Goal: Task Accomplishment & Management: Manage account settings

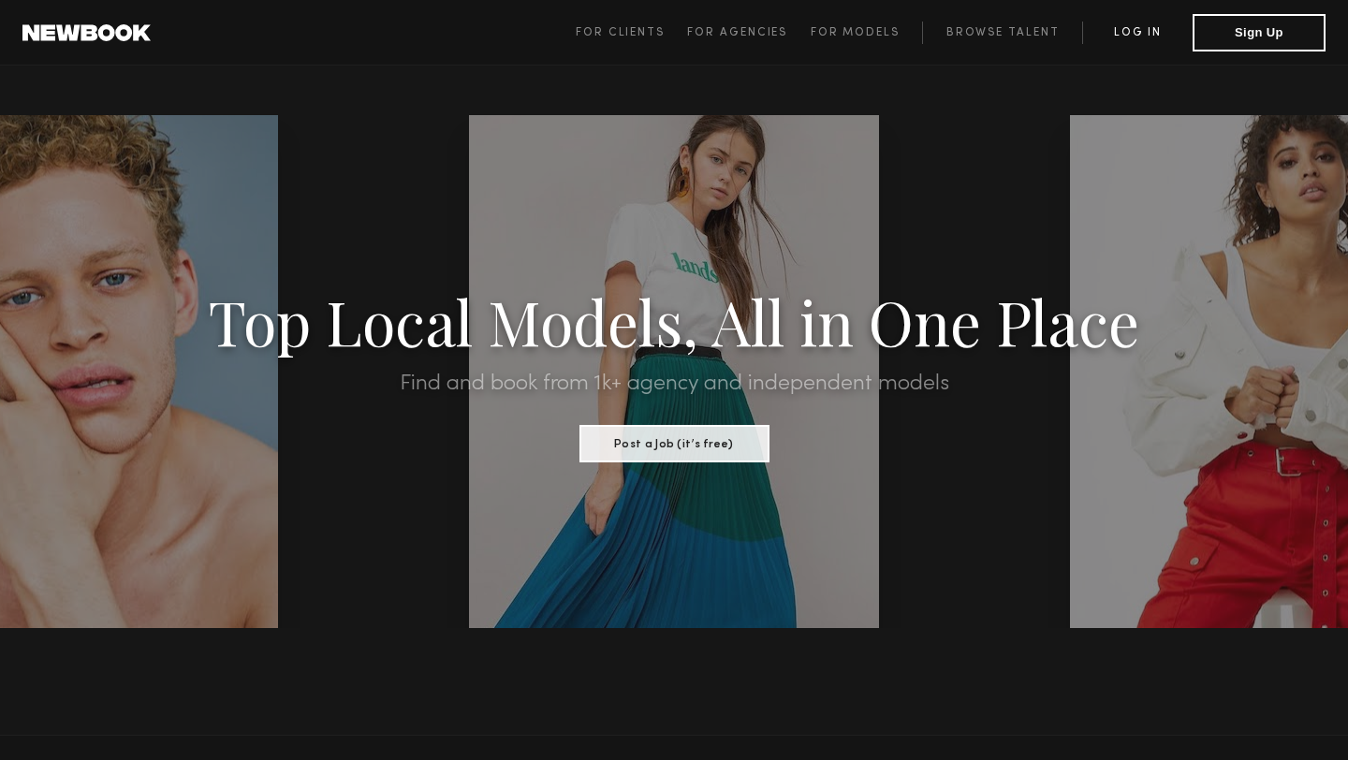
click at [1140, 35] on link "Log in" at bounding box center [1137, 33] width 110 height 22
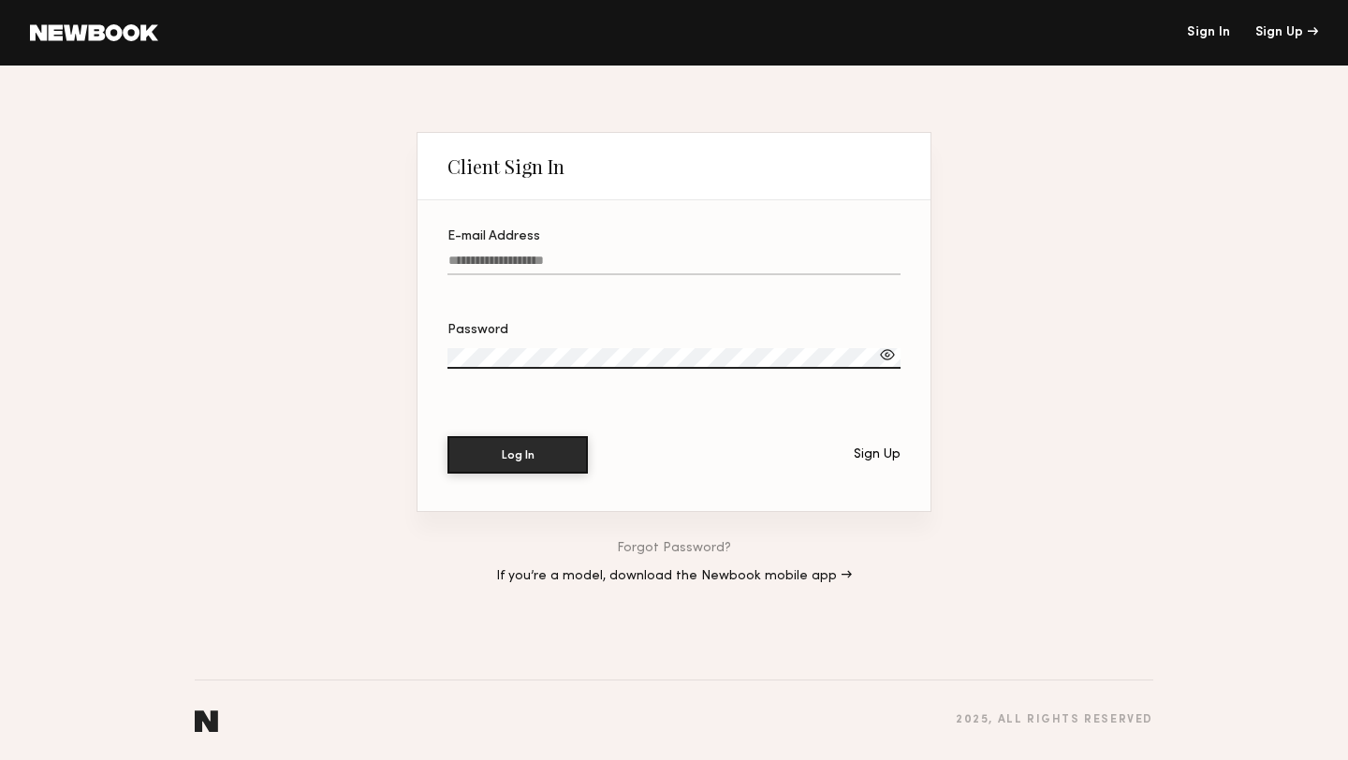
click at [663, 247] on label "E-mail Address" at bounding box center [673, 262] width 453 height 64
click at [663, 254] on input "E-mail Address" at bounding box center [673, 265] width 453 height 22
click at [618, 263] on input "E-mail Address" at bounding box center [673, 265] width 453 height 22
type input "******"
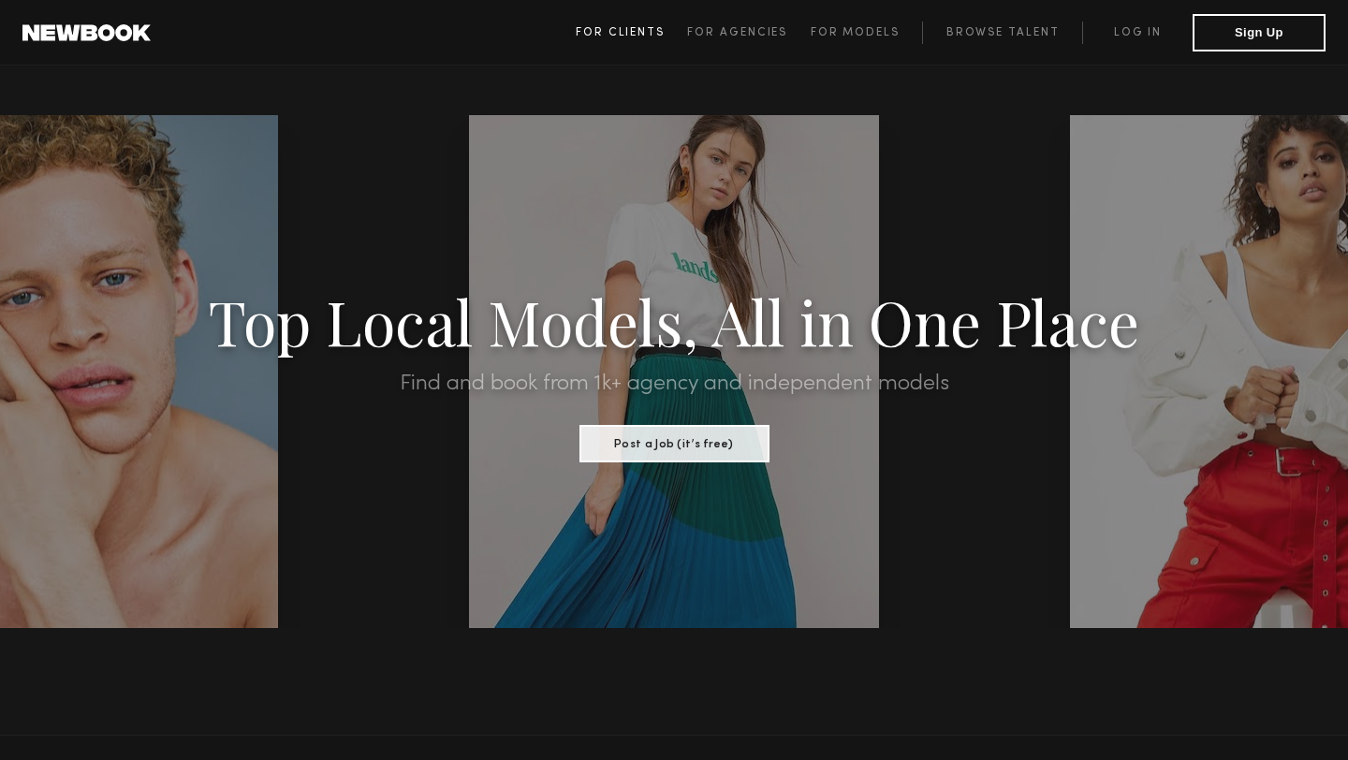
click at [614, 37] on span "For Clients" at bounding box center [620, 32] width 89 height 11
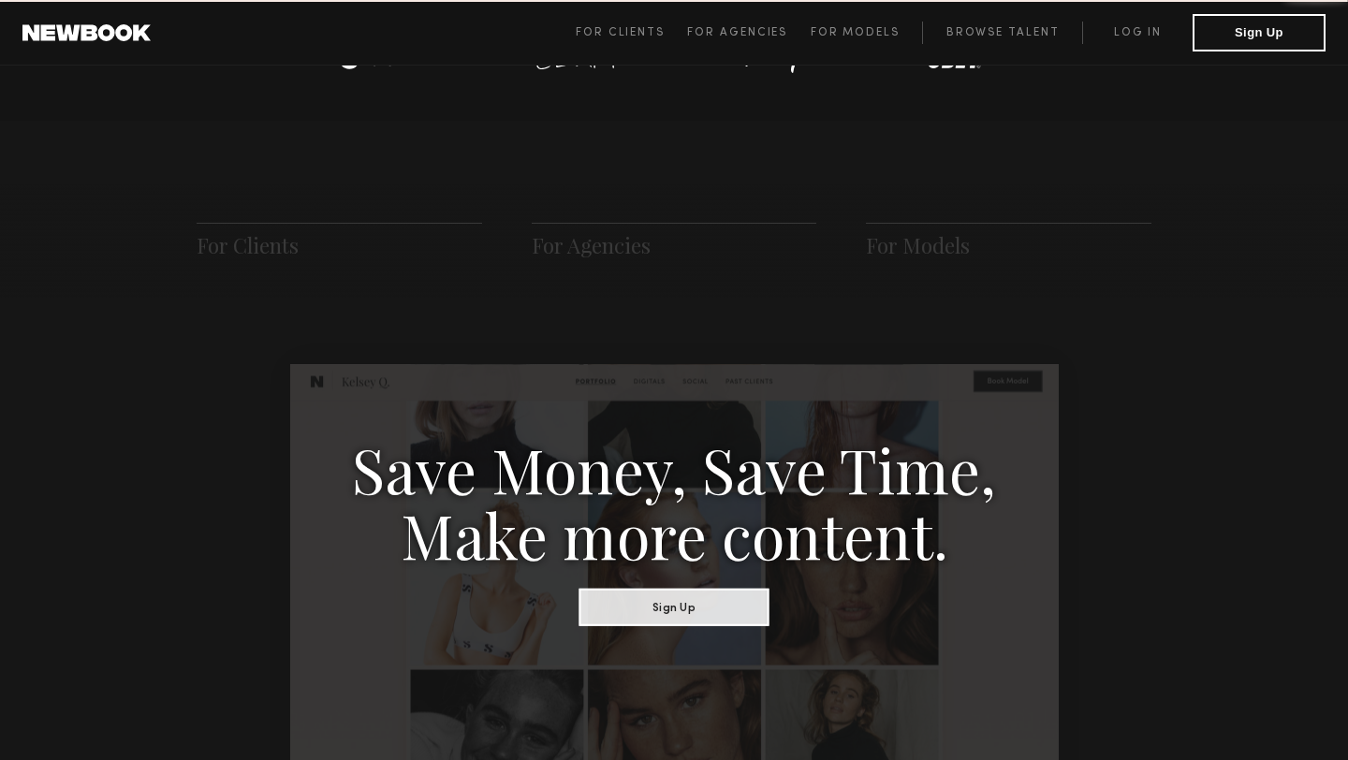
scroll to position [934, 0]
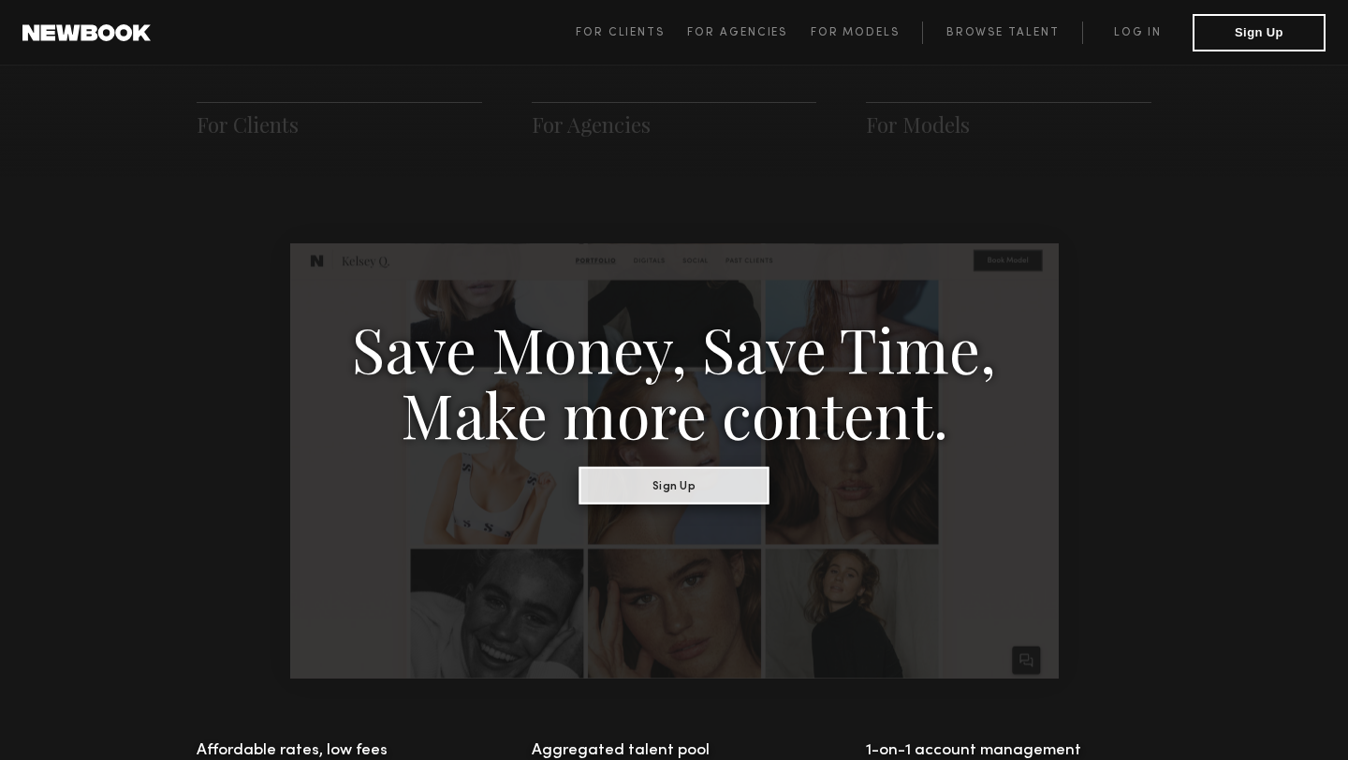
click at [681, 499] on button "Sign Up" at bounding box center [674, 484] width 190 height 37
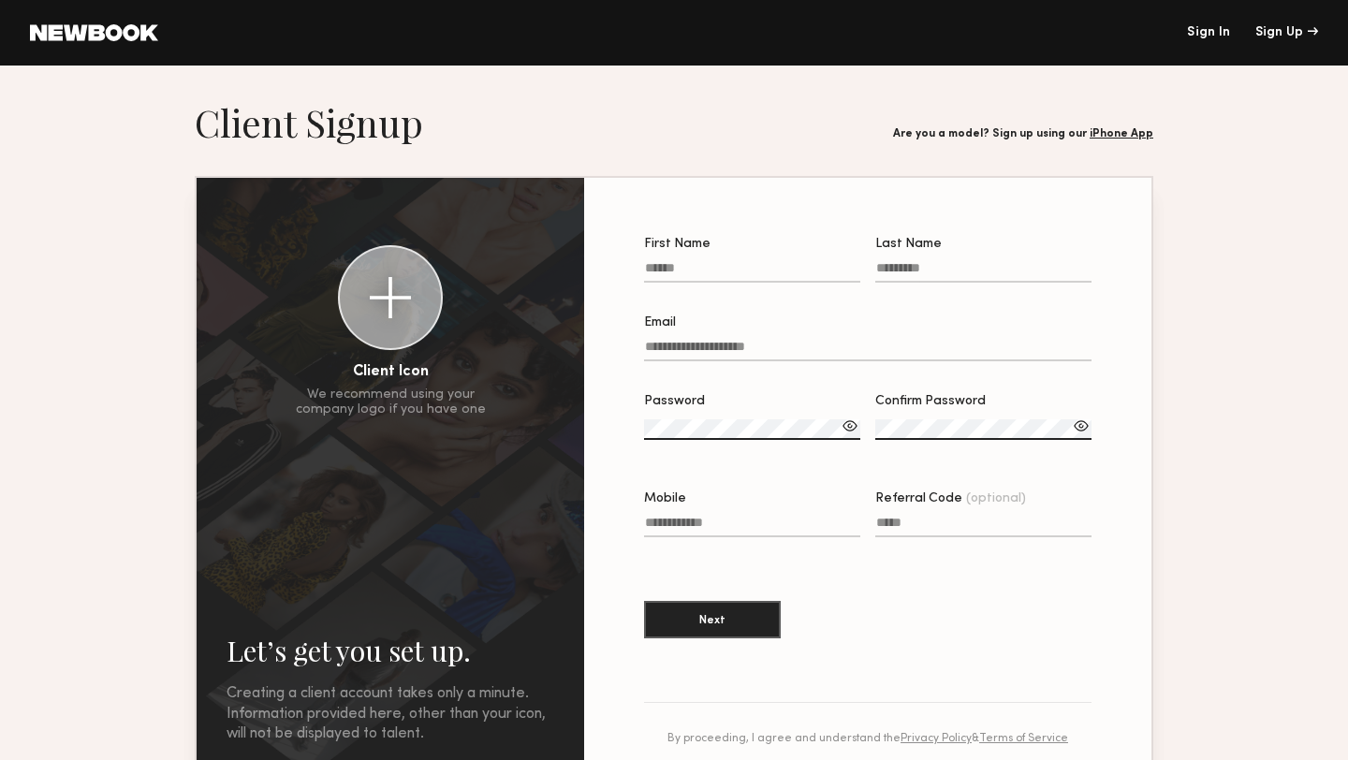
click at [1224, 33] on link "Sign In" at bounding box center [1208, 32] width 43 height 13
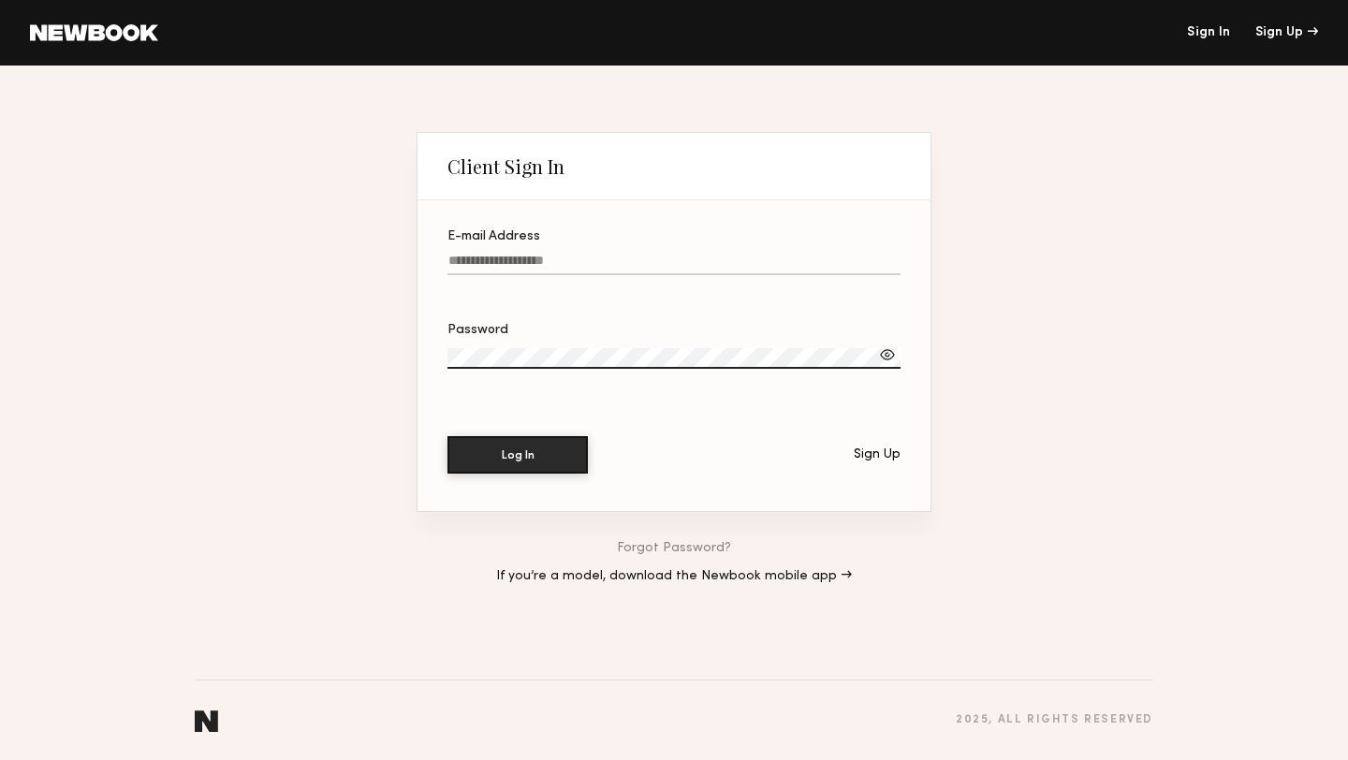
click at [605, 249] on label "E-mail Address" at bounding box center [673, 262] width 453 height 64
click at [605, 254] on input "E-mail Address" at bounding box center [673, 265] width 453 height 22
type input "**********"
click at [447, 436] on button "Log In" at bounding box center [517, 454] width 140 height 37
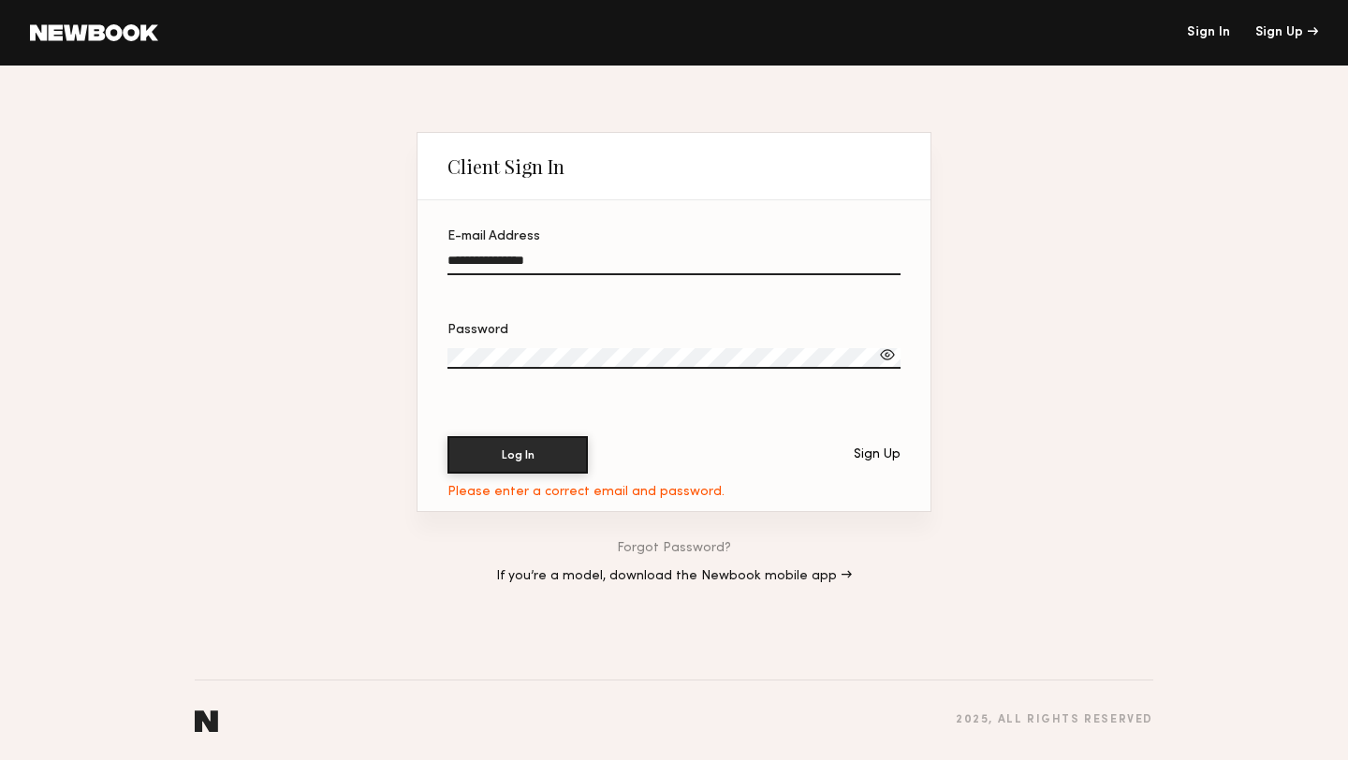
click at [447, 436] on button "Log In" at bounding box center [517, 454] width 140 height 37
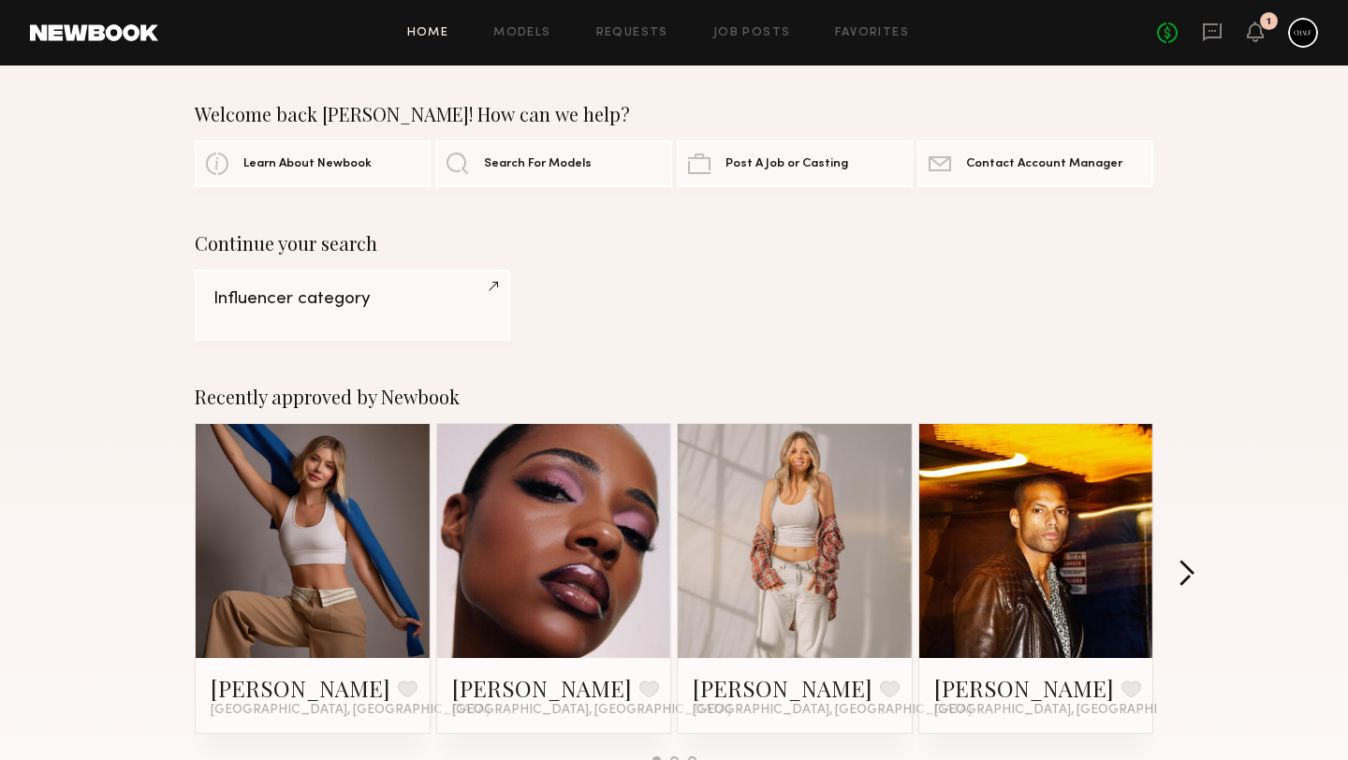
click at [1191, 566] on button "button" at bounding box center [1187, 575] width 18 height 31
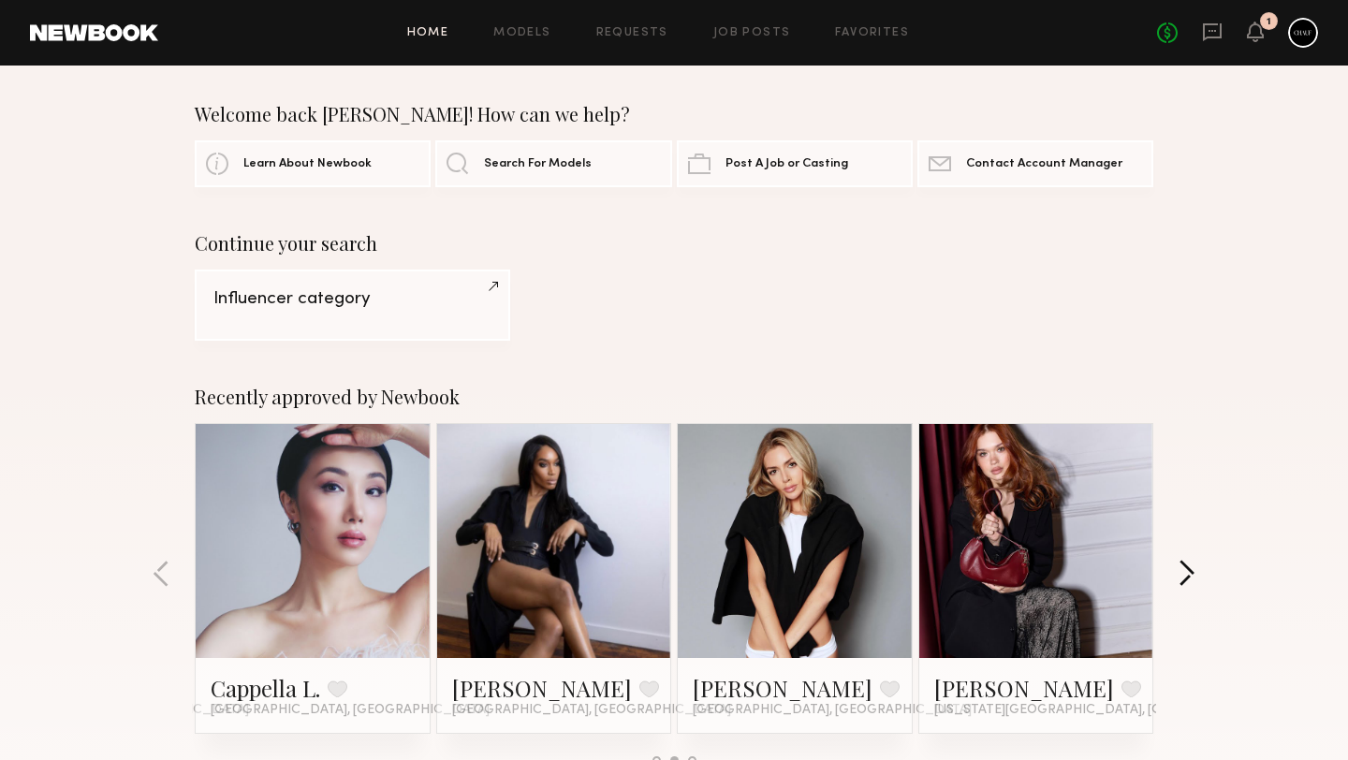
click at [1191, 566] on button "button" at bounding box center [1187, 575] width 18 height 31
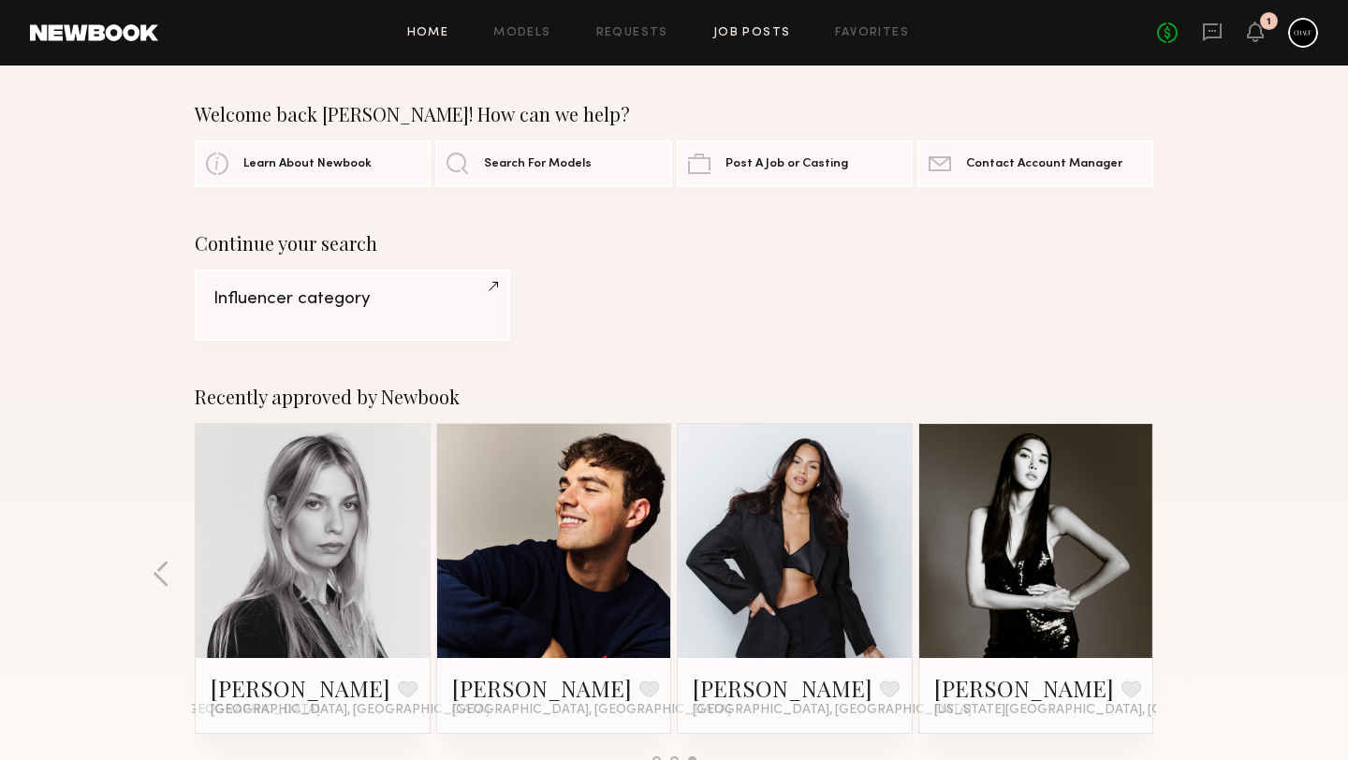
click at [769, 33] on link "Job Posts" at bounding box center [752, 33] width 78 height 12
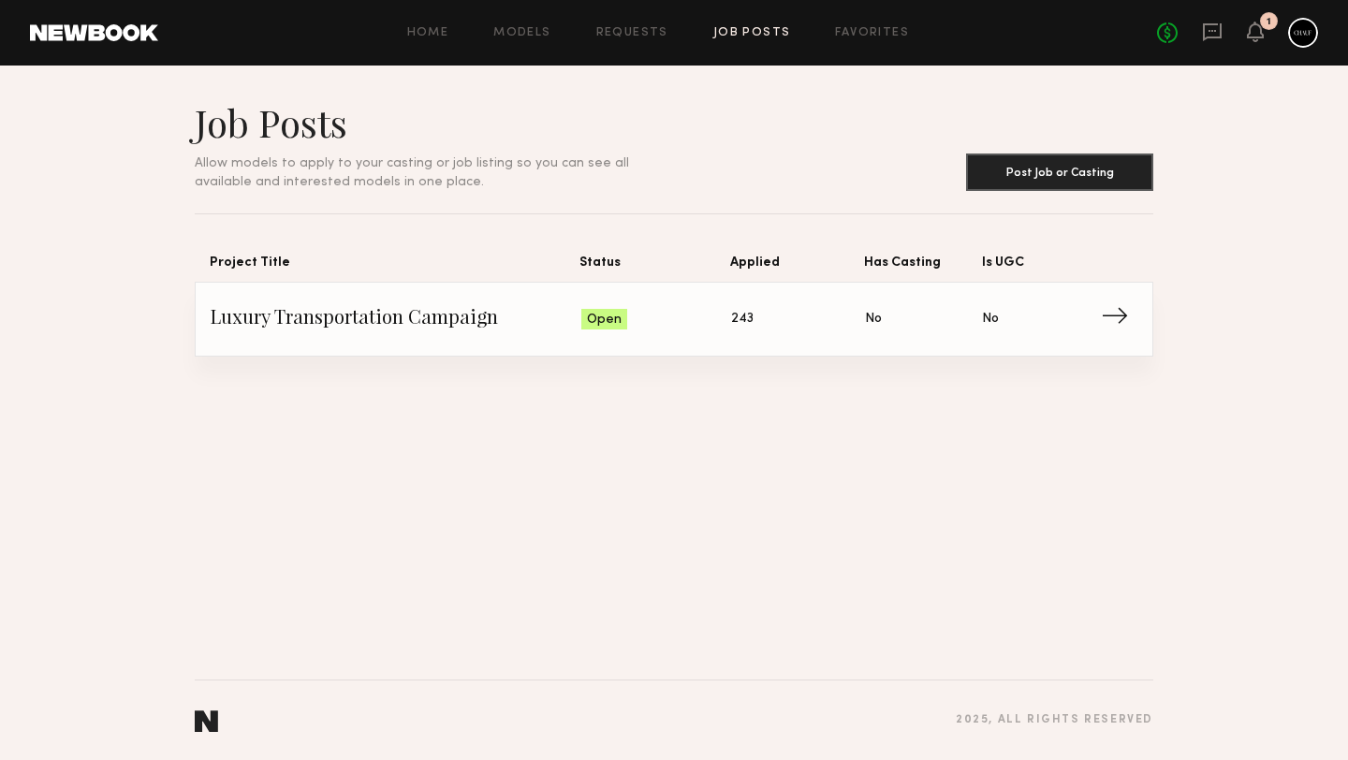
click at [737, 316] on span "243" at bounding box center [742, 319] width 22 height 21
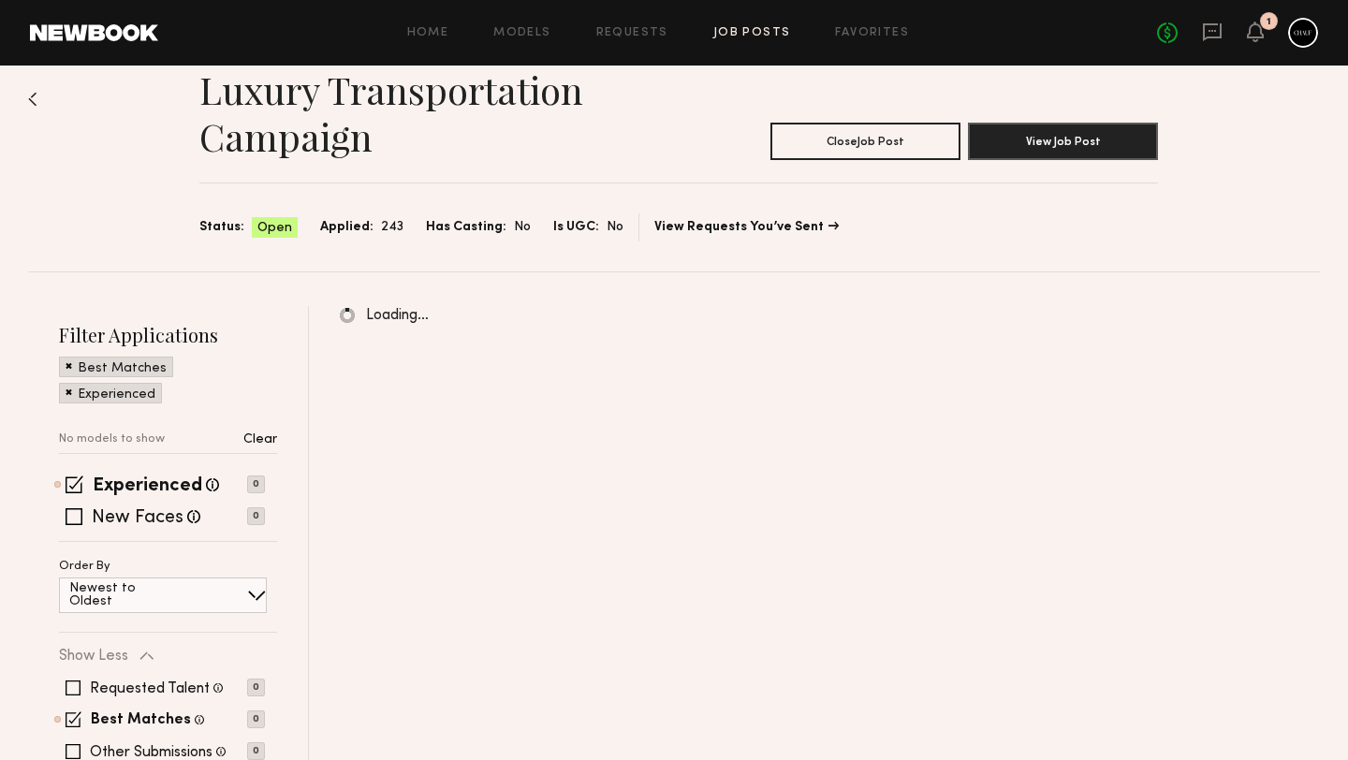
scroll to position [38, 0]
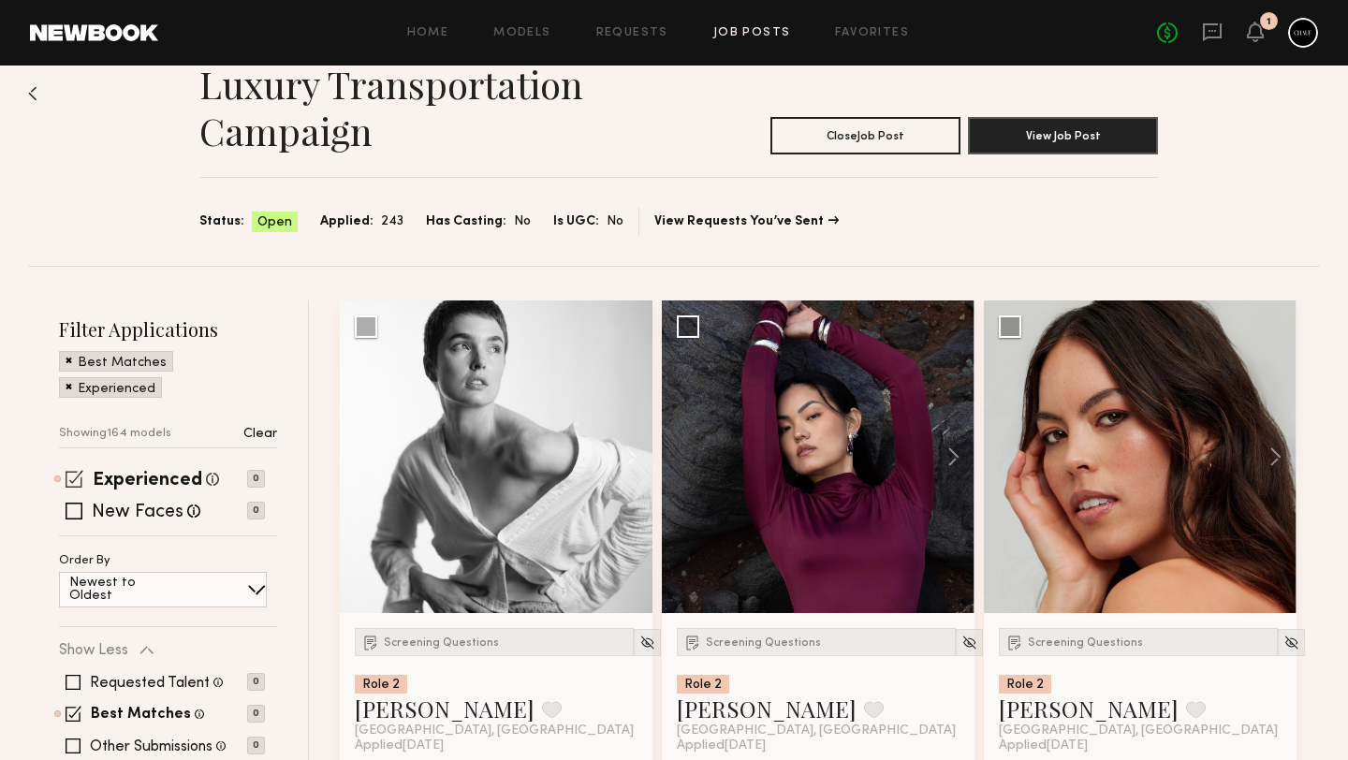
click at [69, 484] on span at bounding box center [75, 479] width 18 height 18
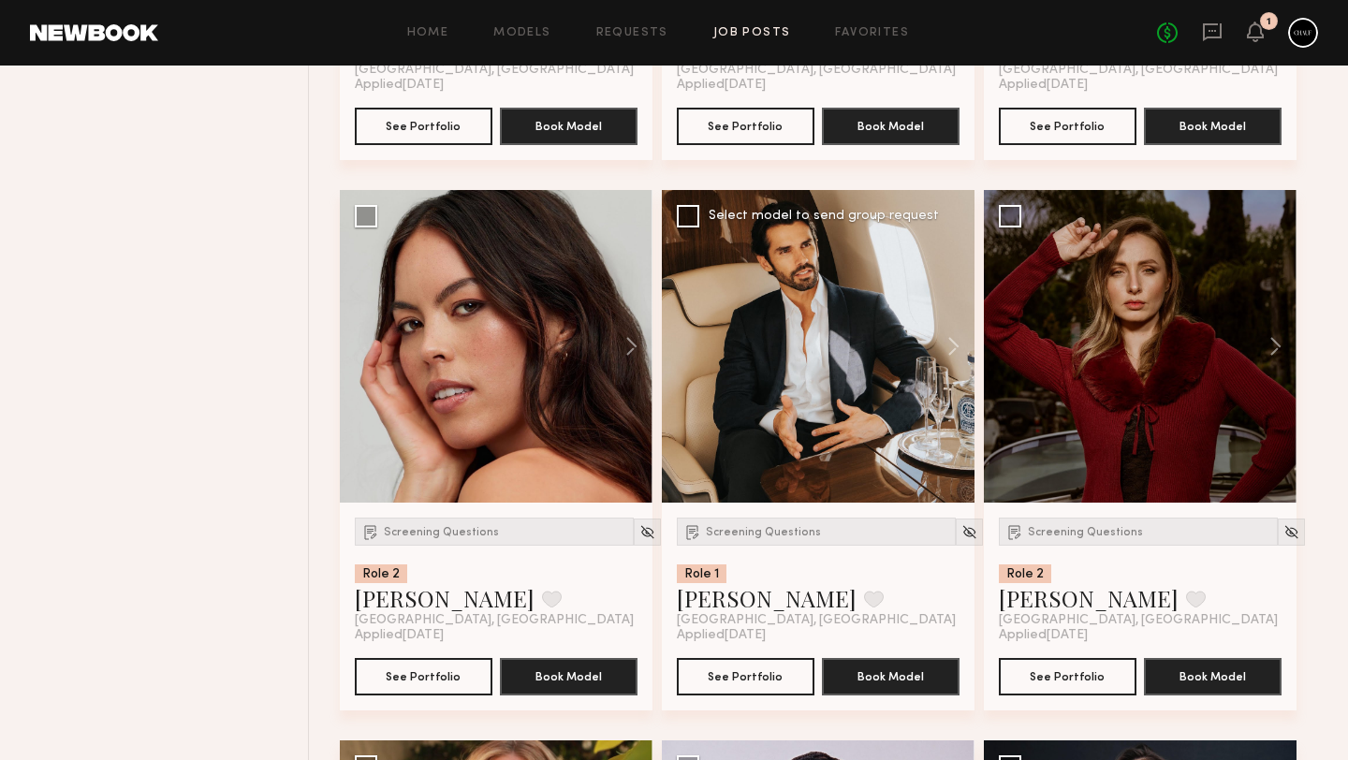
scroll to position [1252, 0]
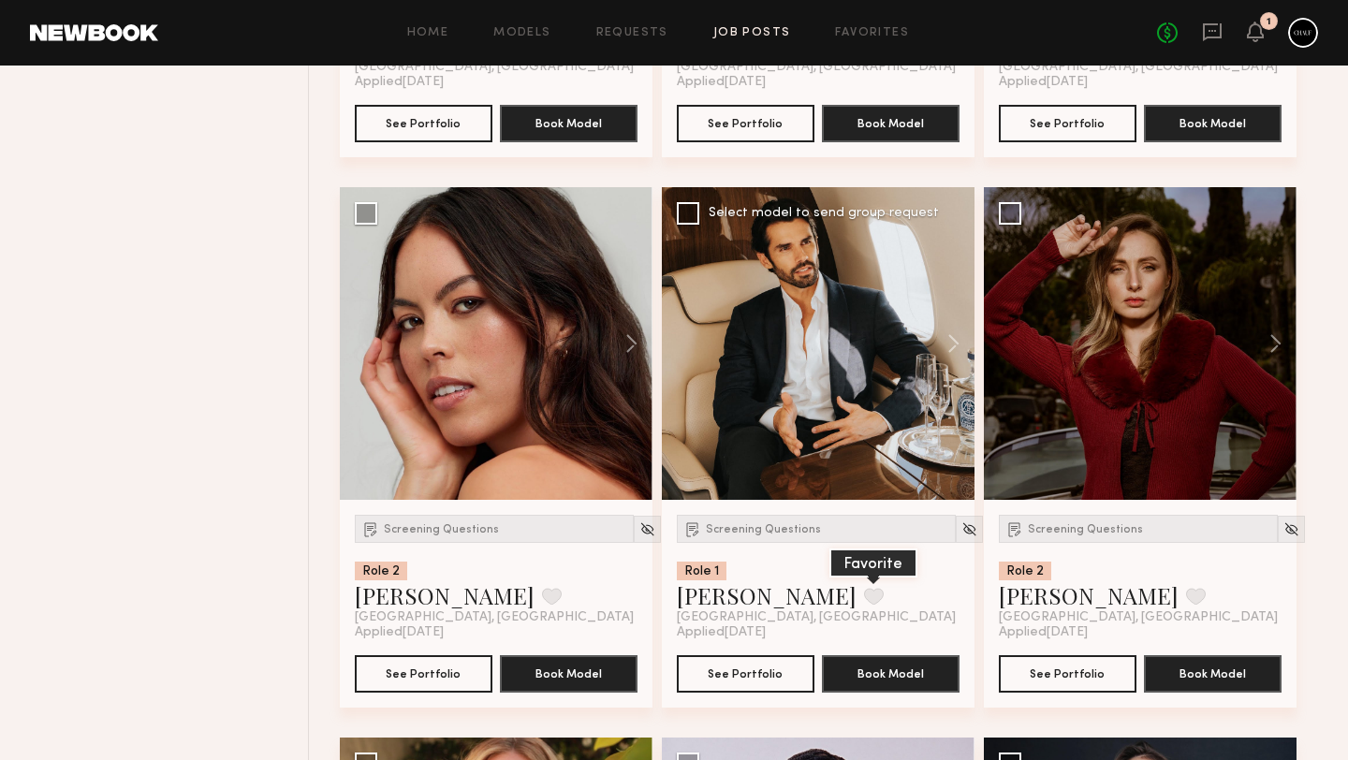
click at [864, 593] on button at bounding box center [874, 596] width 20 height 17
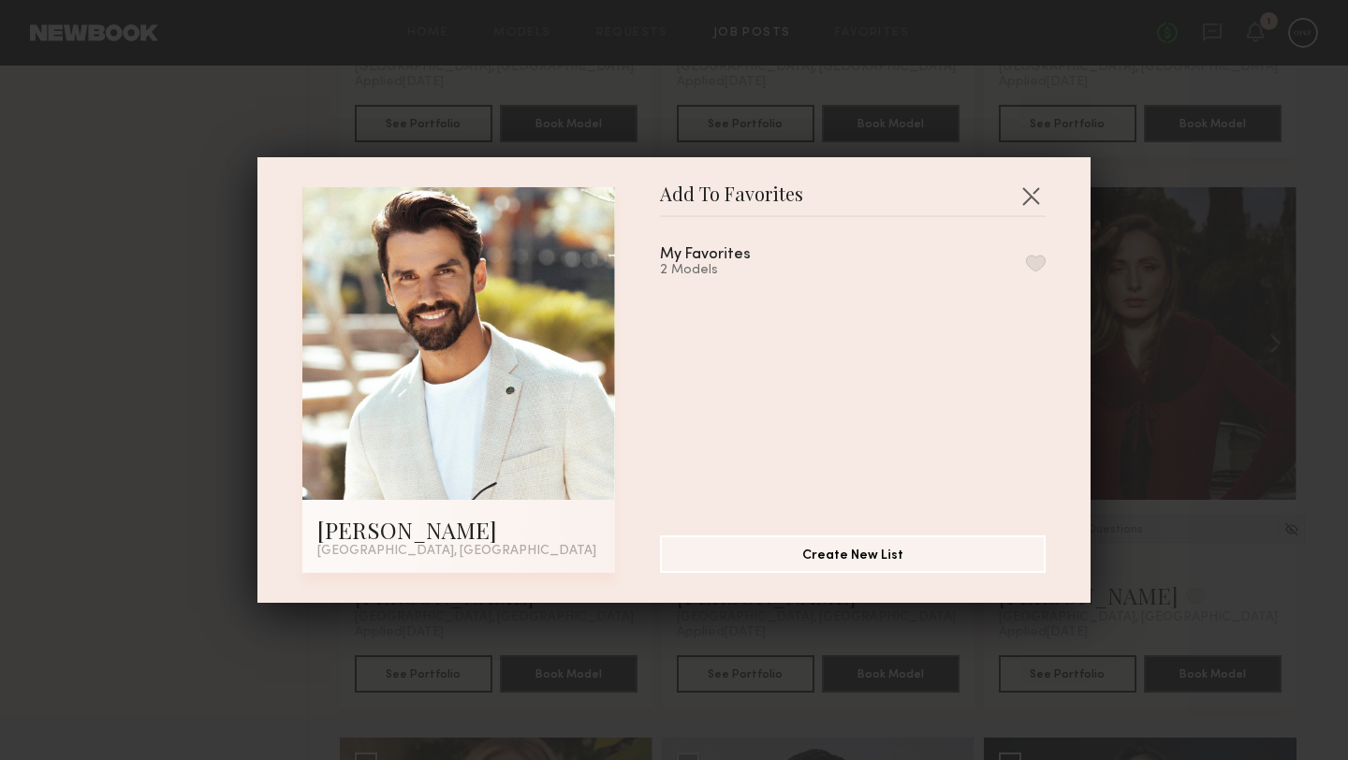
click at [1035, 267] on button "button" at bounding box center [1036, 263] width 20 height 17
click at [1028, 193] on button "button" at bounding box center [1031, 196] width 30 height 30
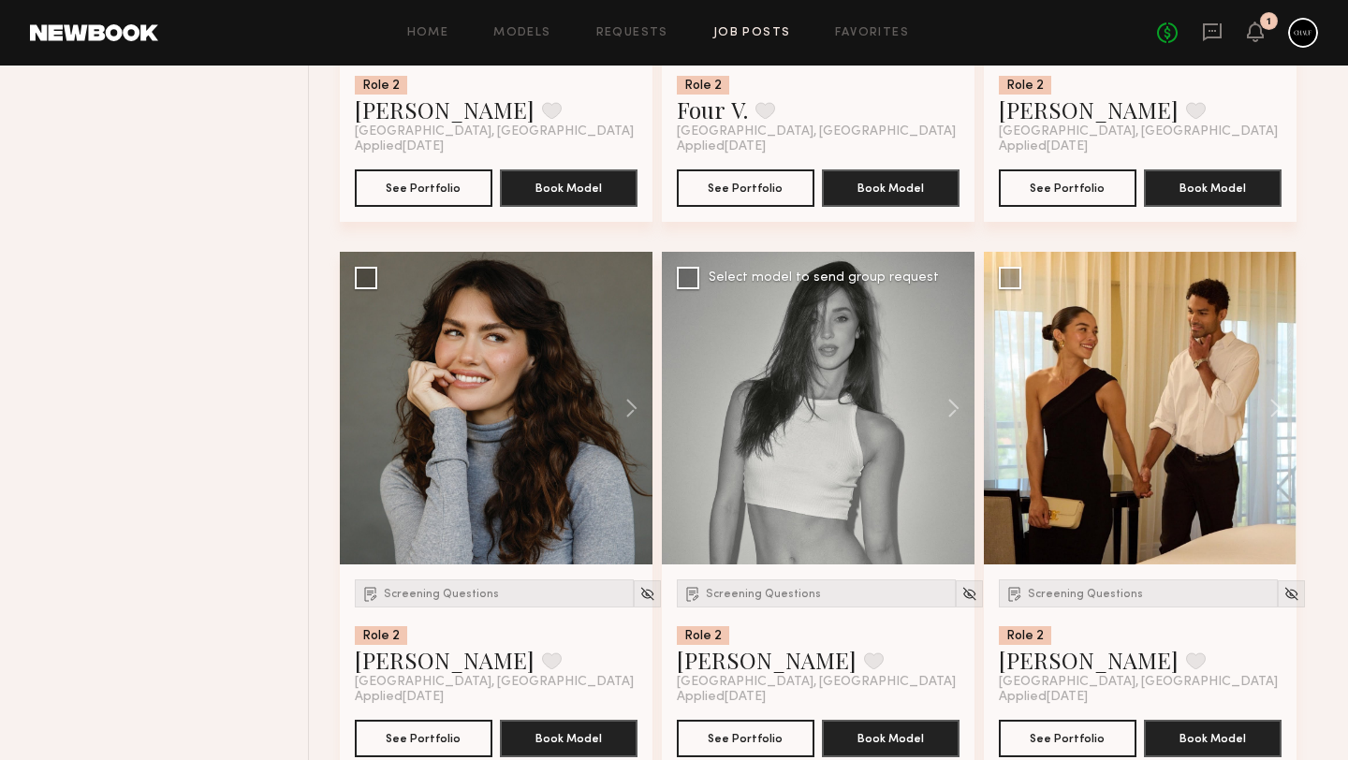
scroll to position [2298, 0]
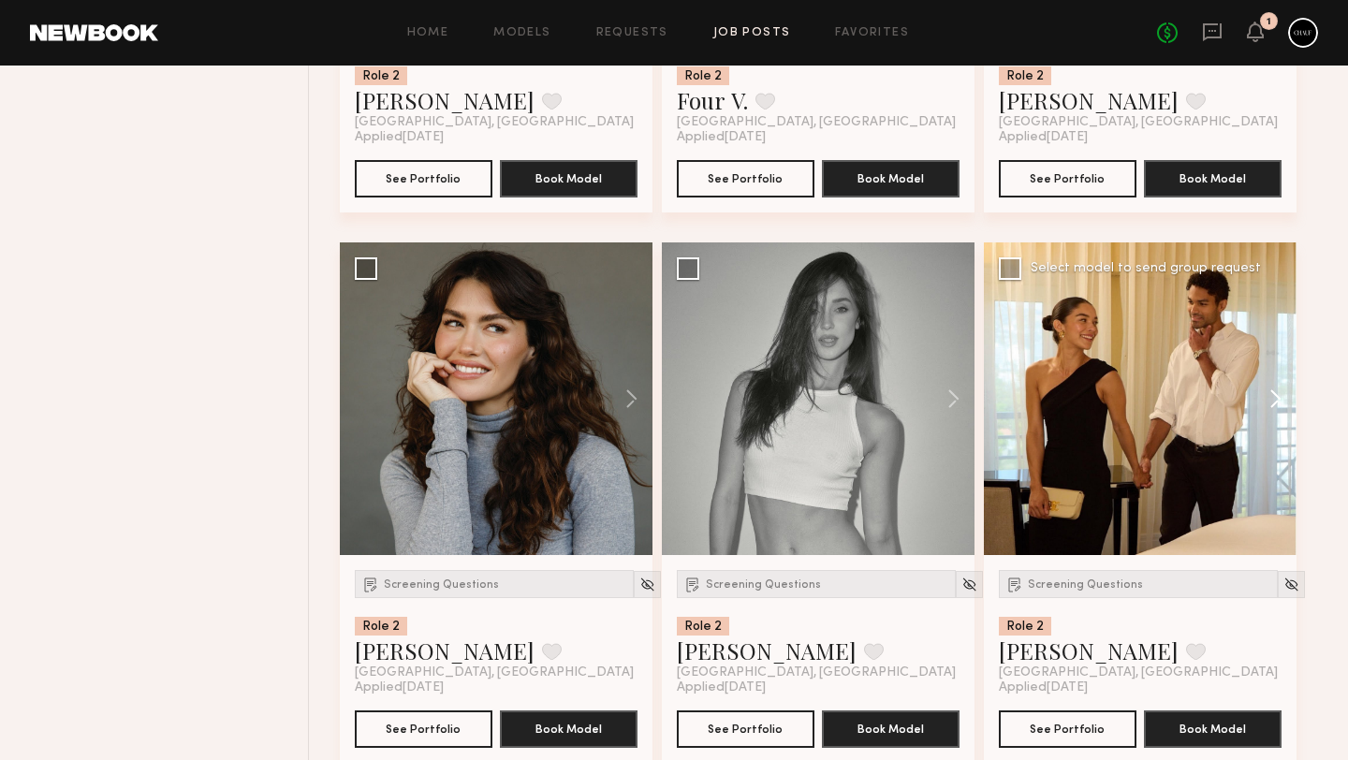
click at [1272, 395] on button at bounding box center [1267, 398] width 60 height 313
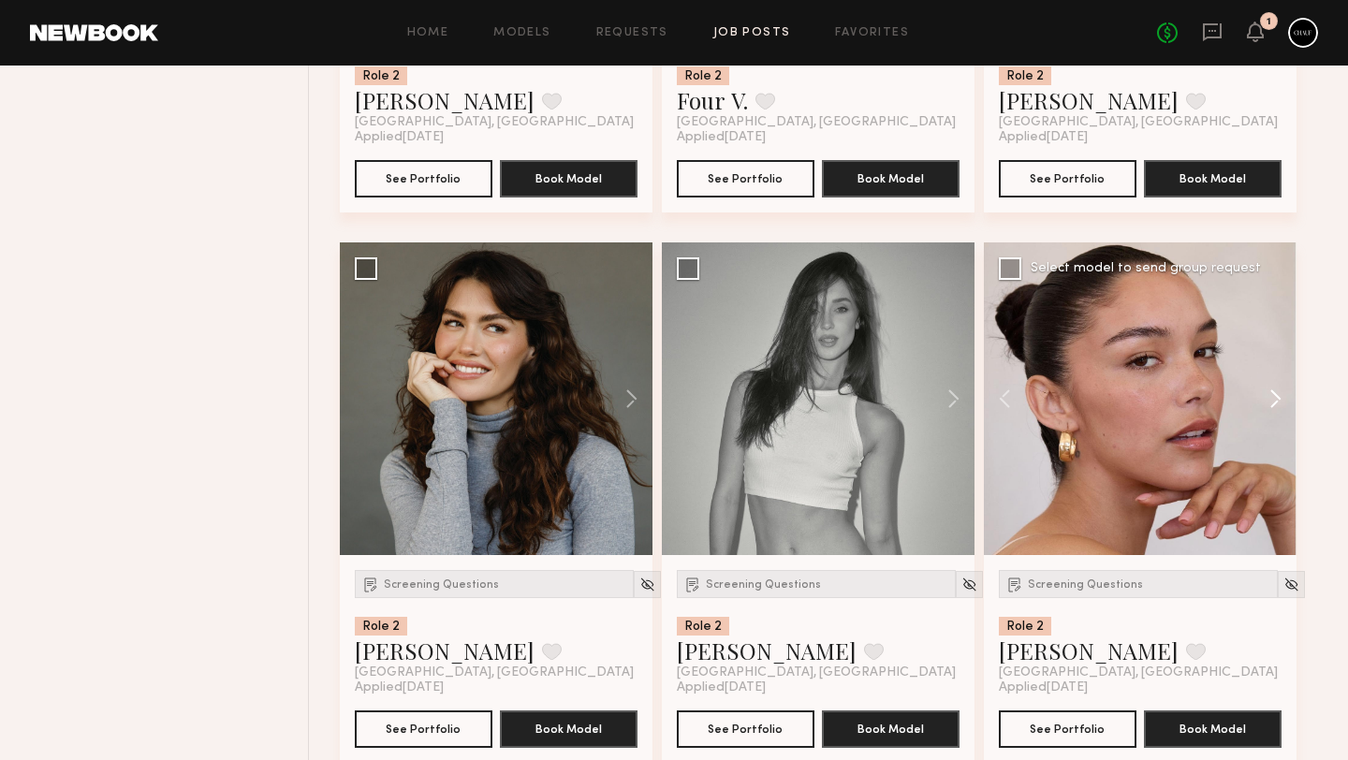
click at [1272, 395] on button at bounding box center [1267, 398] width 60 height 313
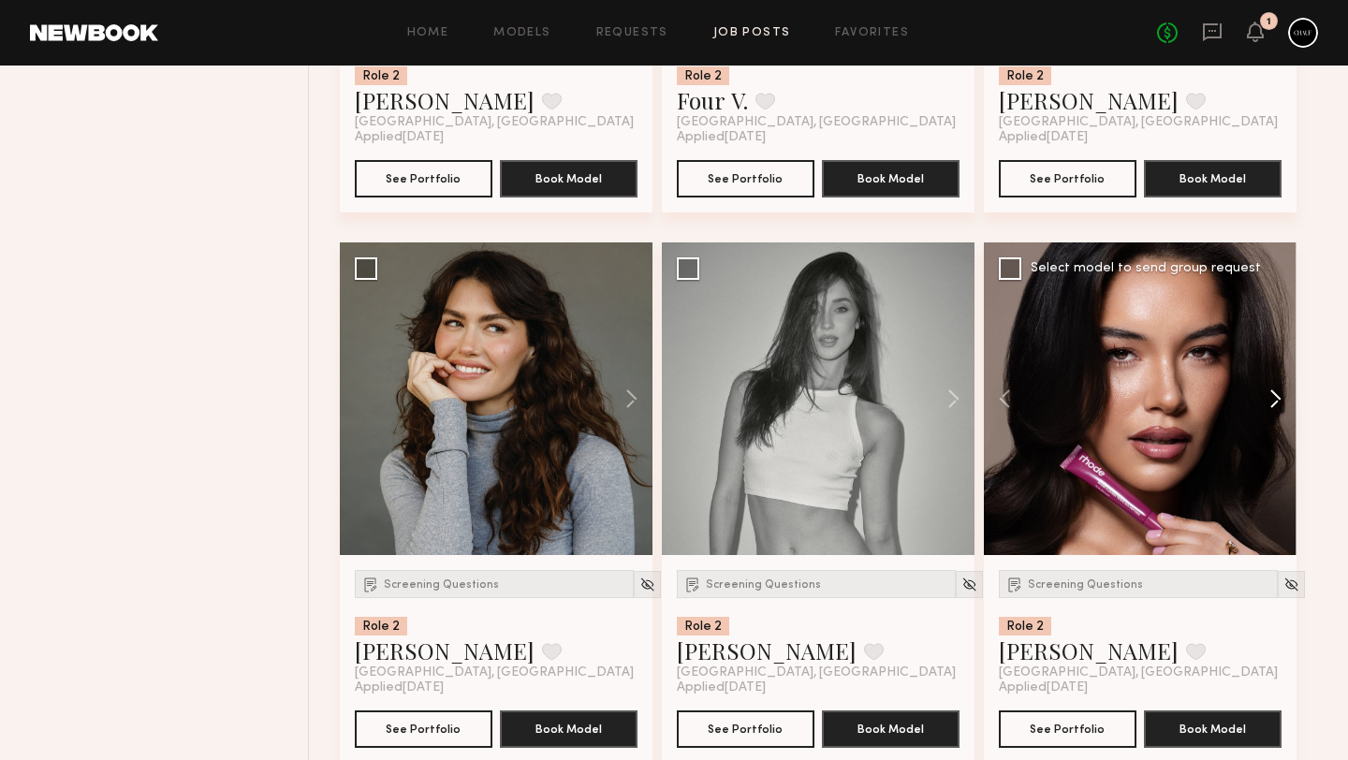
click at [1272, 395] on button at bounding box center [1267, 398] width 60 height 313
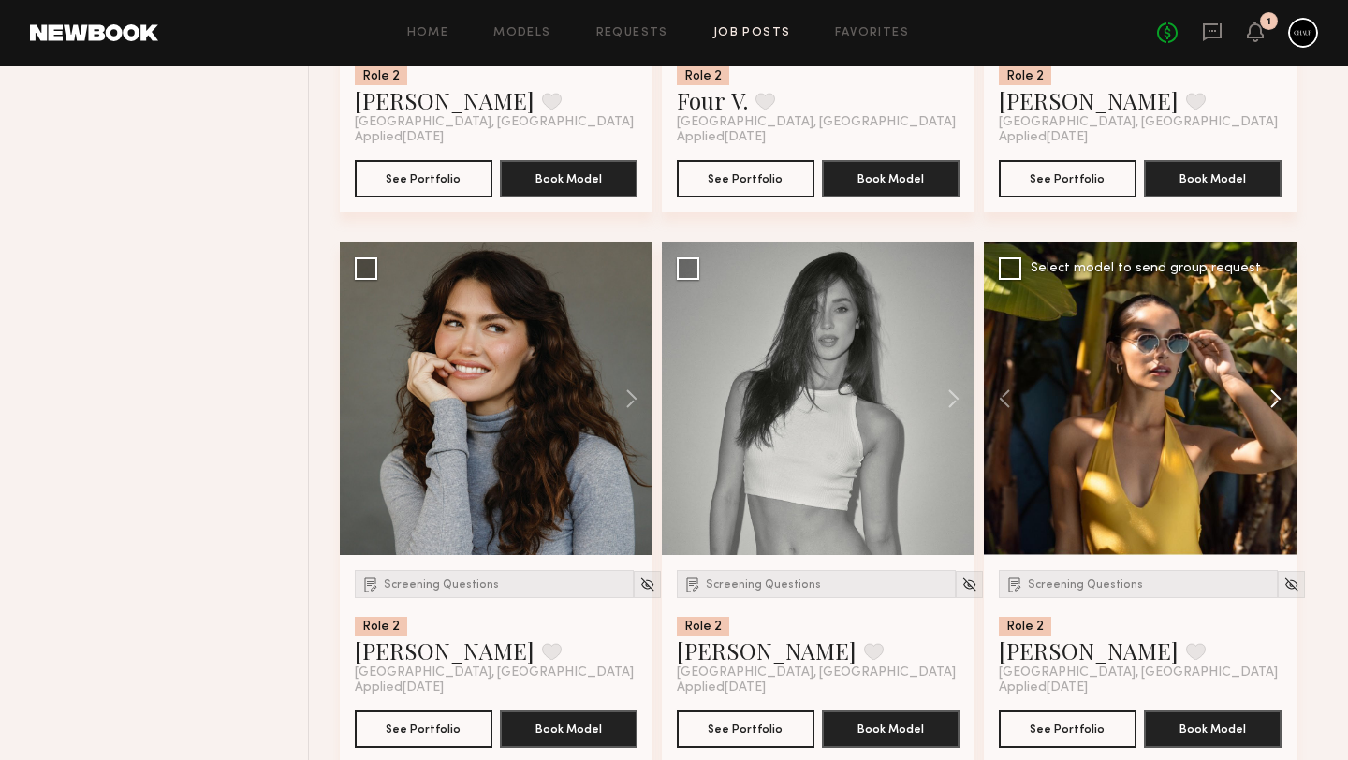
click at [1272, 395] on button at bounding box center [1267, 398] width 60 height 313
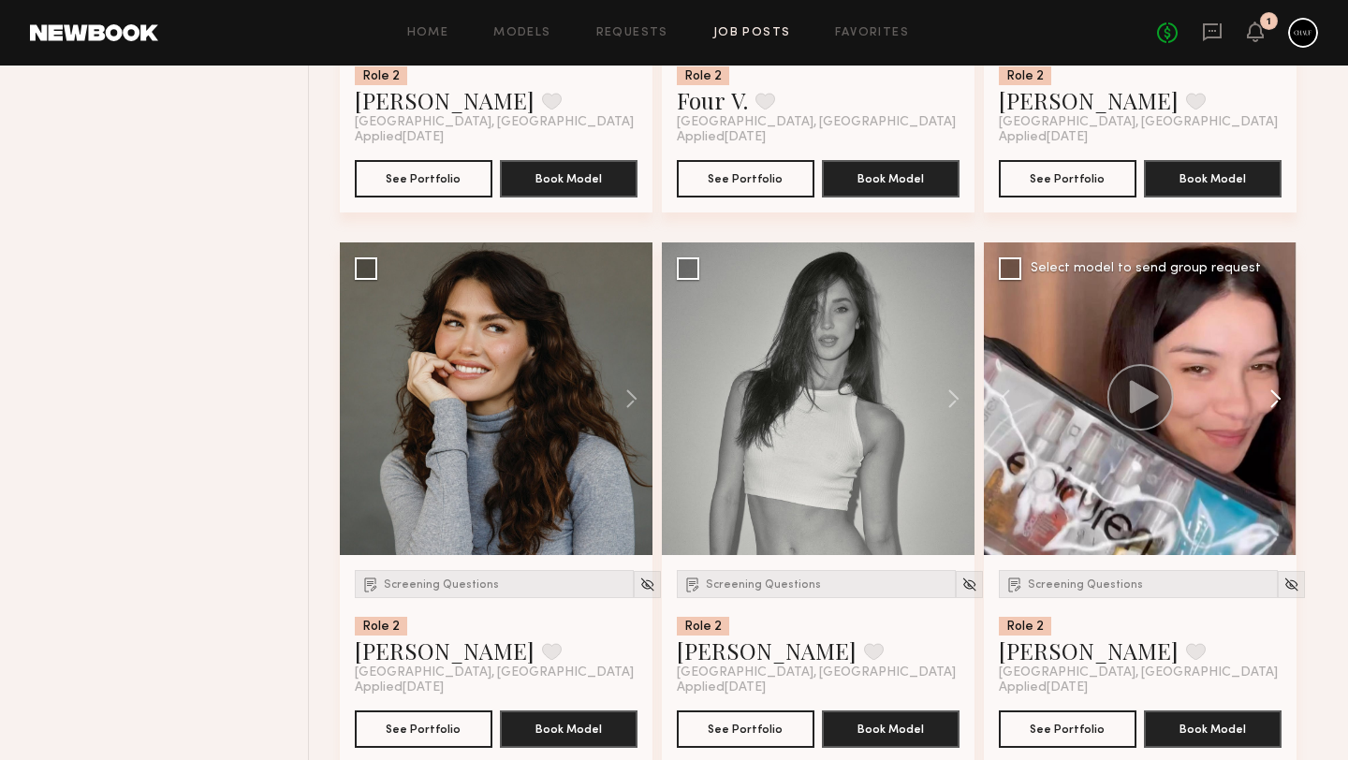
click at [1272, 395] on button at bounding box center [1267, 398] width 60 height 313
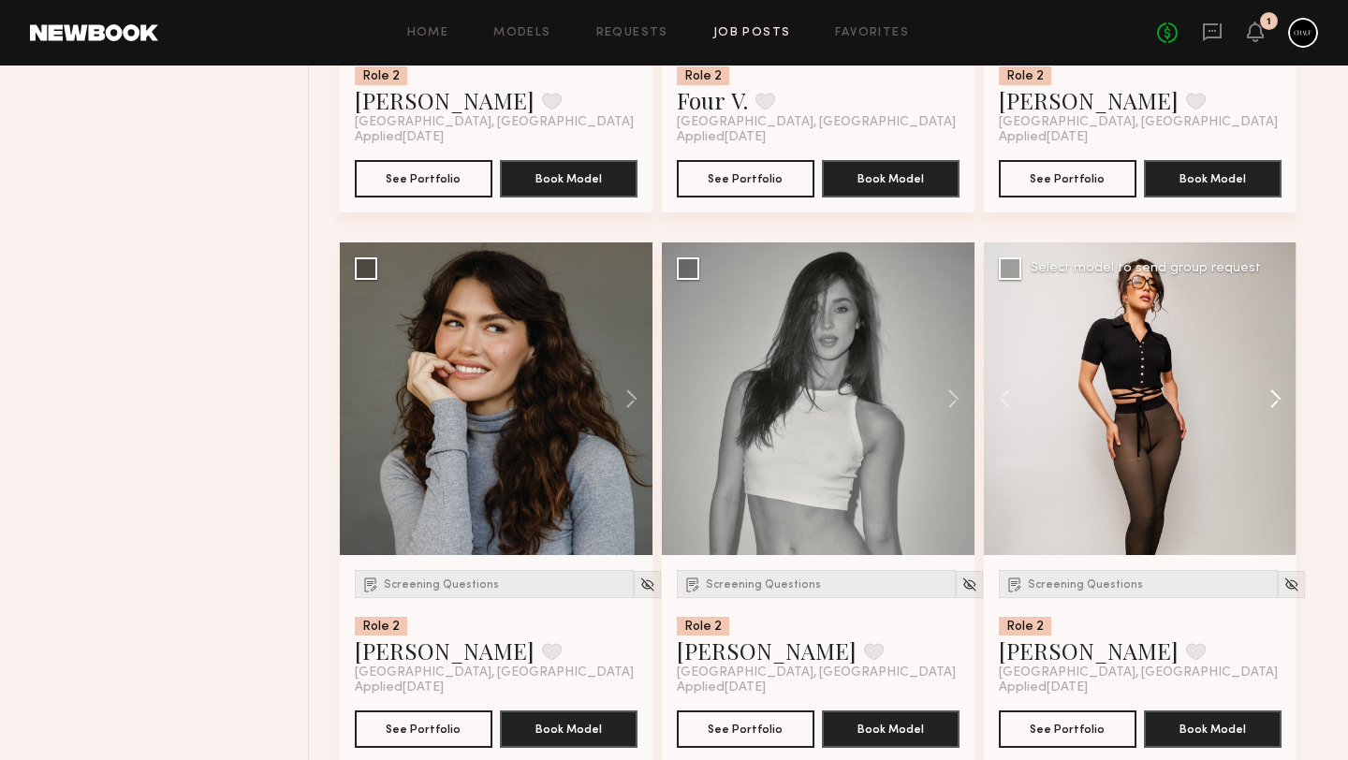
click at [1272, 395] on button at bounding box center [1267, 398] width 60 height 313
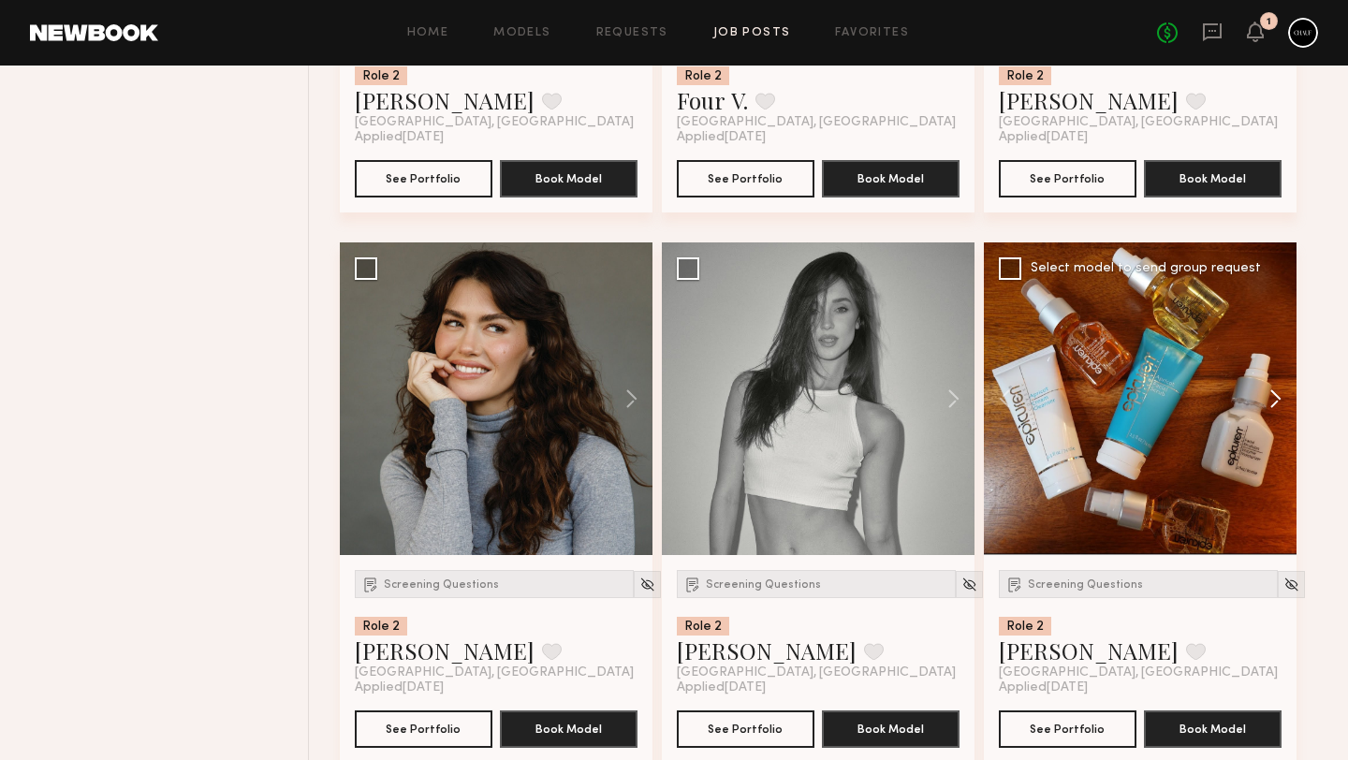
click at [1272, 395] on button at bounding box center [1267, 398] width 60 height 313
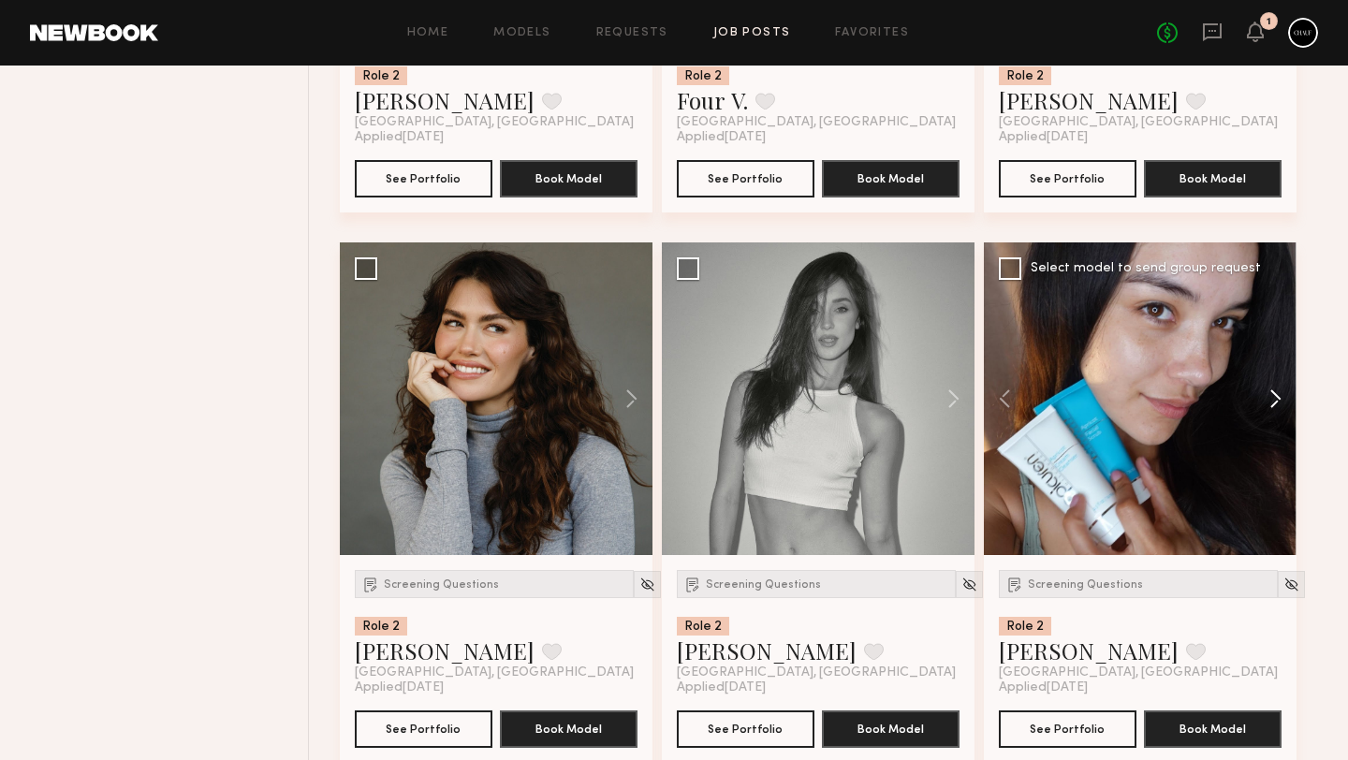
click at [1272, 395] on button at bounding box center [1267, 398] width 60 height 313
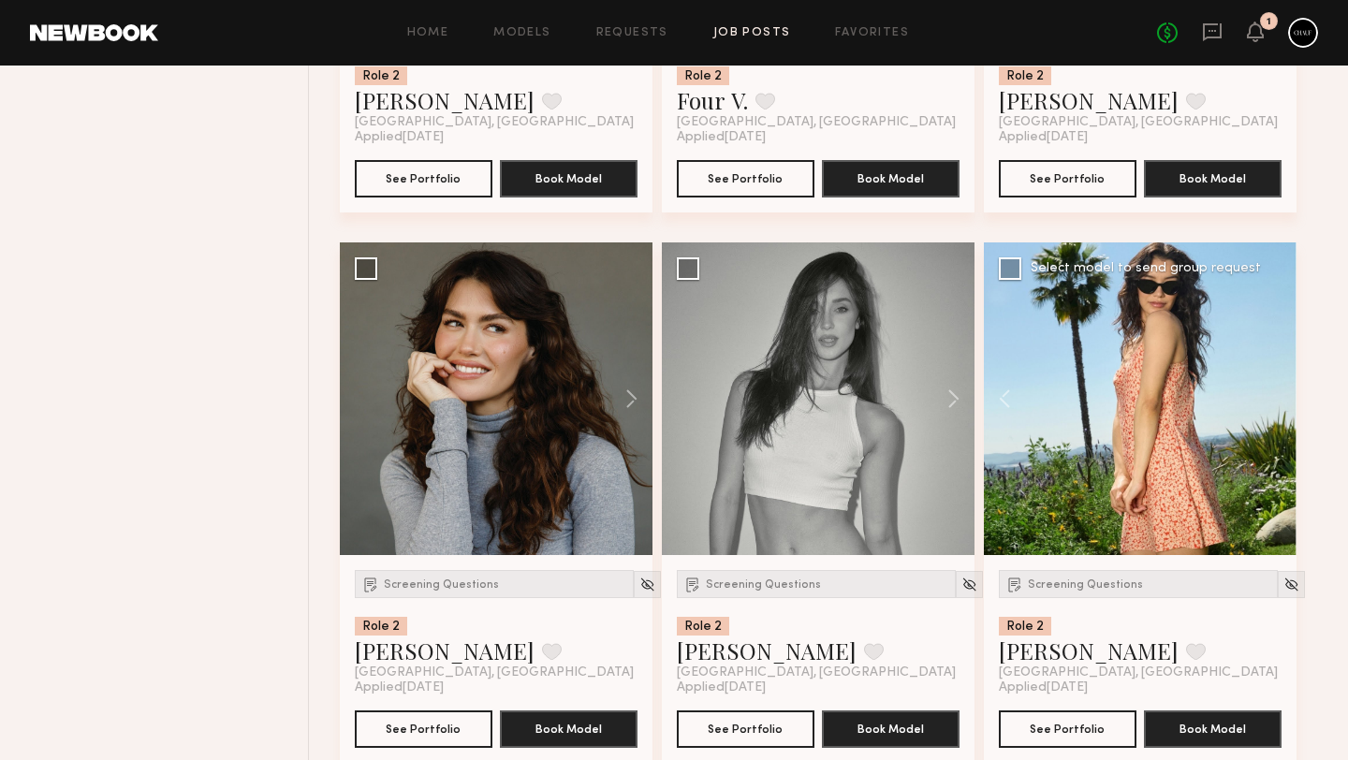
click at [1272, 395] on div at bounding box center [1140, 398] width 313 height 313
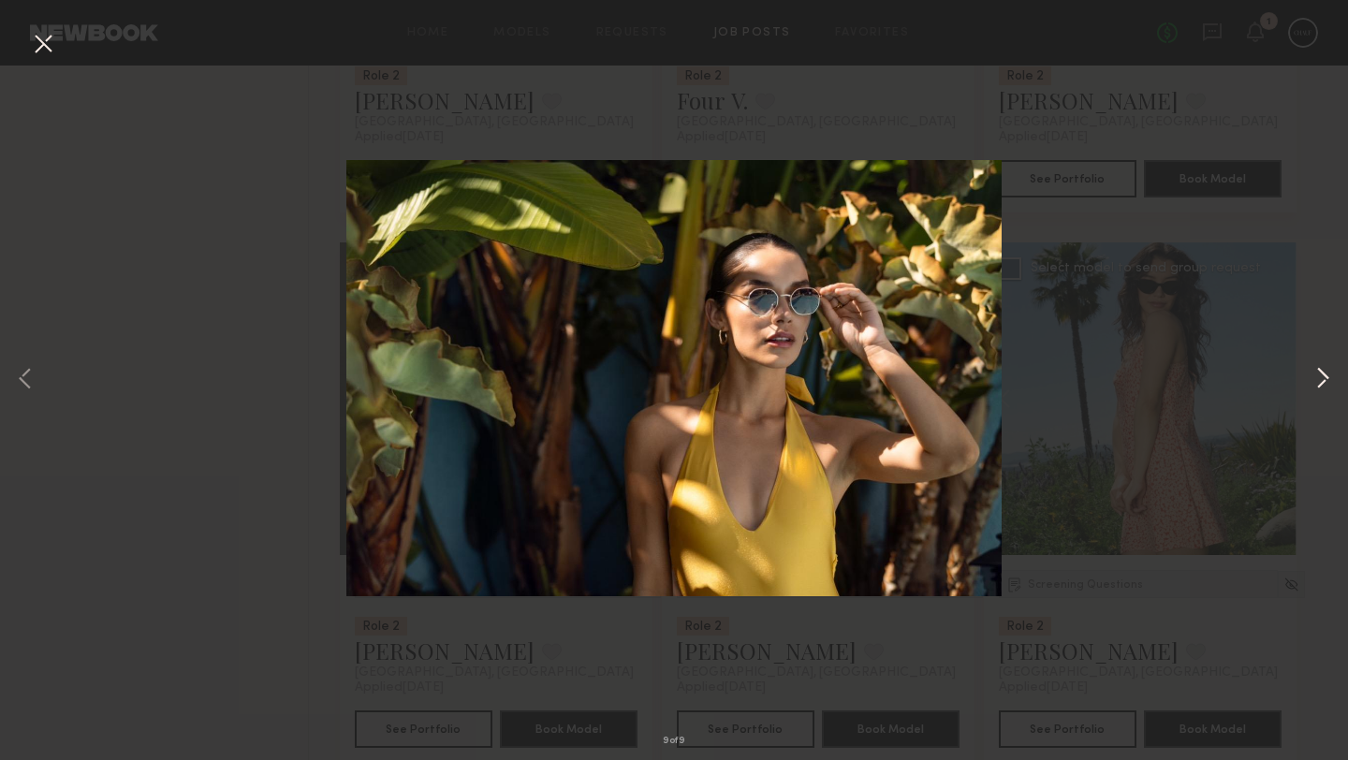
click at [1318, 378] on button at bounding box center [1322, 380] width 22 height 608
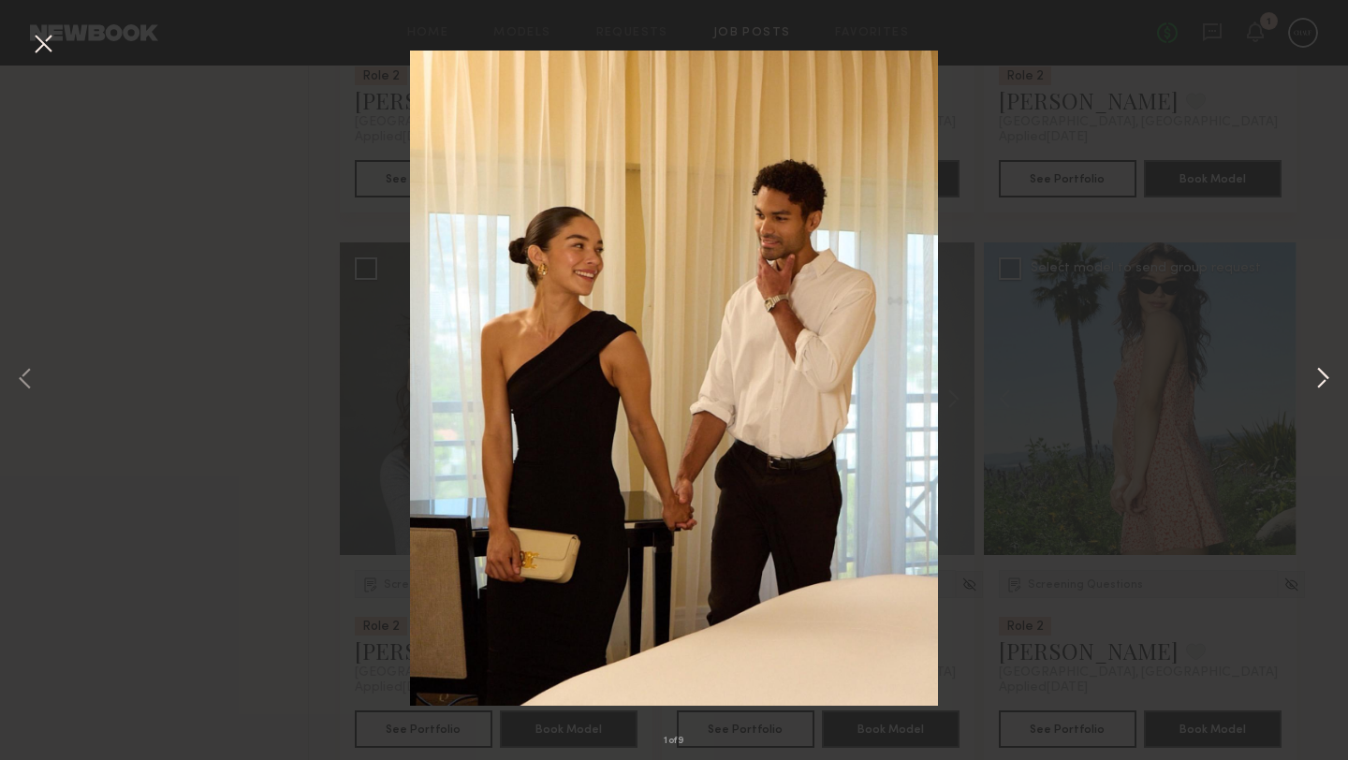
click at [1320, 363] on button at bounding box center [1322, 380] width 22 height 608
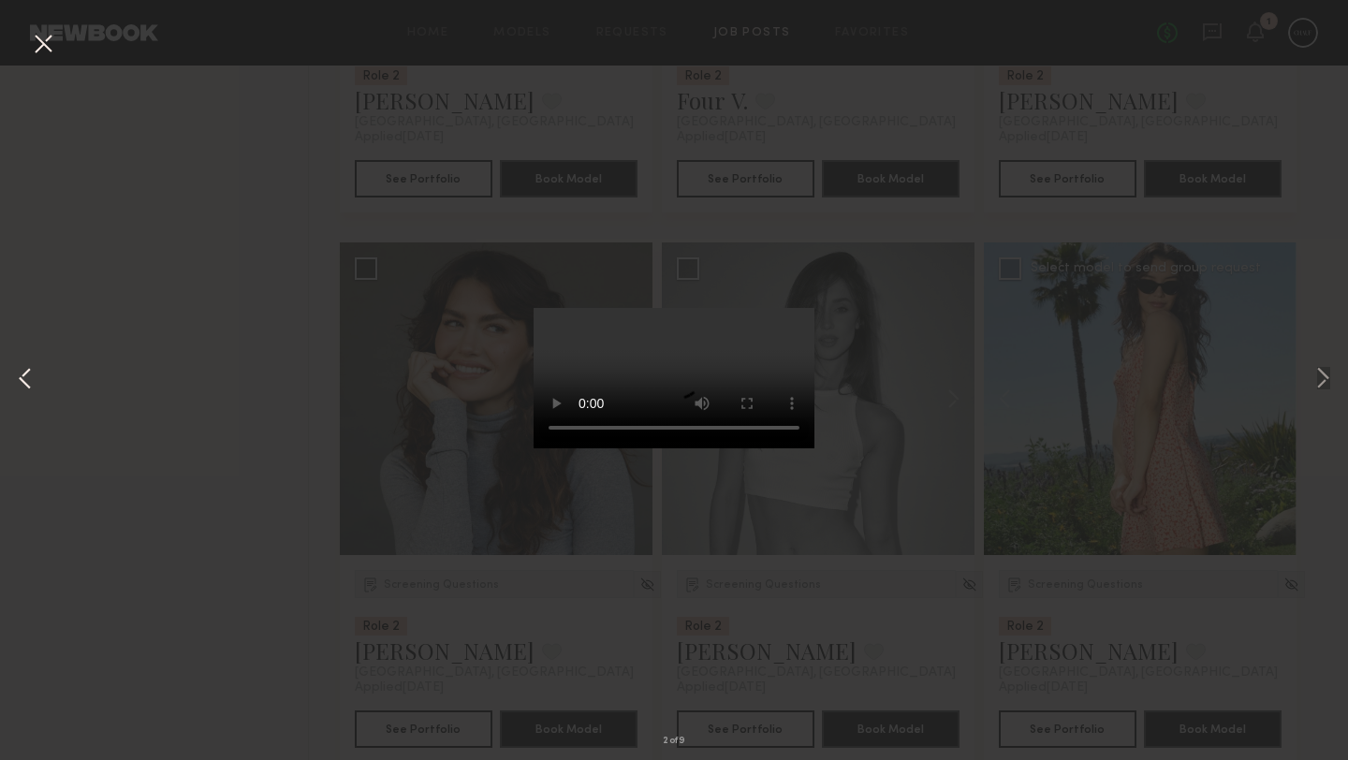
click at [22, 372] on button at bounding box center [25, 380] width 22 height 608
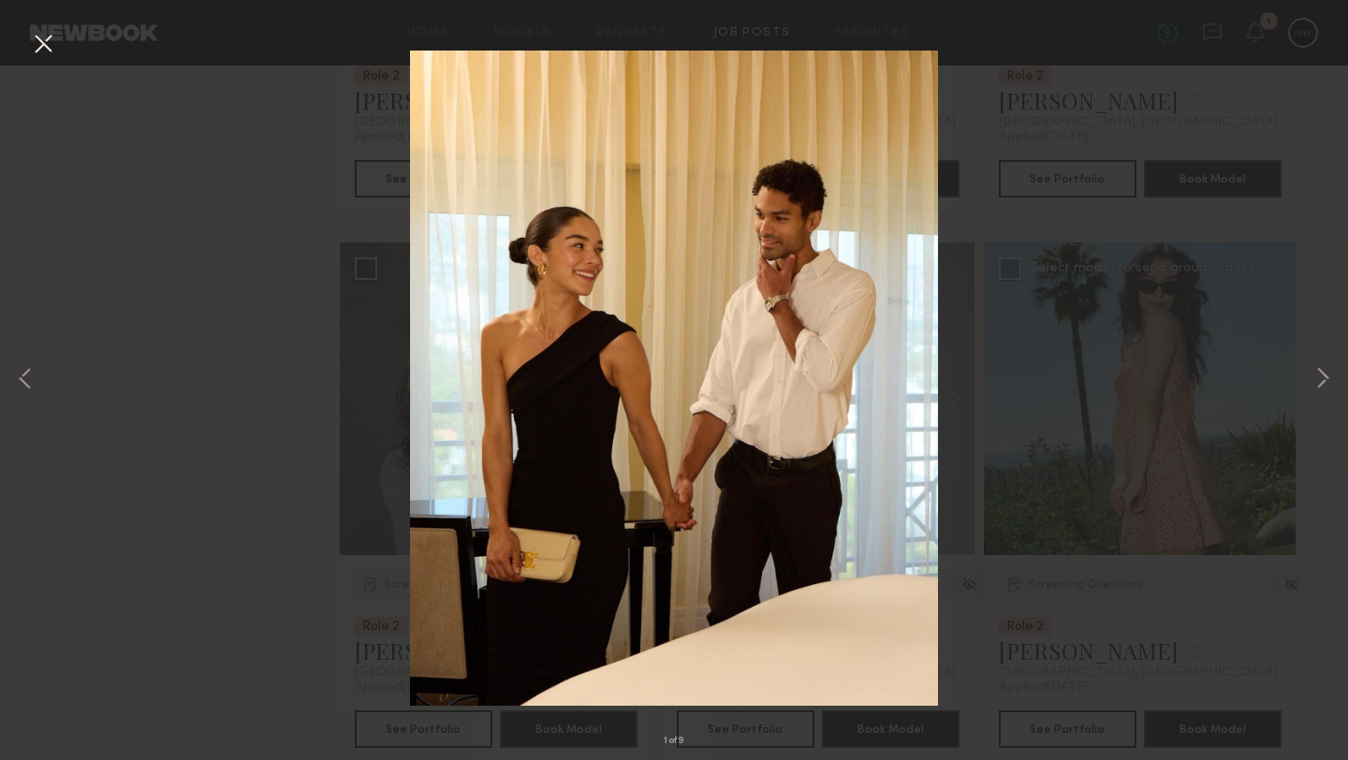
click at [43, 39] on button at bounding box center [43, 45] width 30 height 34
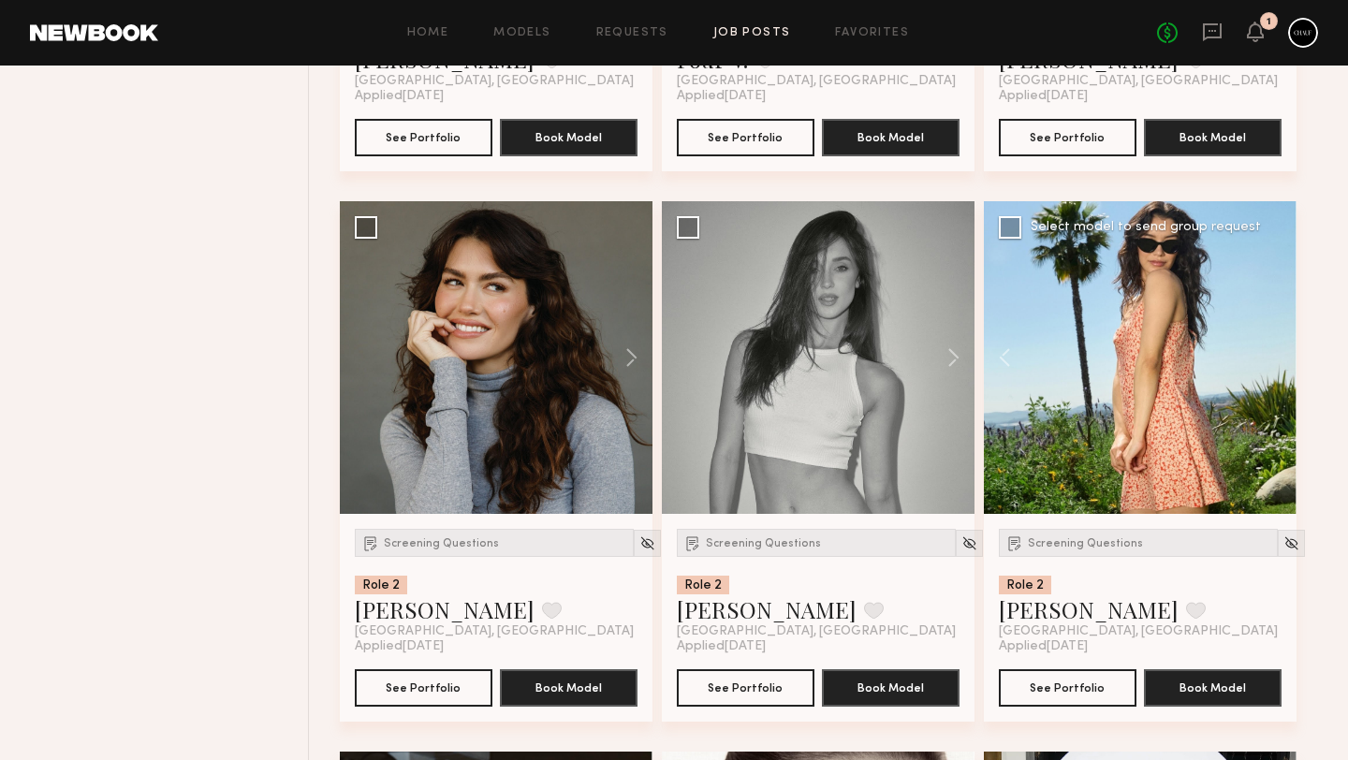
scroll to position [2354, 0]
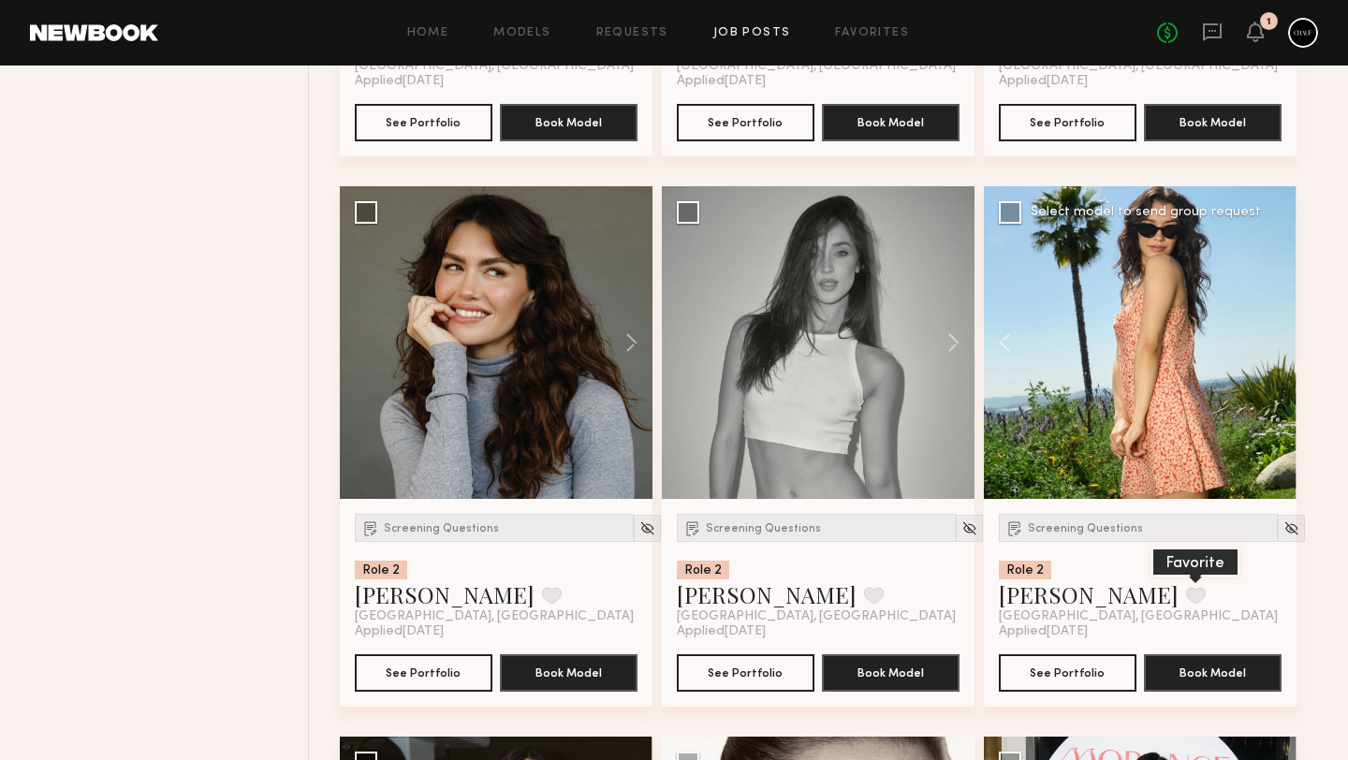
click at [1186, 597] on button at bounding box center [1196, 595] width 20 height 17
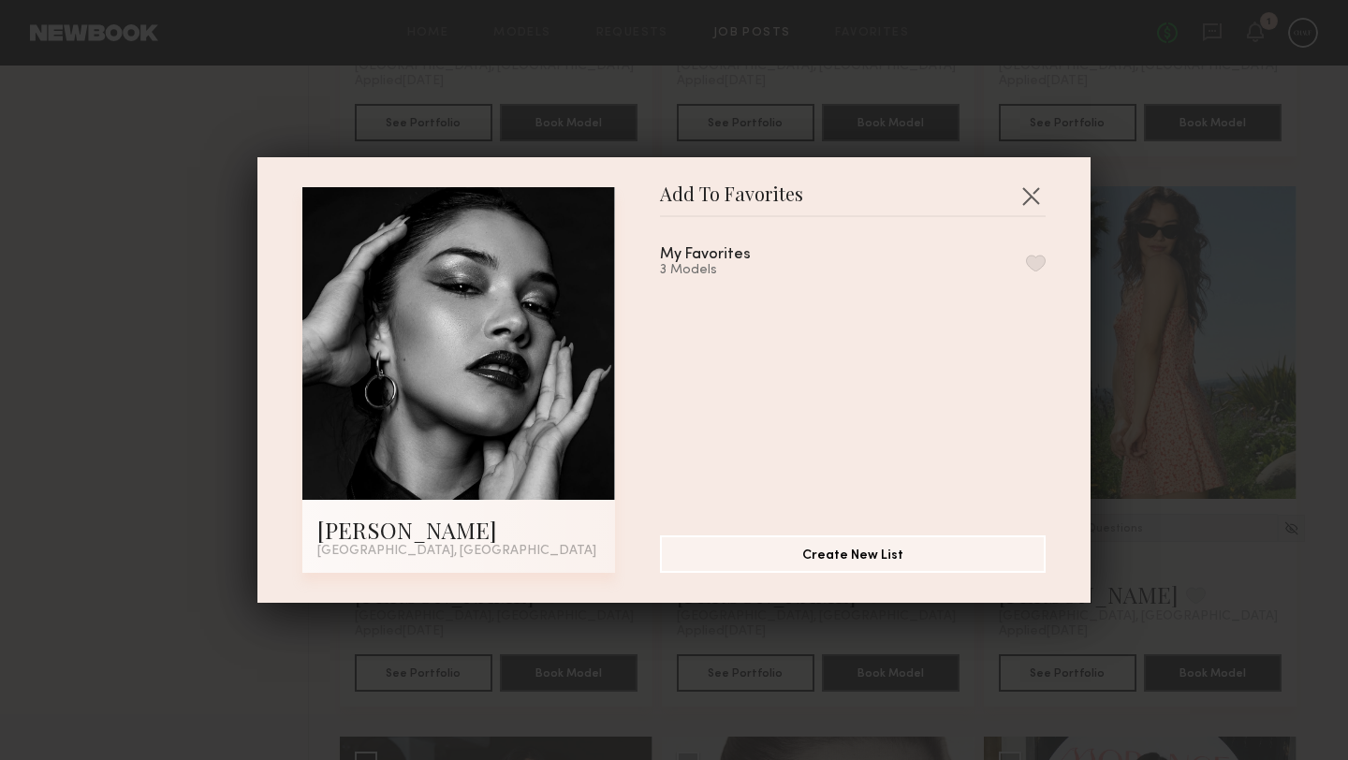
click at [1033, 262] on button "button" at bounding box center [1036, 263] width 20 height 17
click at [1026, 195] on button "button" at bounding box center [1031, 196] width 30 height 30
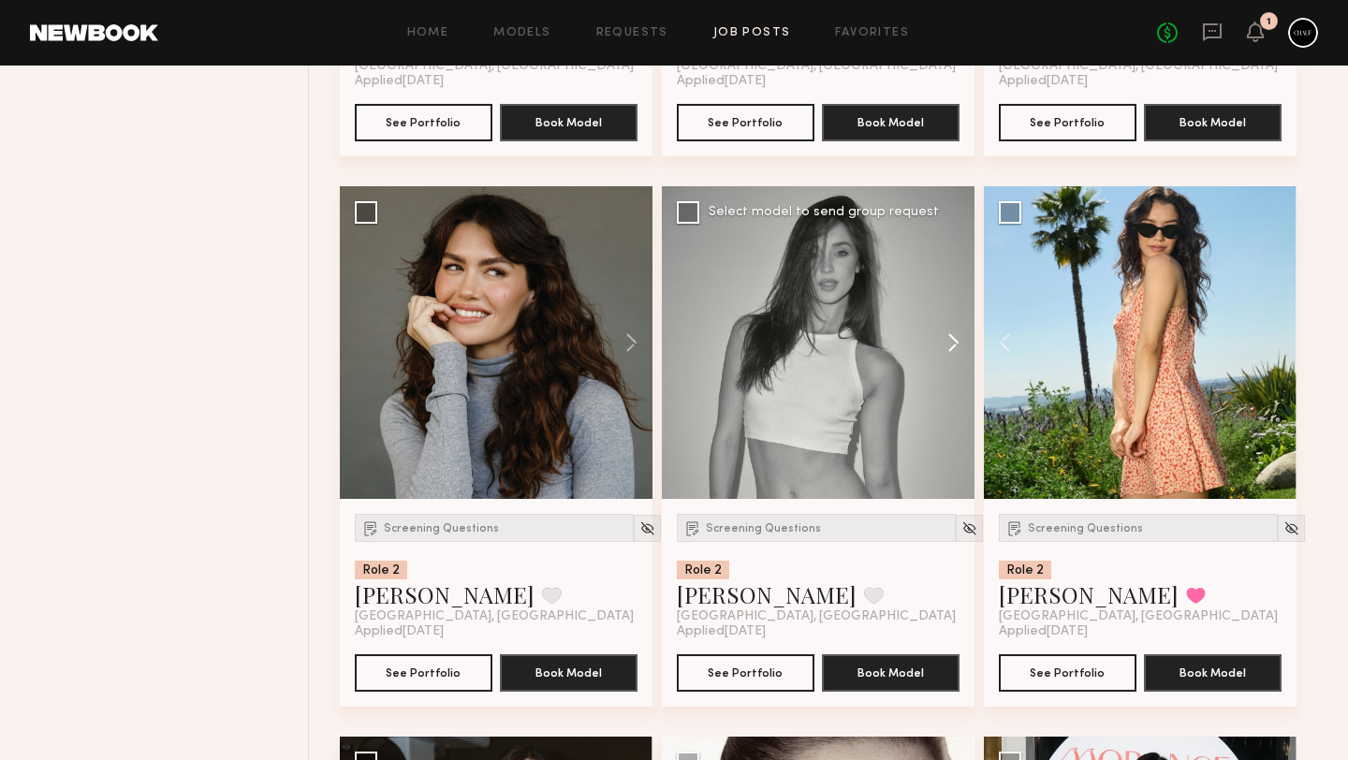
click at [952, 344] on button at bounding box center [945, 342] width 60 height 313
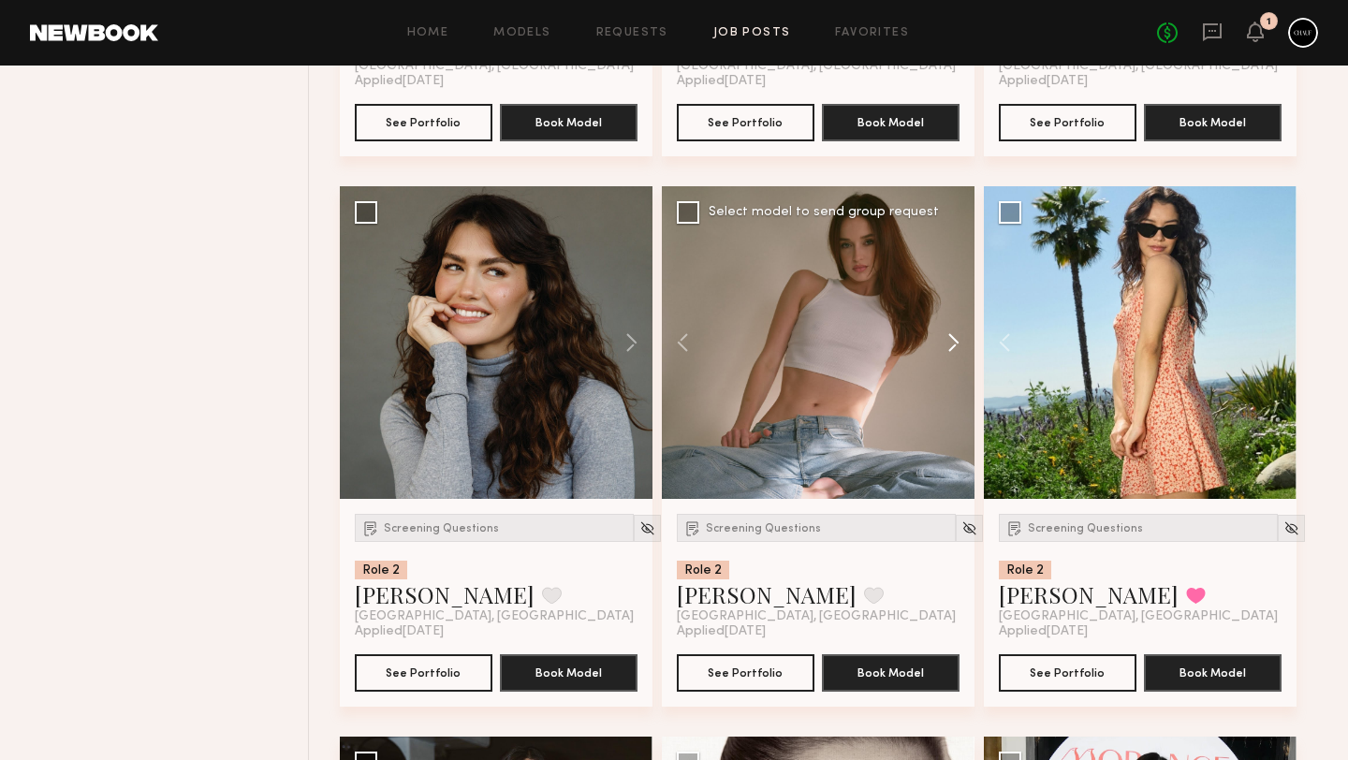
click at [952, 344] on button at bounding box center [945, 342] width 60 height 313
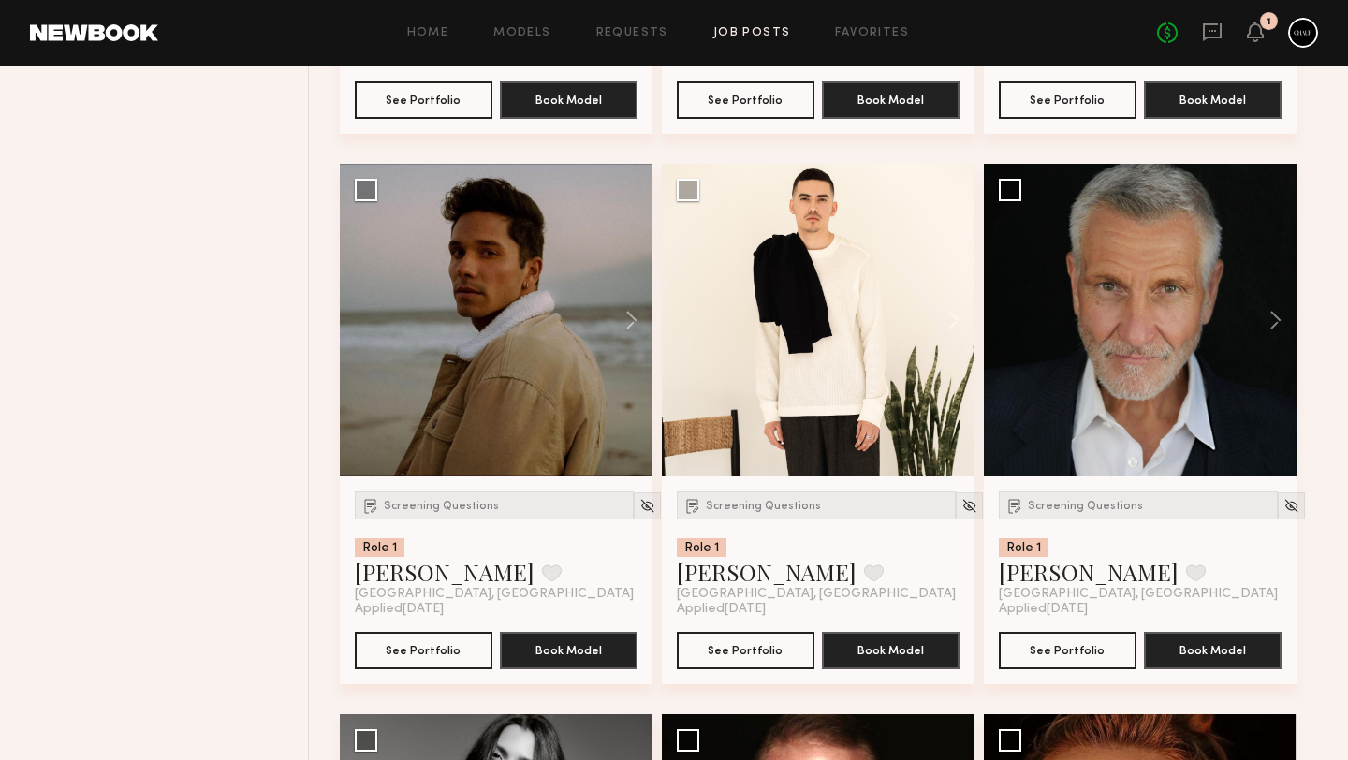
scroll to position [17791, 0]
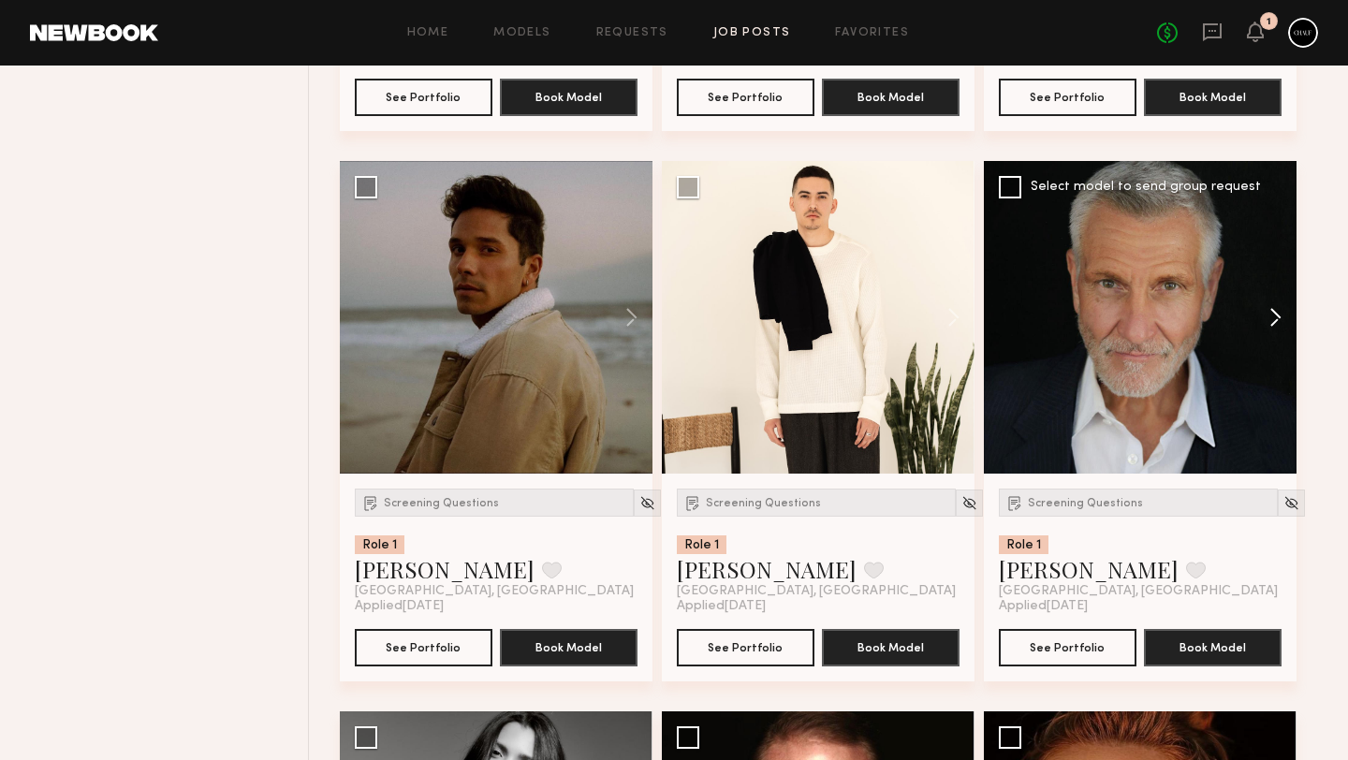
click at [1268, 326] on button at bounding box center [1267, 317] width 60 height 313
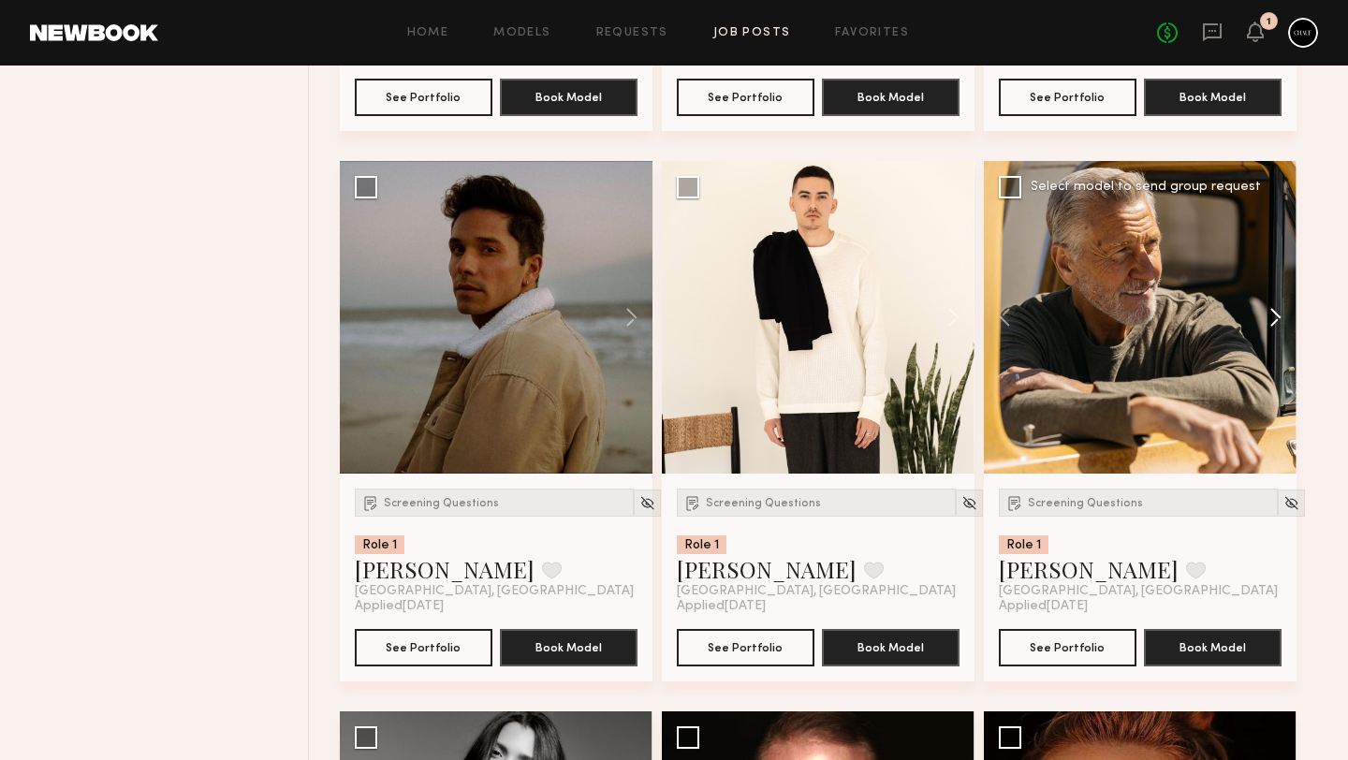
click at [1270, 333] on button at bounding box center [1267, 317] width 60 height 313
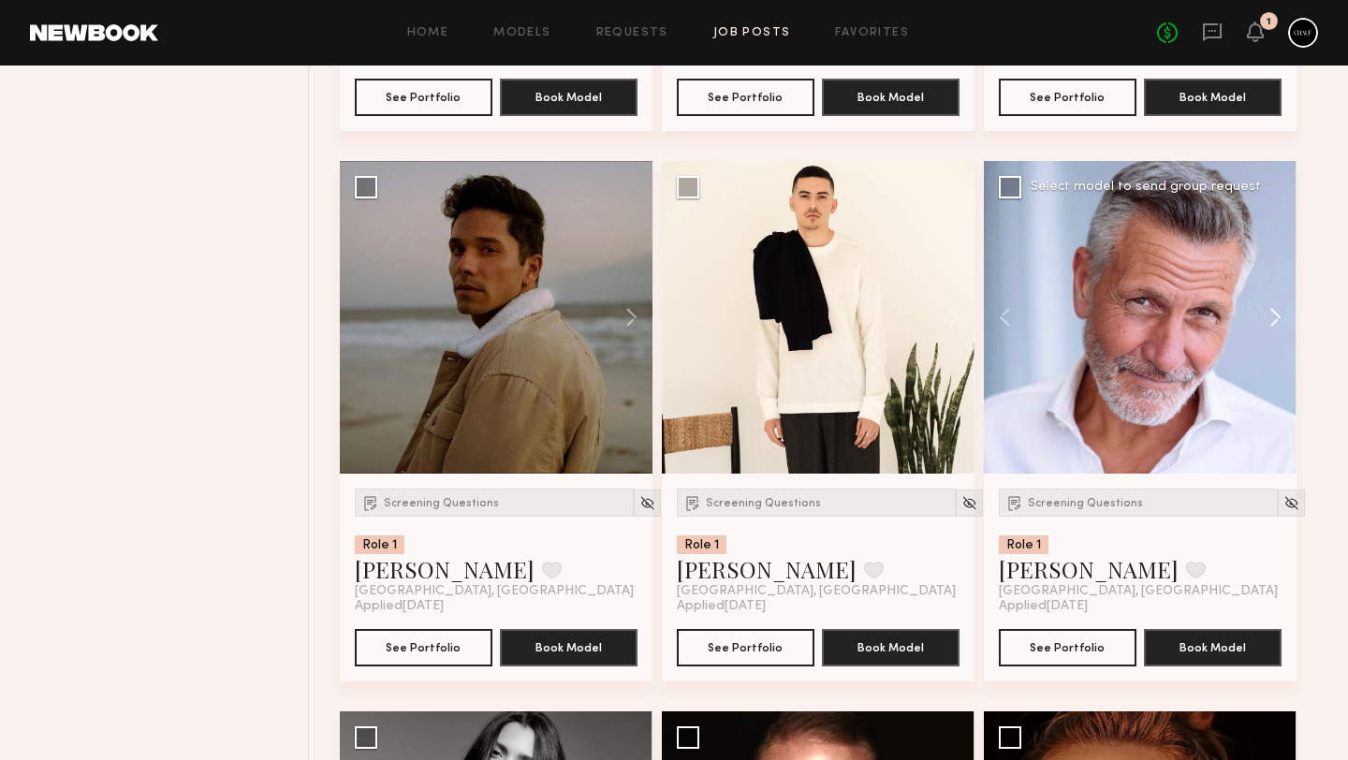
click at [1270, 333] on button at bounding box center [1267, 317] width 60 height 313
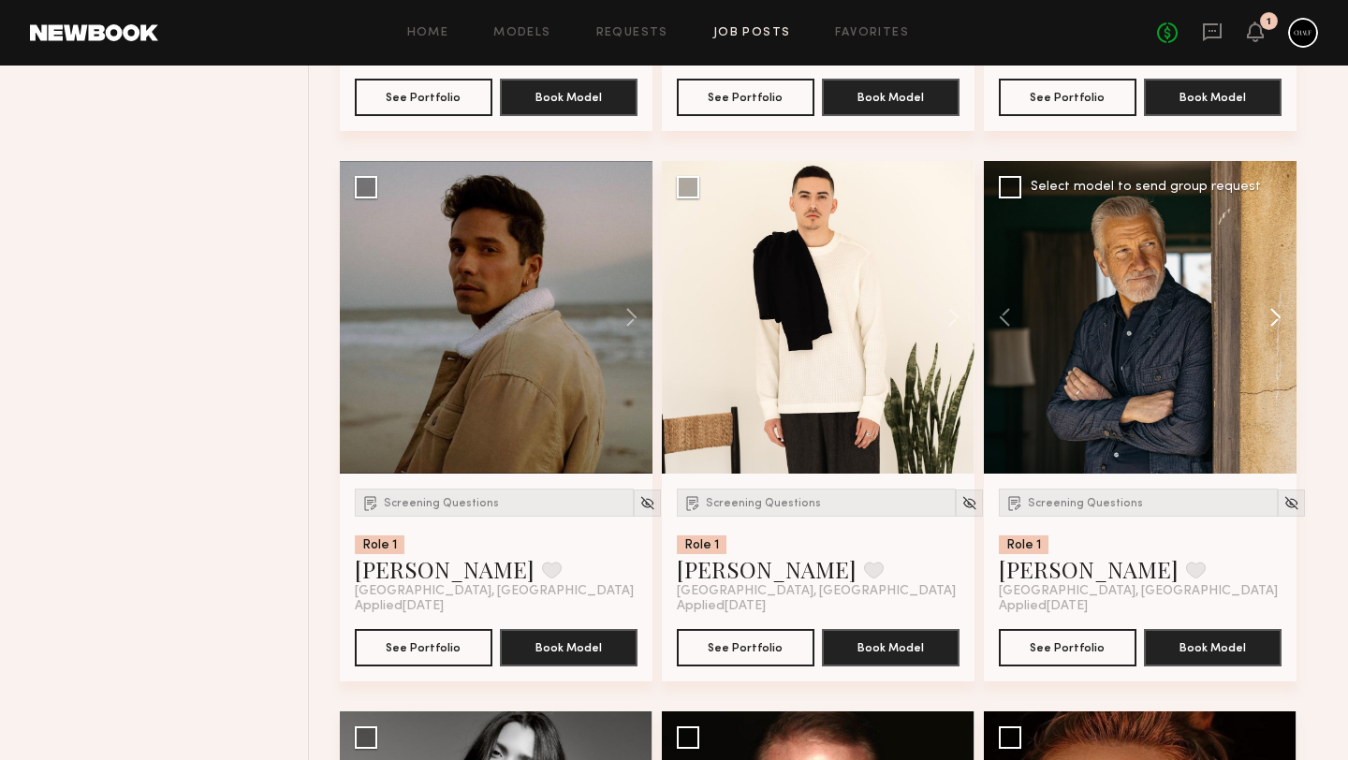
click at [1270, 333] on button at bounding box center [1267, 317] width 60 height 313
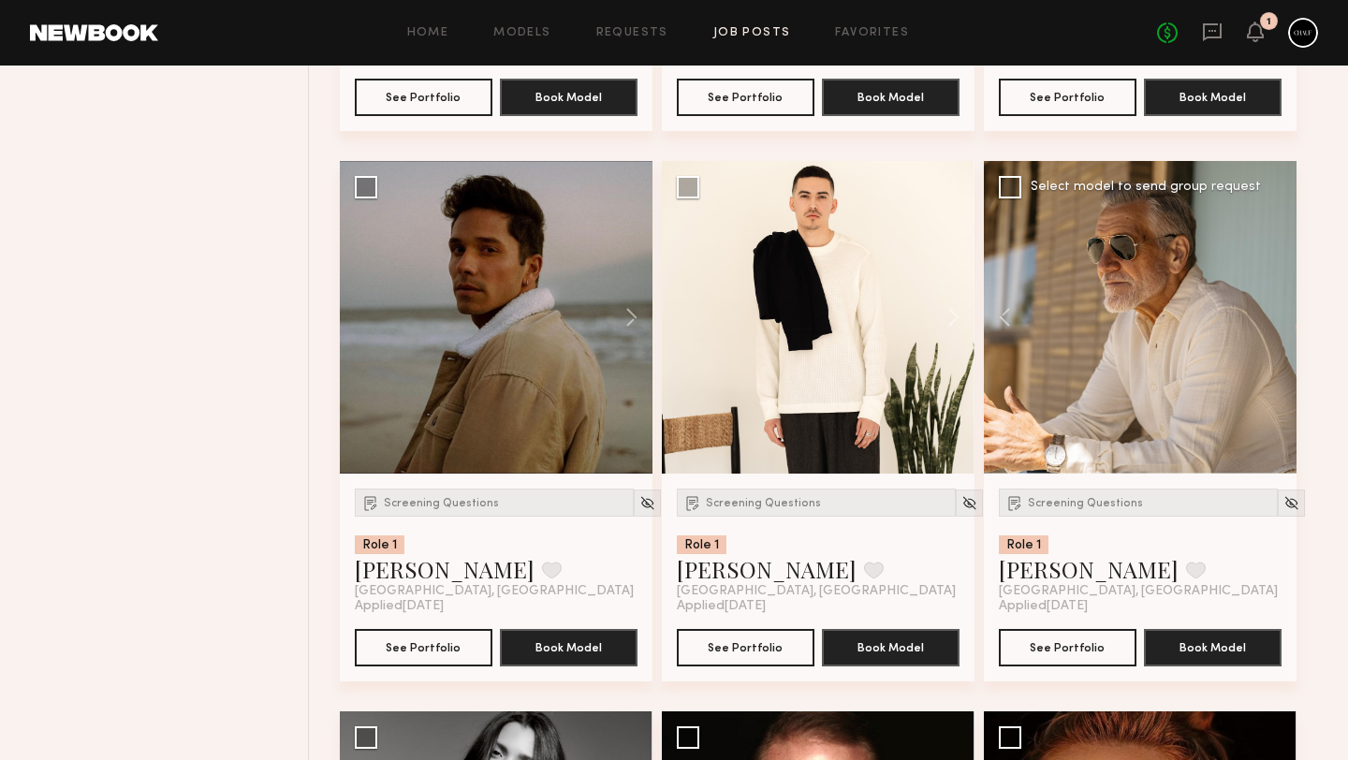
click at [1270, 333] on div at bounding box center [1140, 317] width 313 height 313
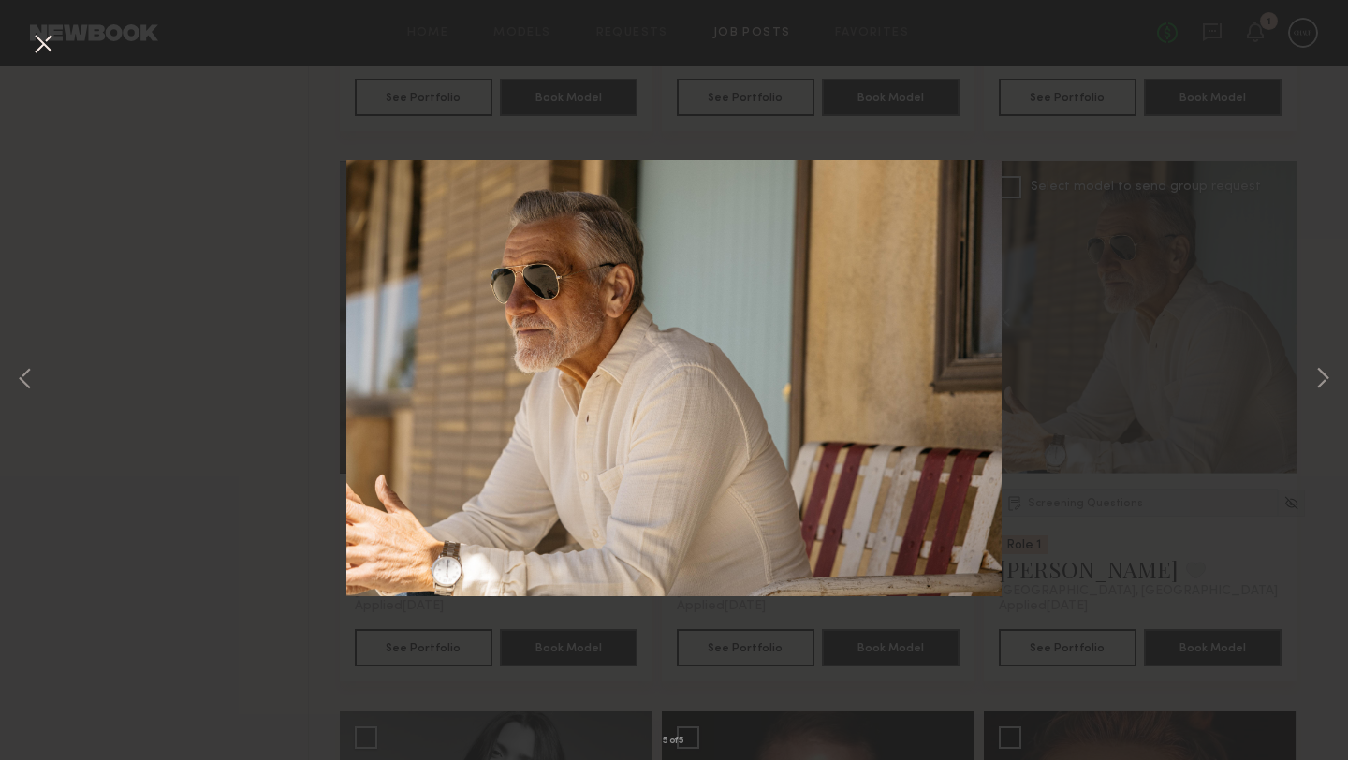
click at [46, 38] on button at bounding box center [43, 45] width 30 height 34
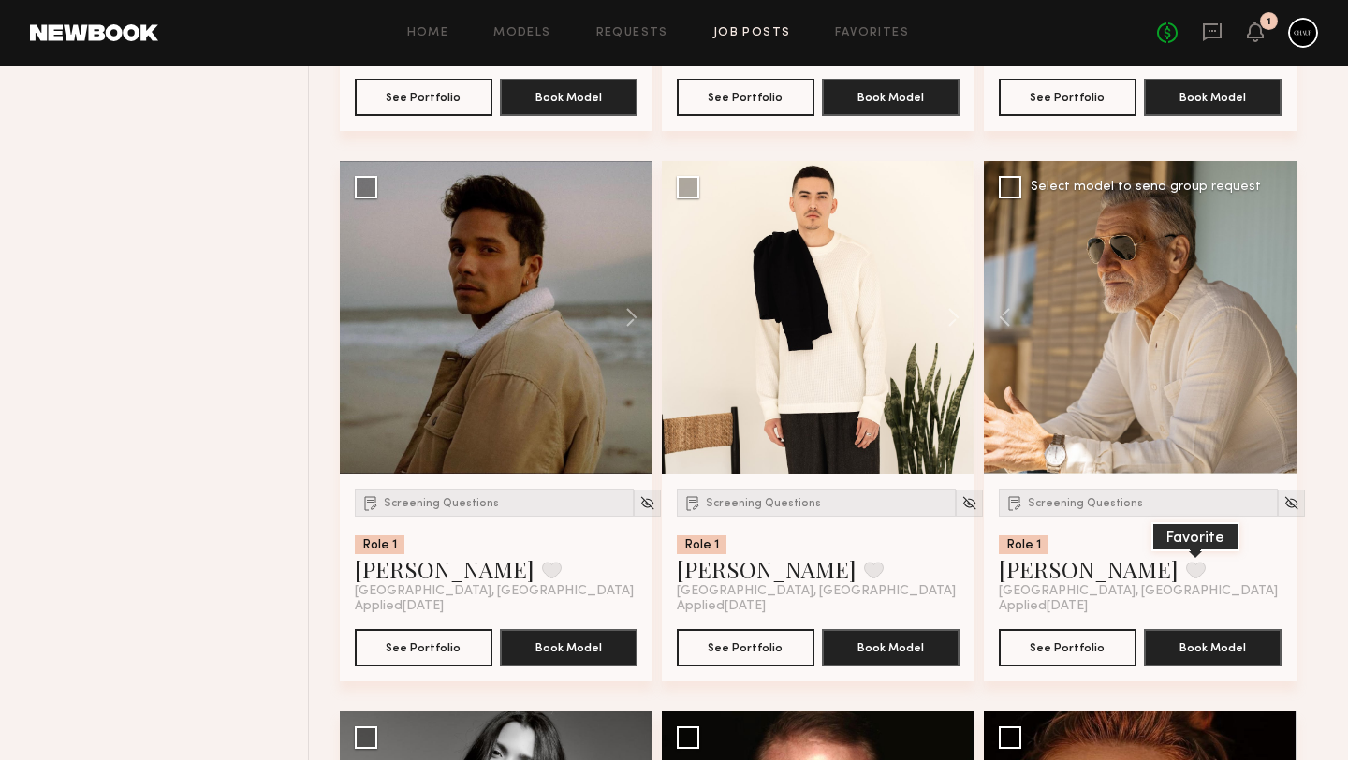
click at [1186, 579] on button at bounding box center [1196, 570] width 20 height 17
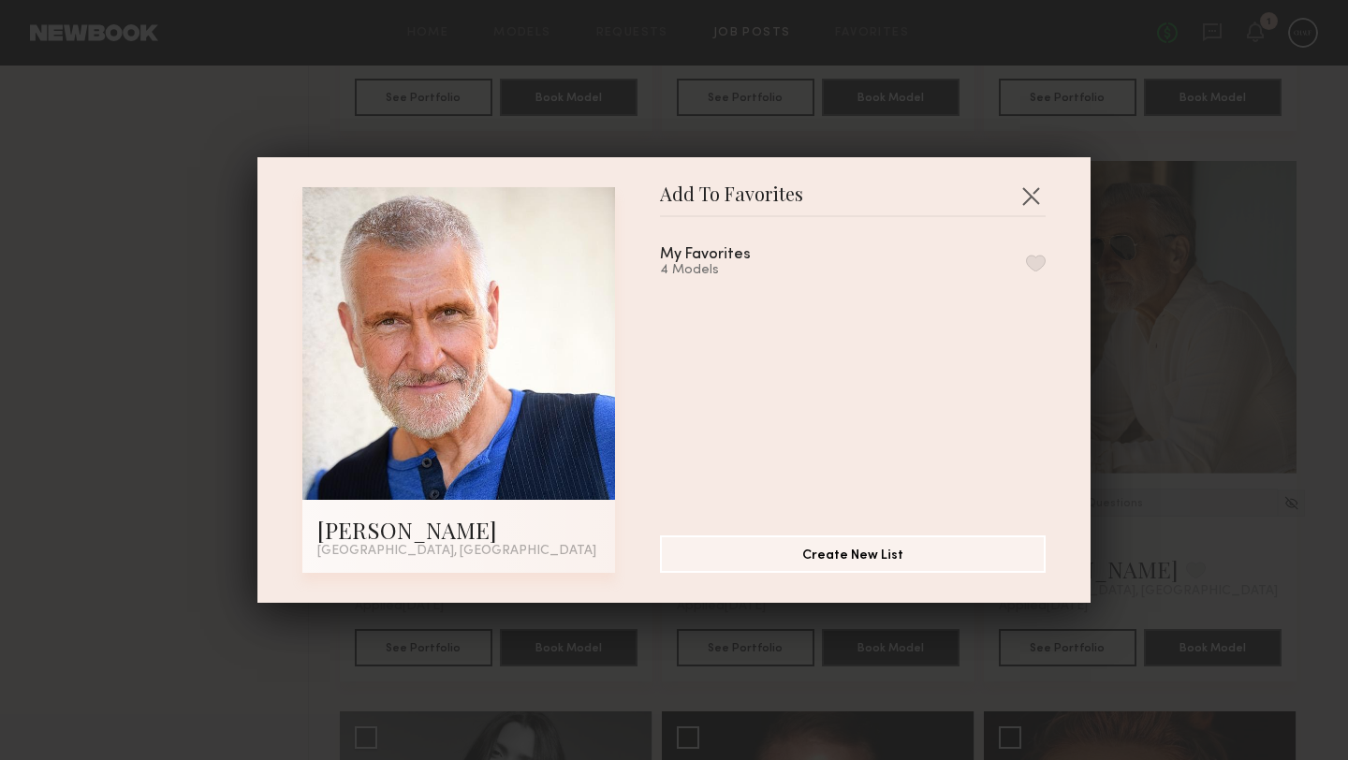
click at [1037, 263] on button "button" at bounding box center [1036, 263] width 20 height 17
click at [1031, 197] on button "button" at bounding box center [1031, 196] width 30 height 30
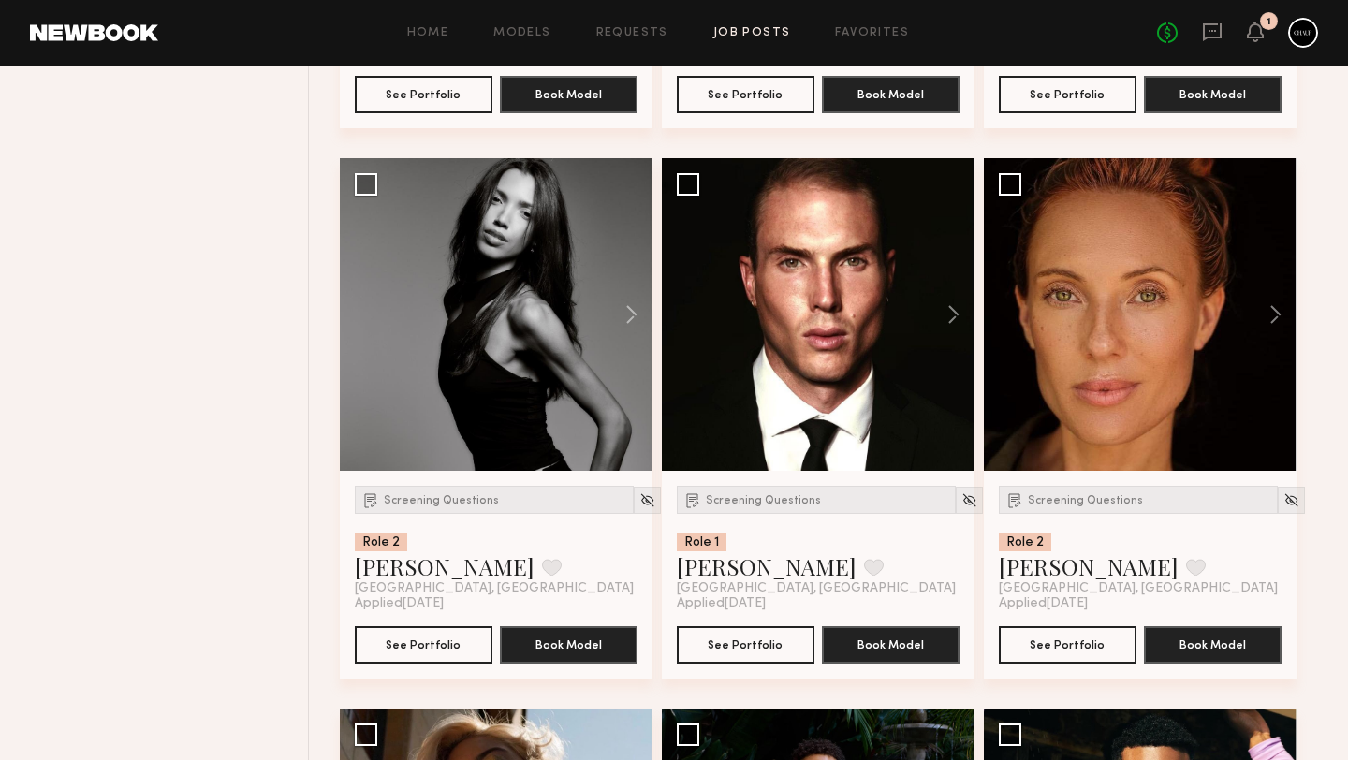
scroll to position [18351, 0]
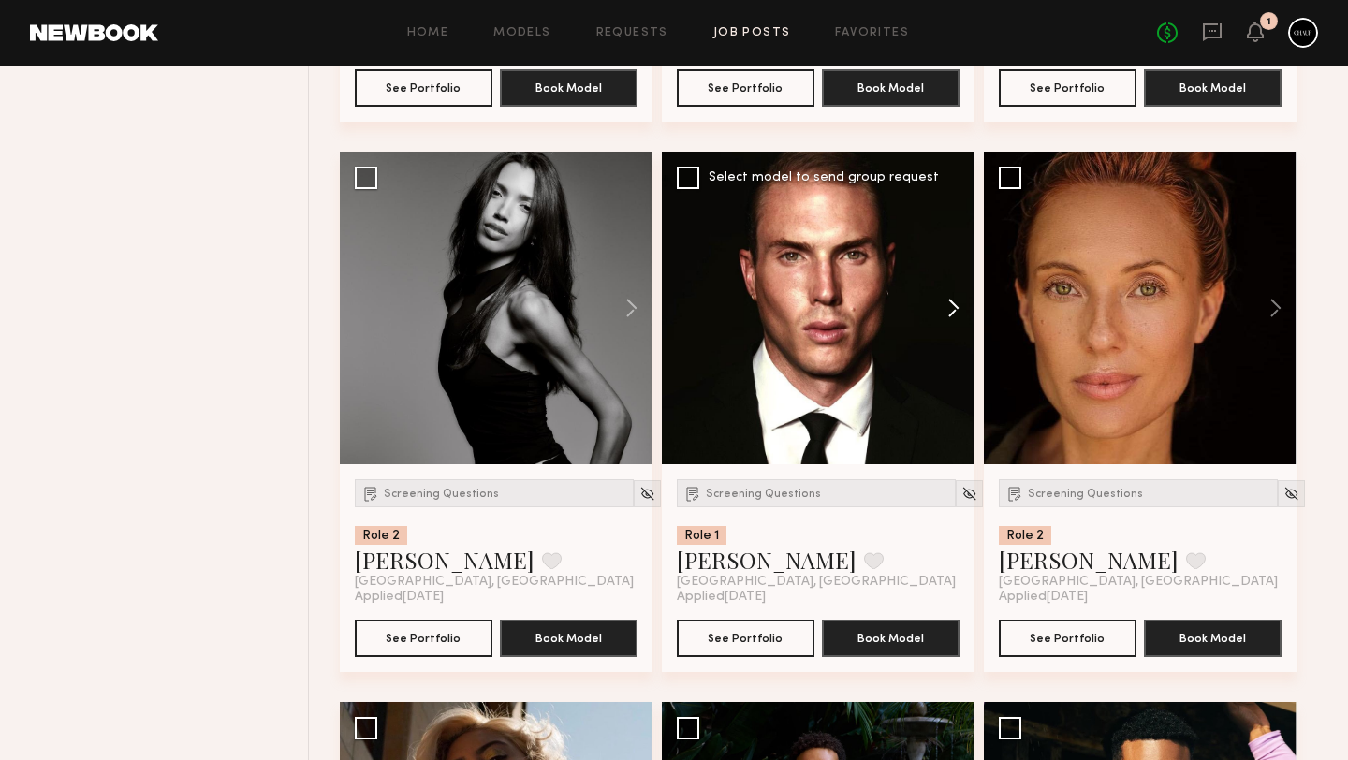
click at [948, 325] on button at bounding box center [945, 308] width 60 height 313
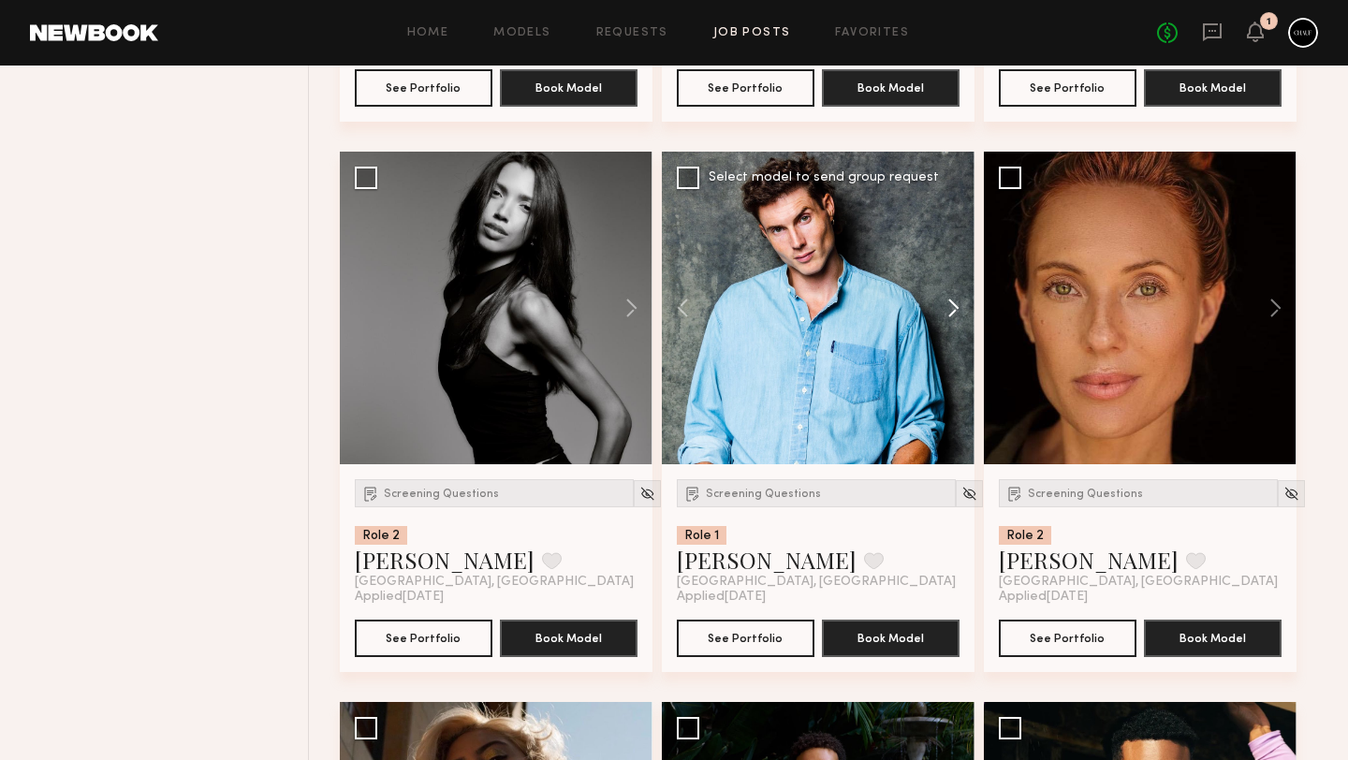
click at [948, 325] on button at bounding box center [945, 308] width 60 height 313
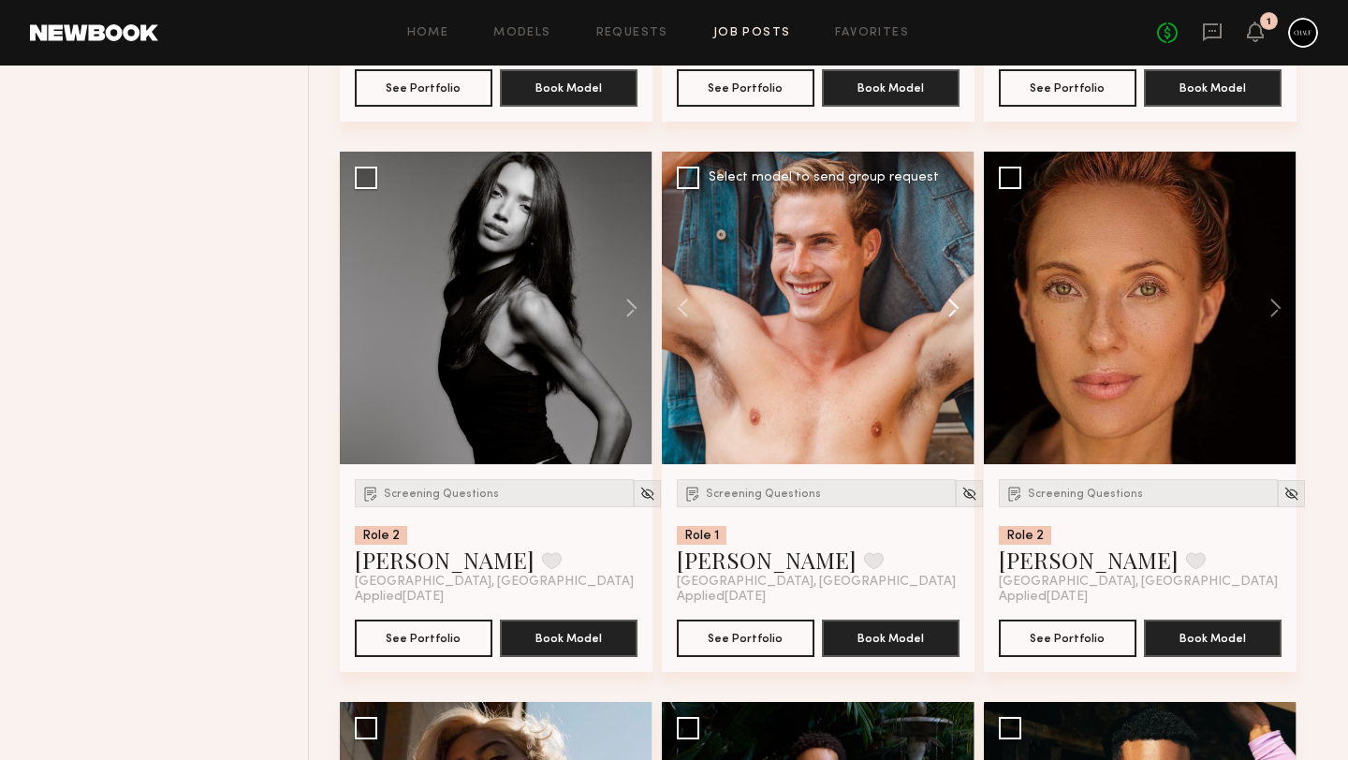
click at [948, 325] on button at bounding box center [945, 308] width 60 height 313
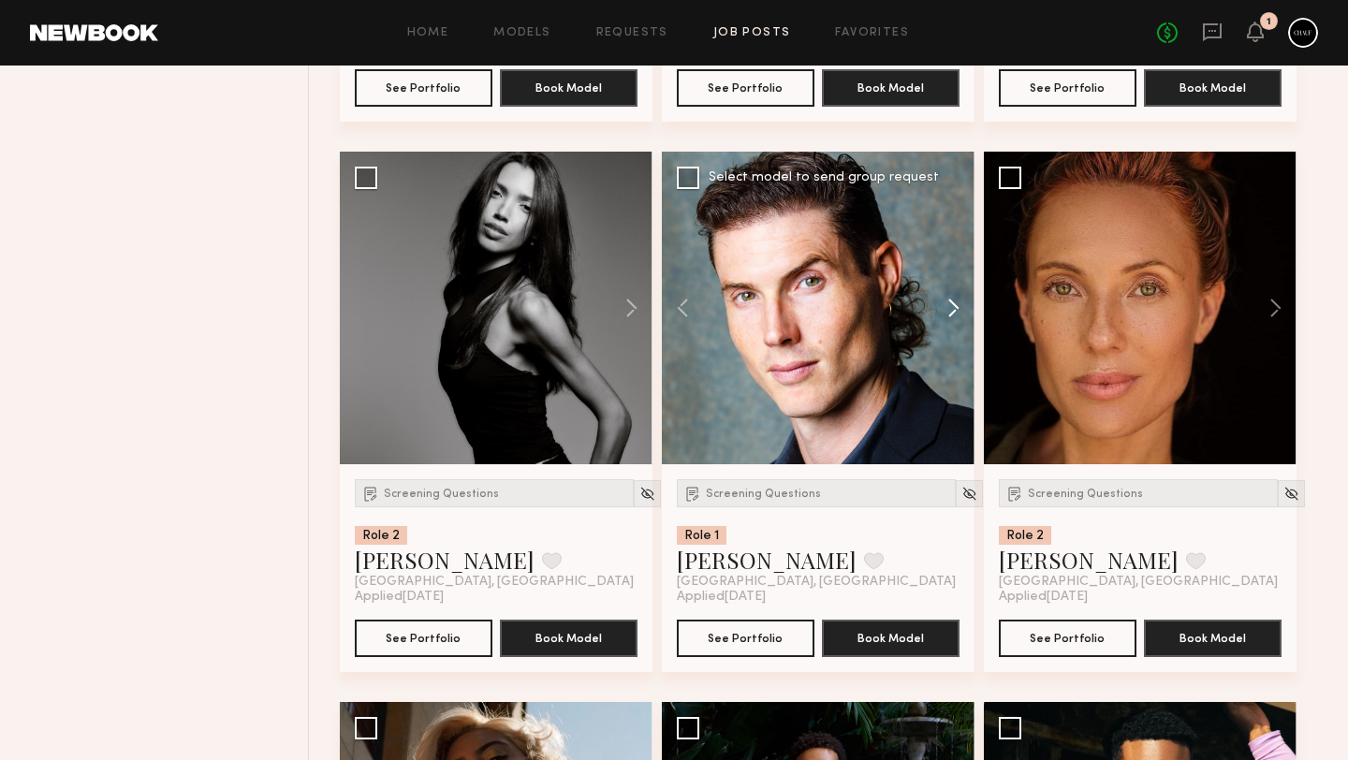
click at [948, 325] on button at bounding box center [945, 308] width 60 height 313
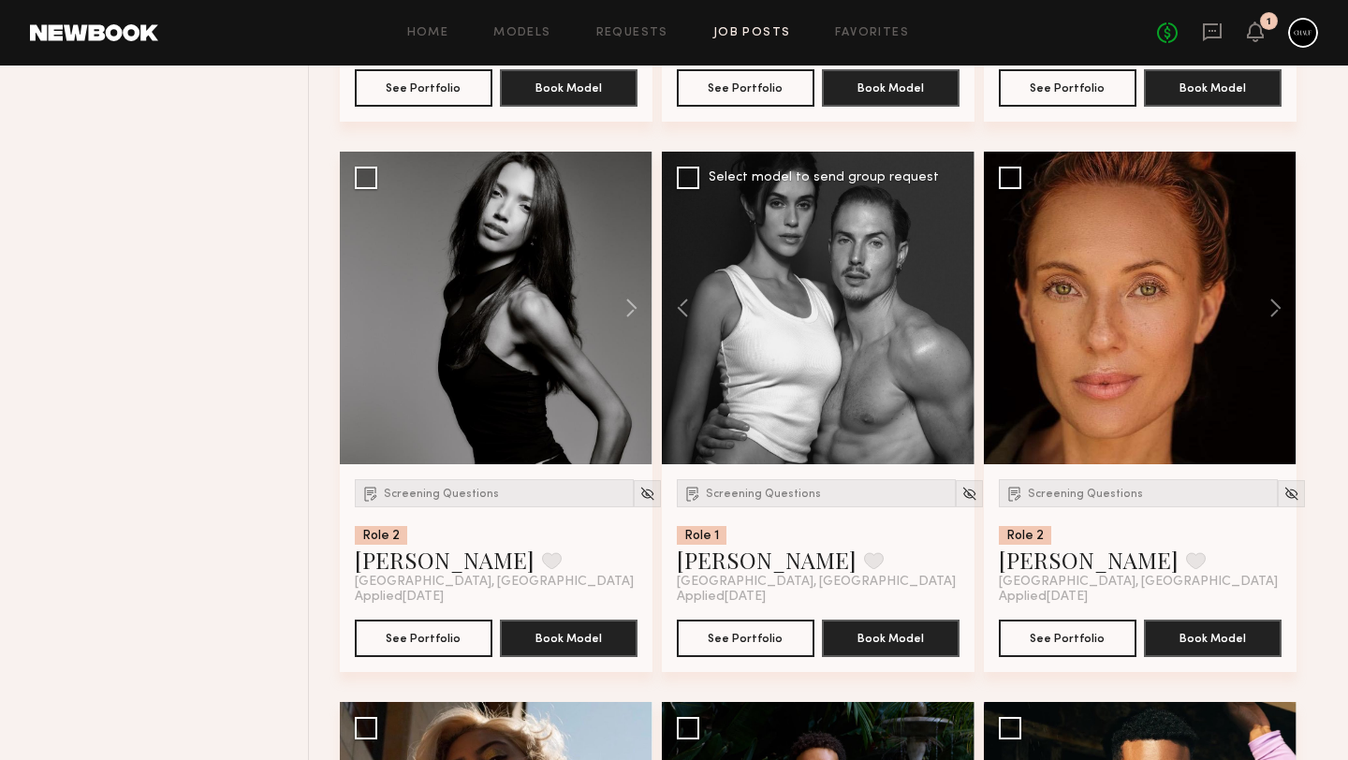
click at [948, 325] on div at bounding box center [818, 308] width 313 height 313
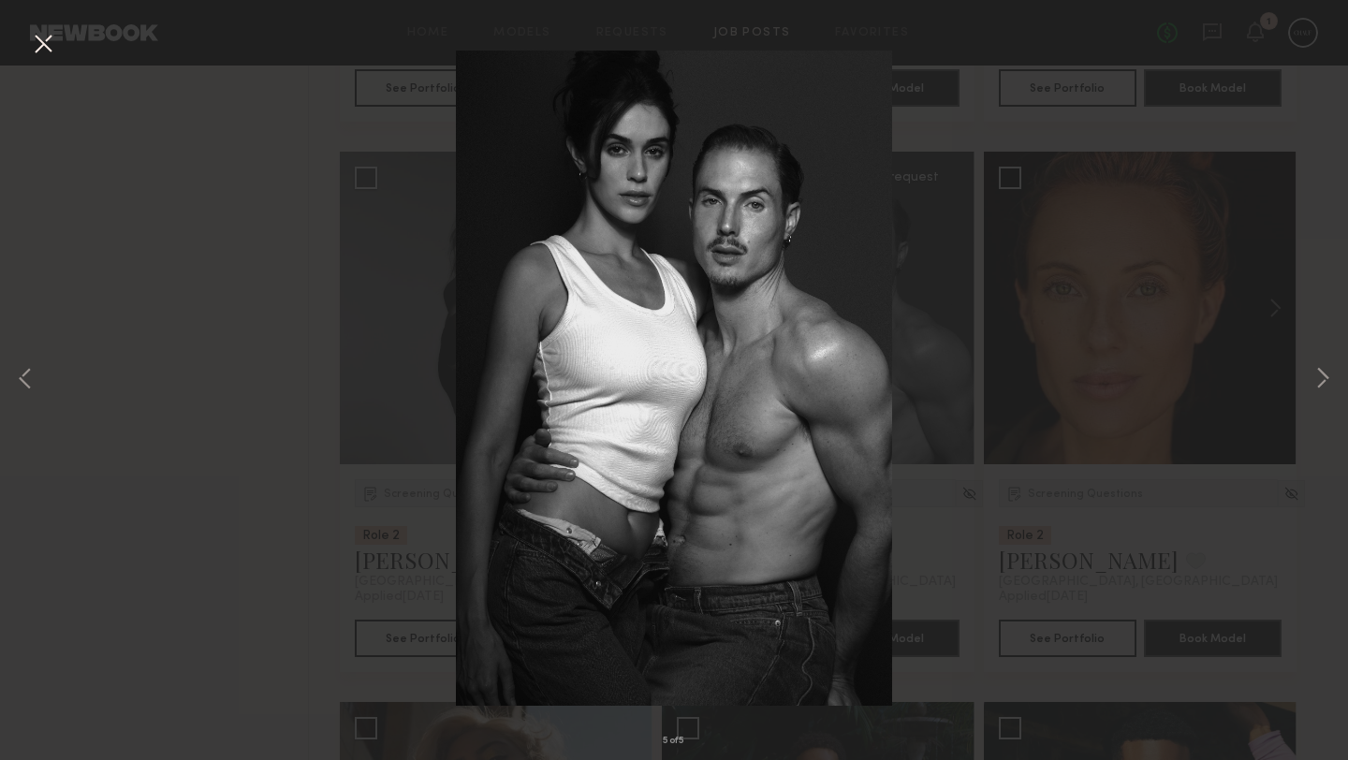
click at [1305, 393] on div "5 of 5" at bounding box center [674, 380] width 1348 height 760
click at [1317, 375] on button at bounding box center [1322, 380] width 22 height 608
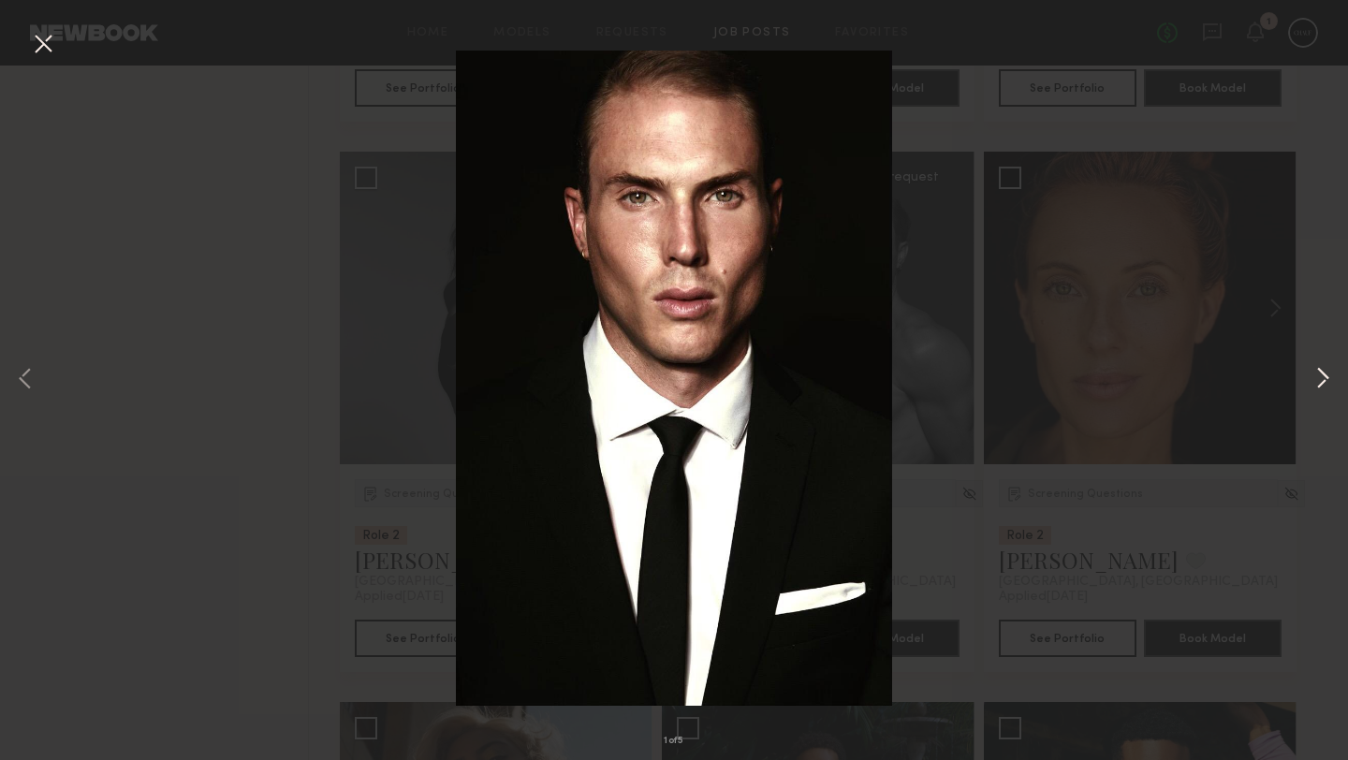
click at [1317, 375] on button at bounding box center [1322, 380] width 22 height 608
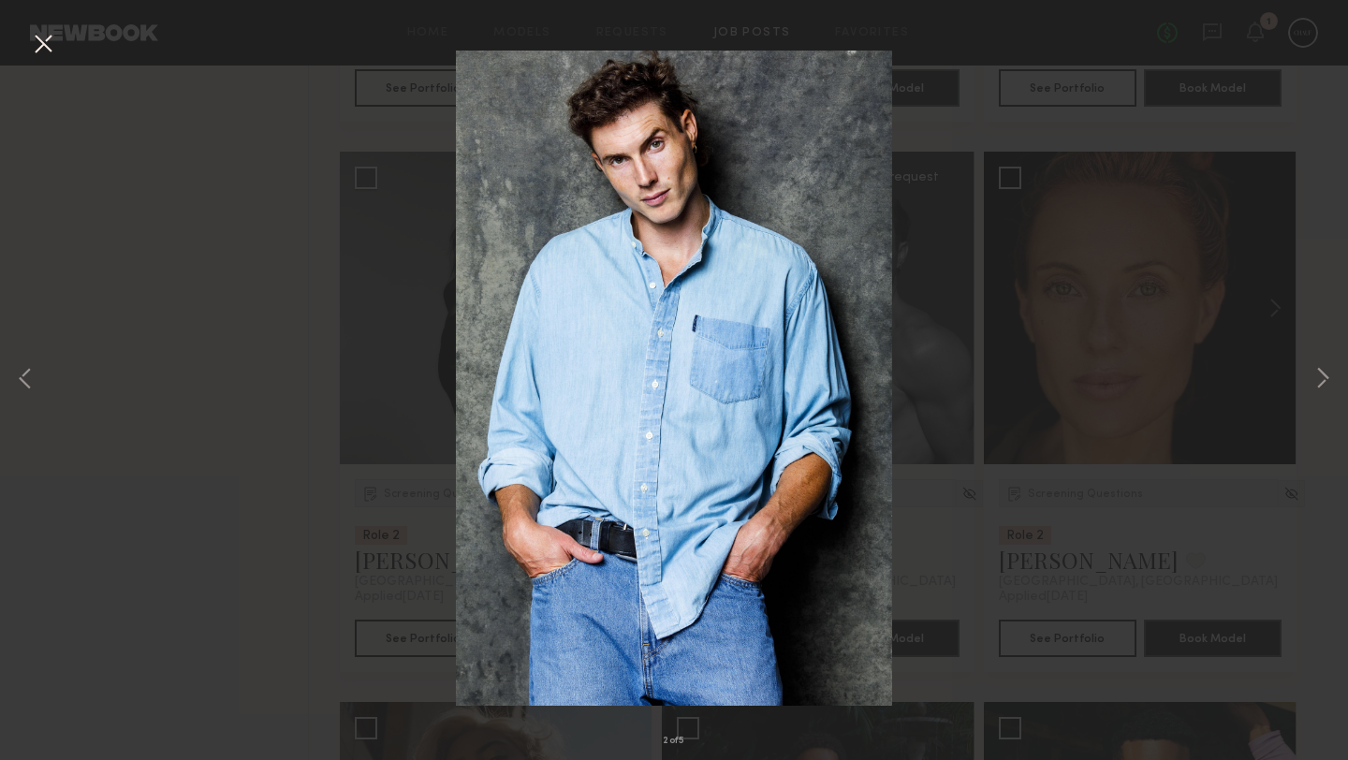
click at [36, 48] on button at bounding box center [43, 45] width 30 height 34
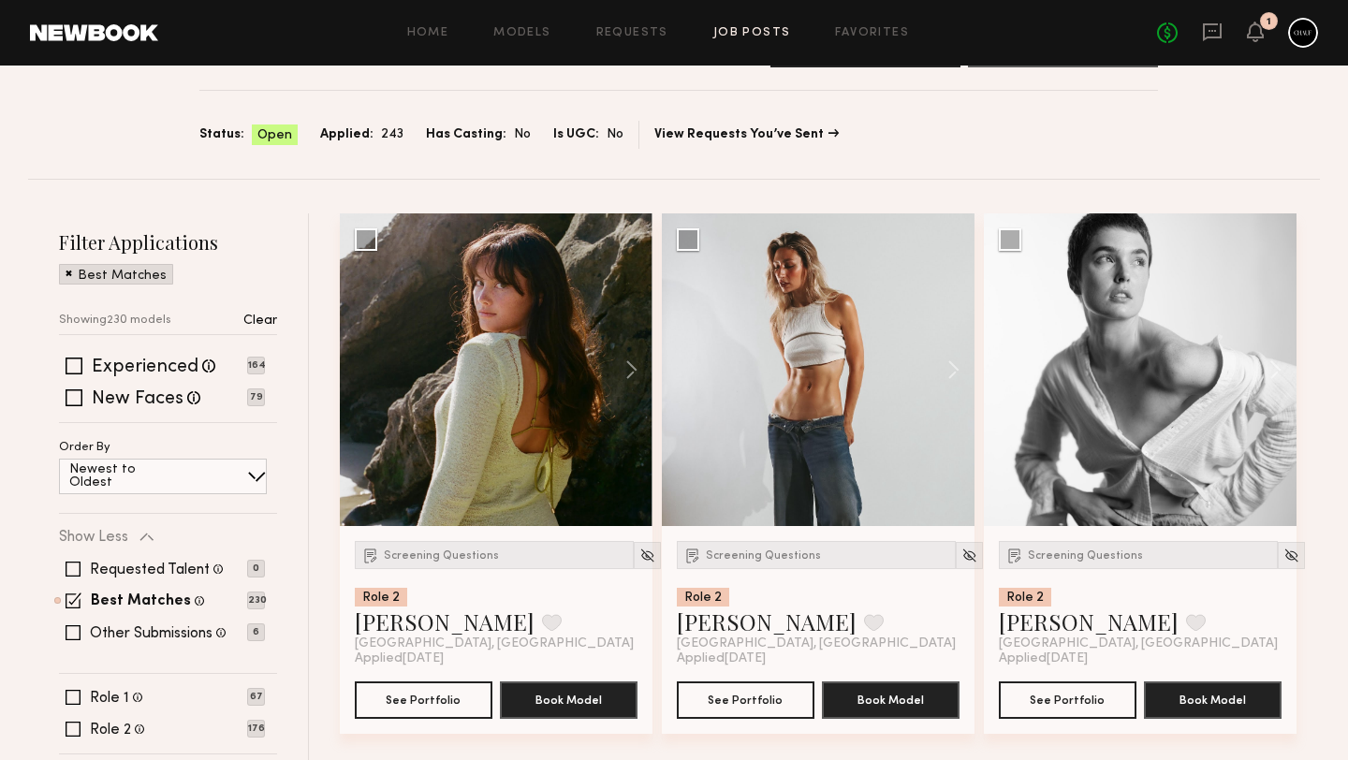
scroll to position [128, 0]
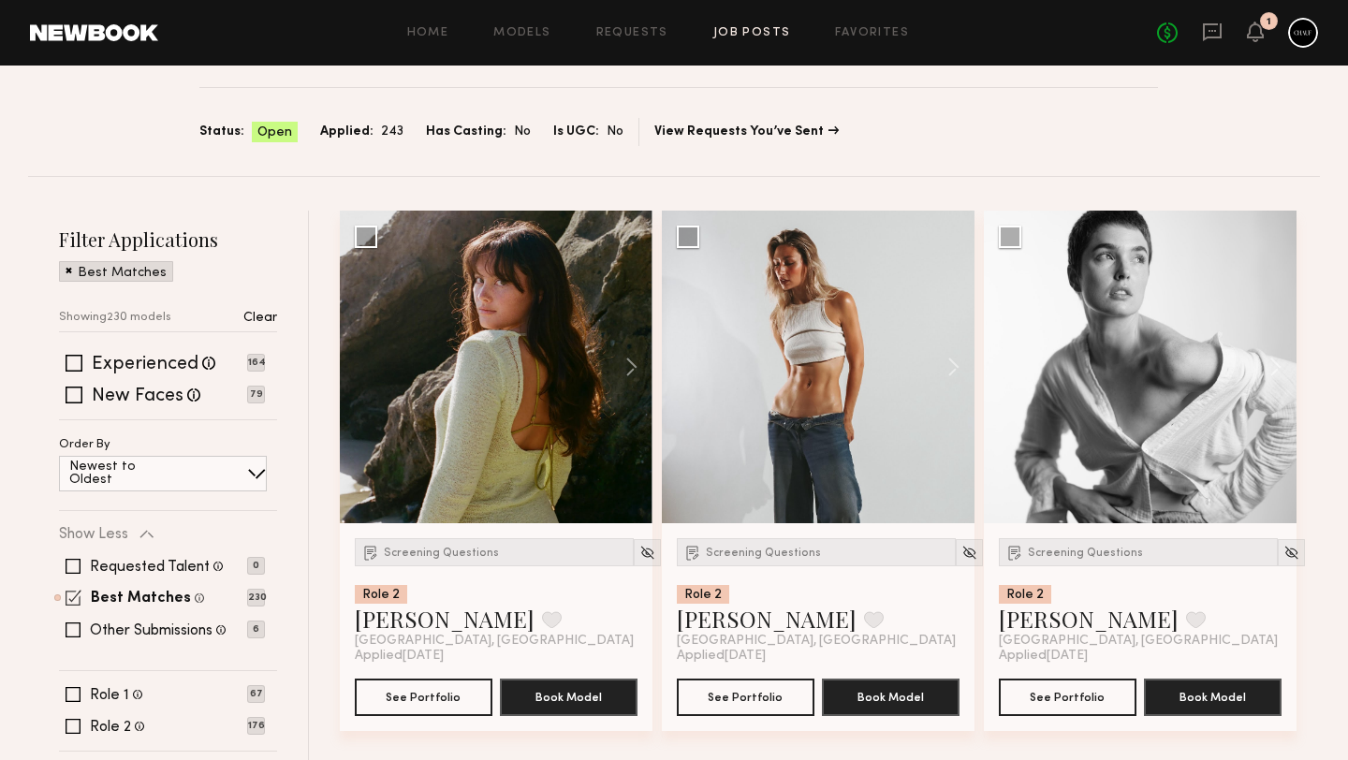
click at [74, 594] on span at bounding box center [74, 598] width 16 height 16
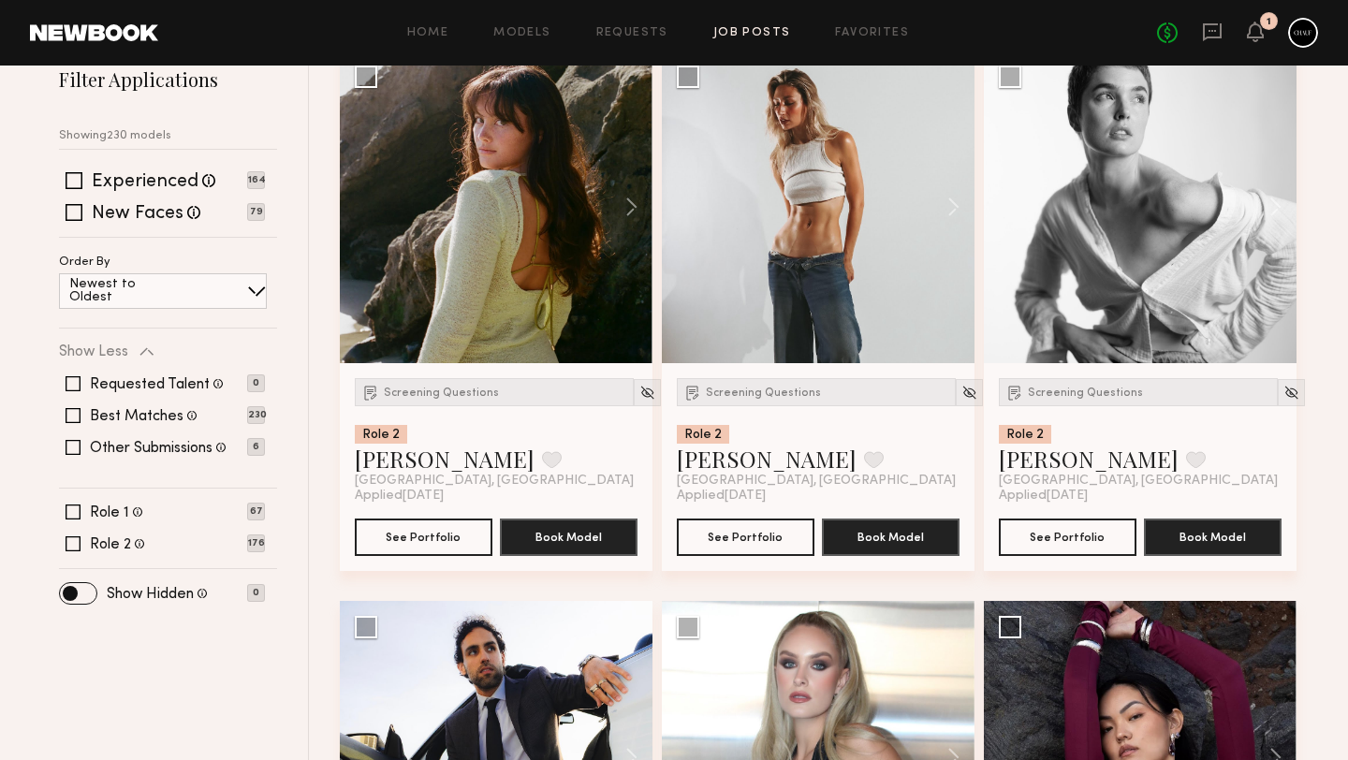
scroll to position [293, 0]
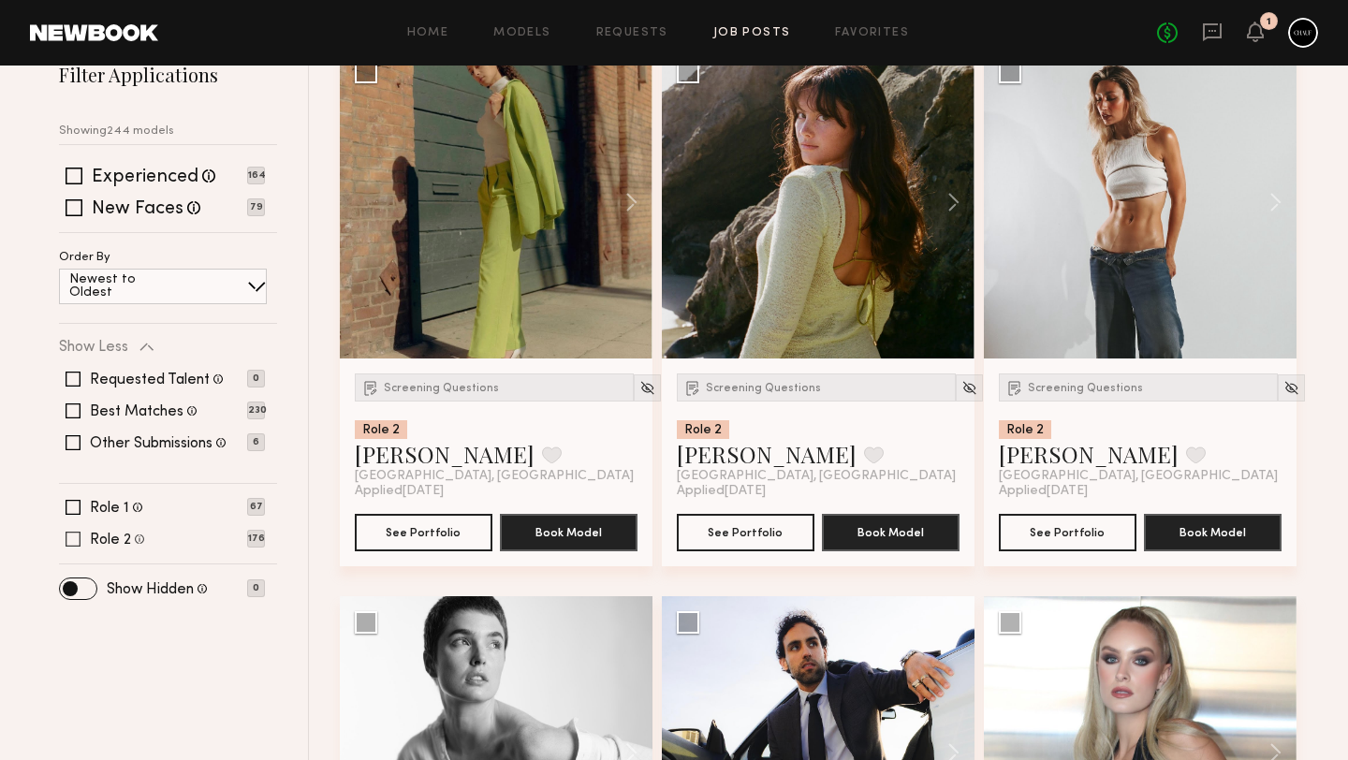
click at [71, 532] on span at bounding box center [73, 539] width 15 height 15
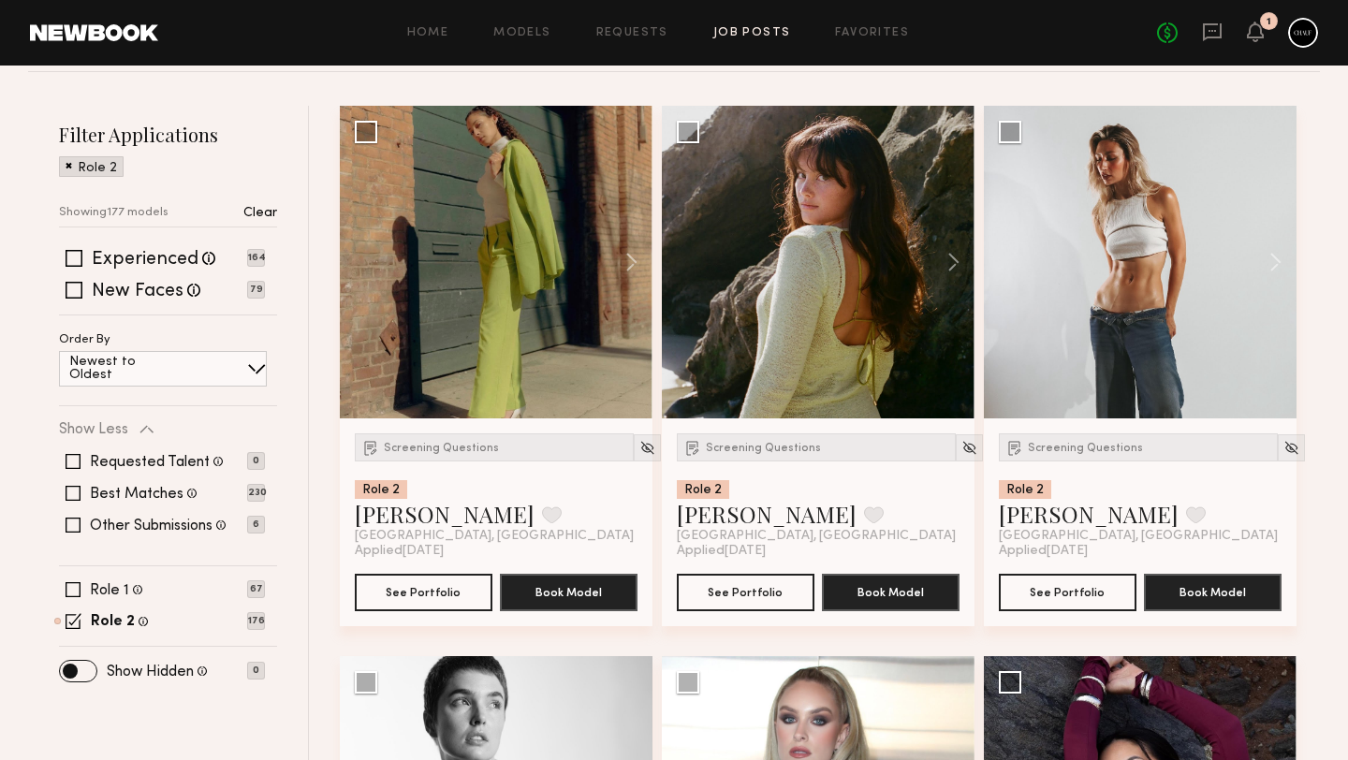
scroll to position [232, 0]
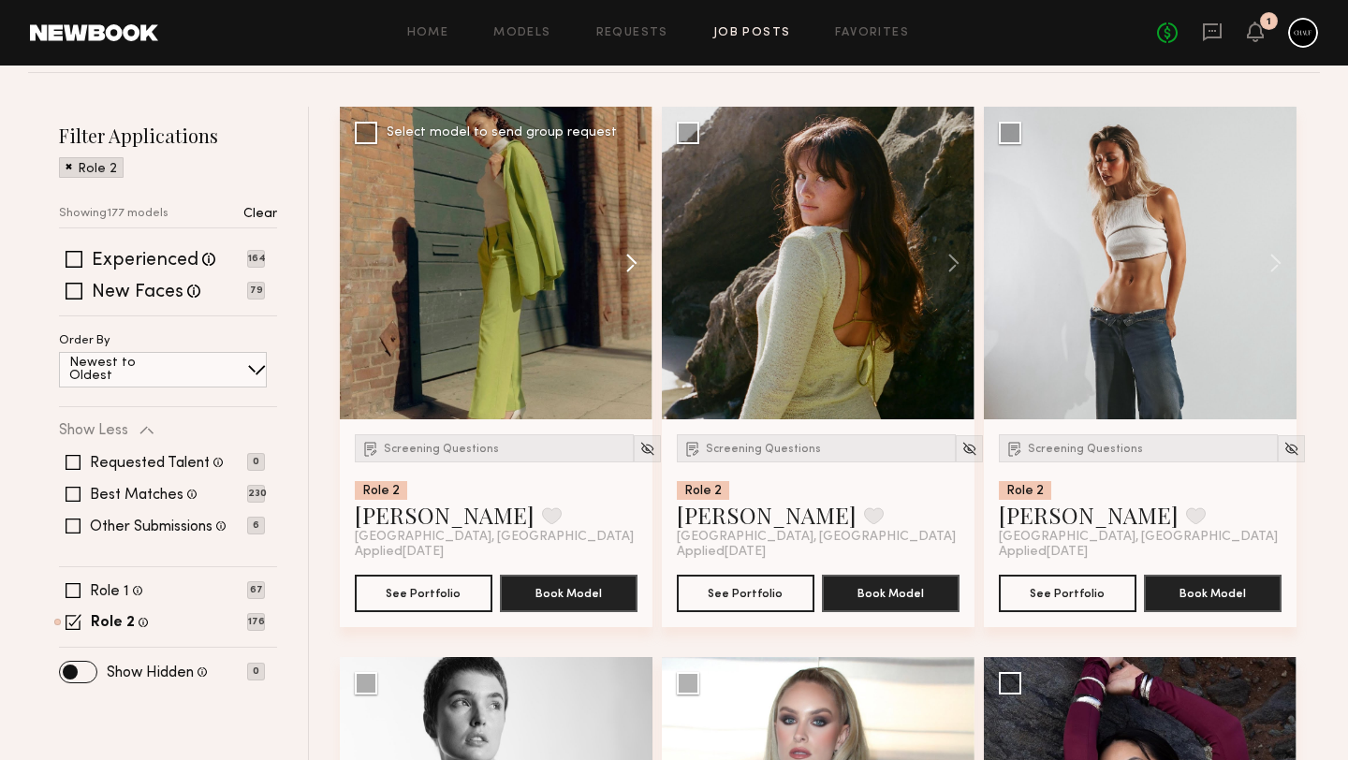
click at [628, 260] on button at bounding box center [623, 263] width 60 height 313
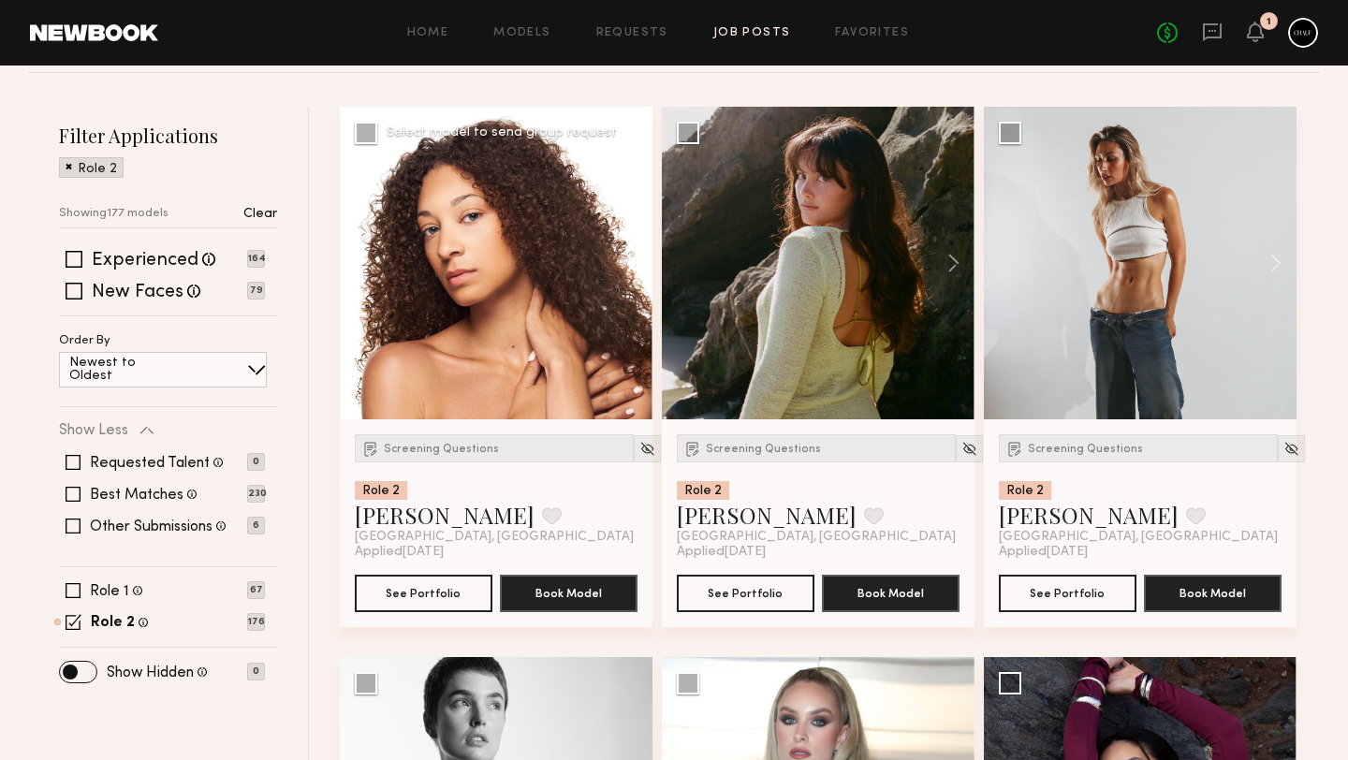
scroll to position [229, 0]
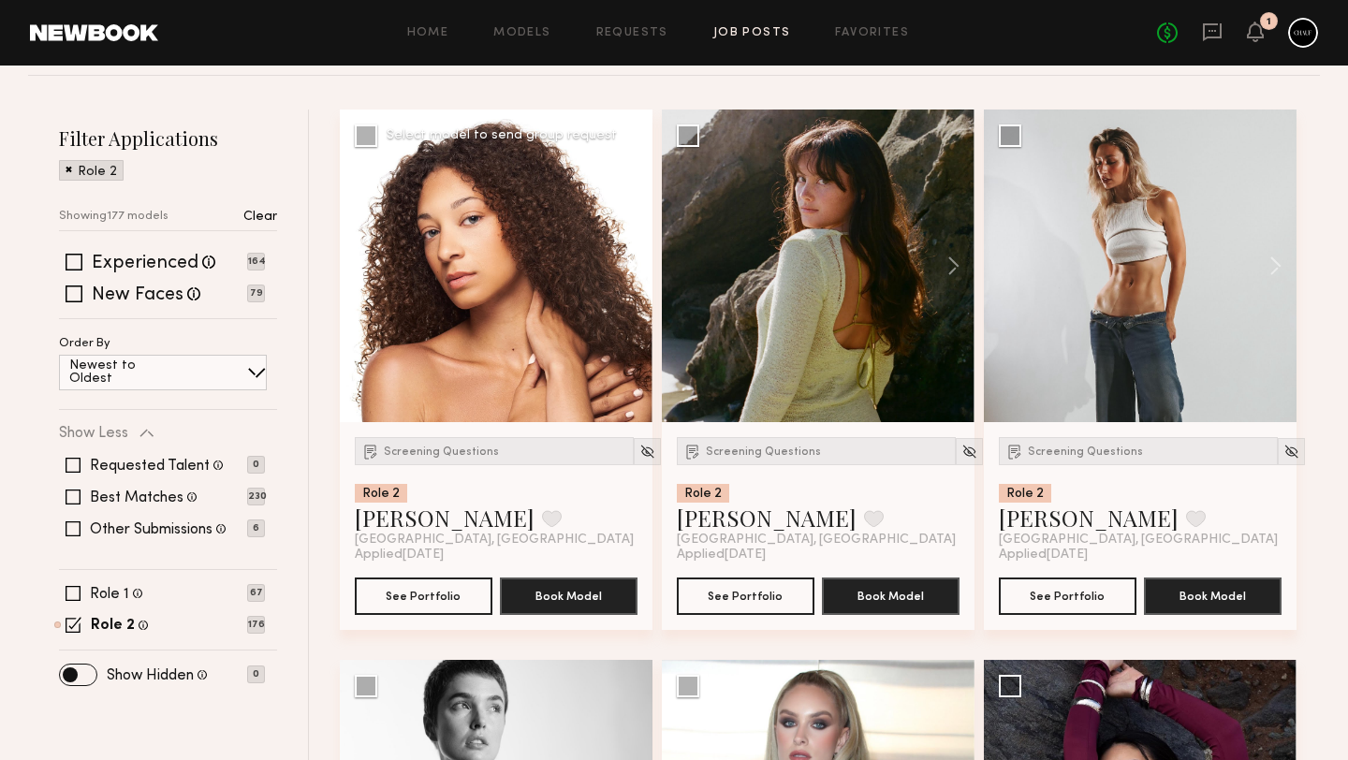
click at [626, 269] on button at bounding box center [623, 266] width 60 height 313
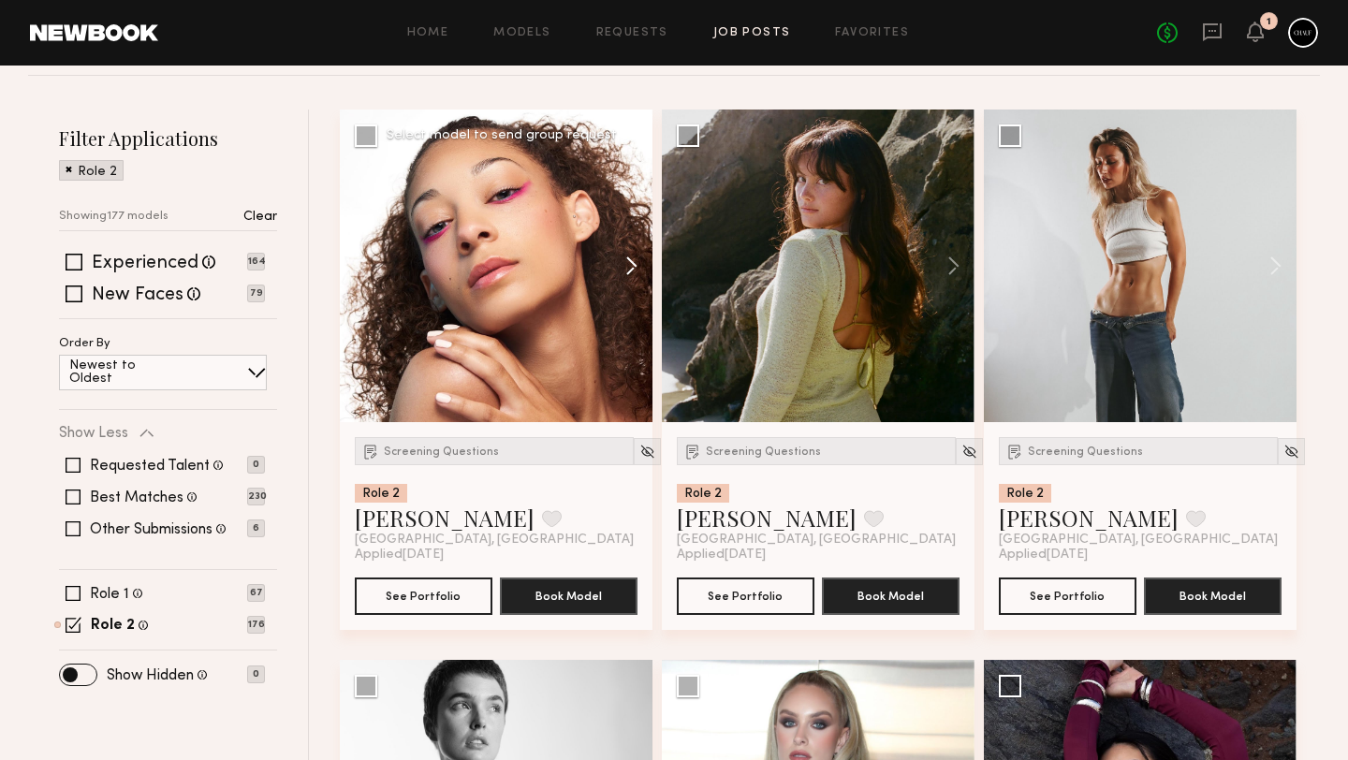
click at [626, 269] on button at bounding box center [623, 266] width 60 height 313
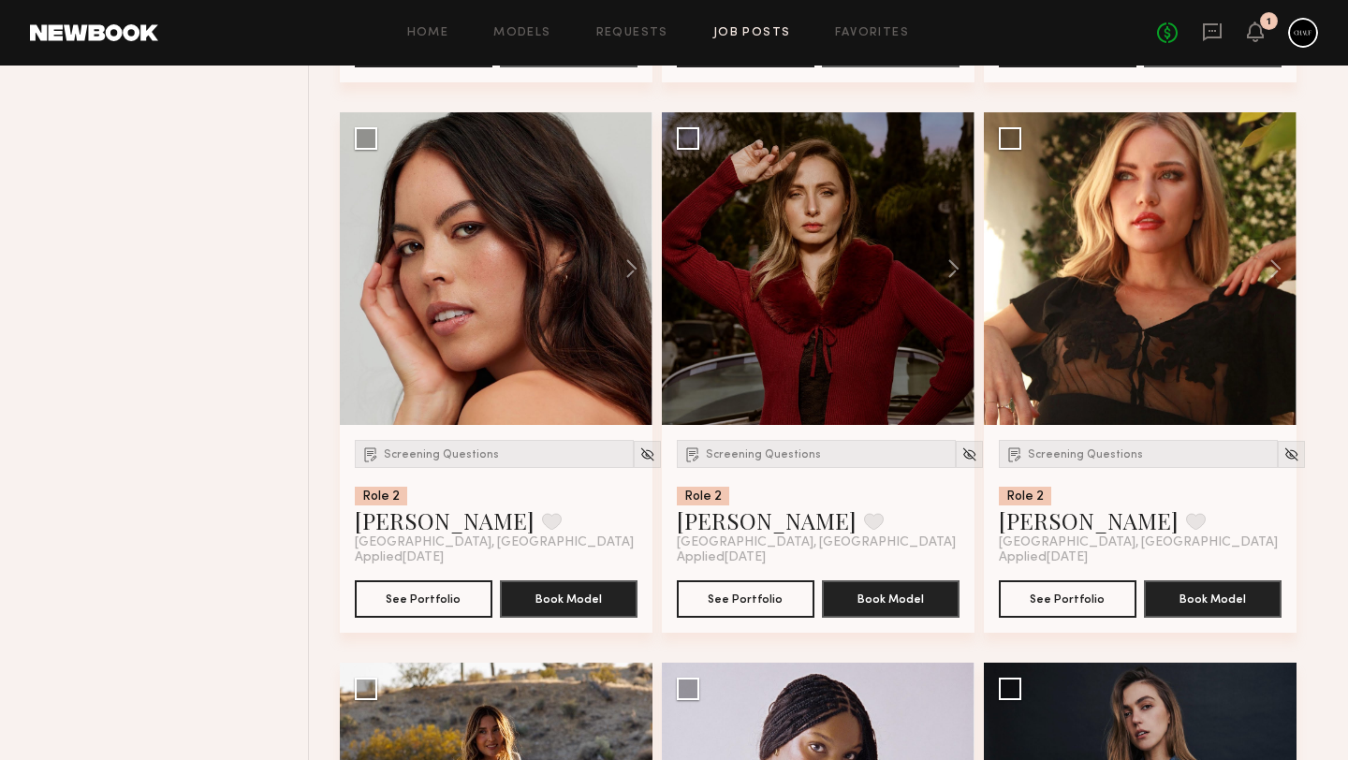
scroll to position [1332, 0]
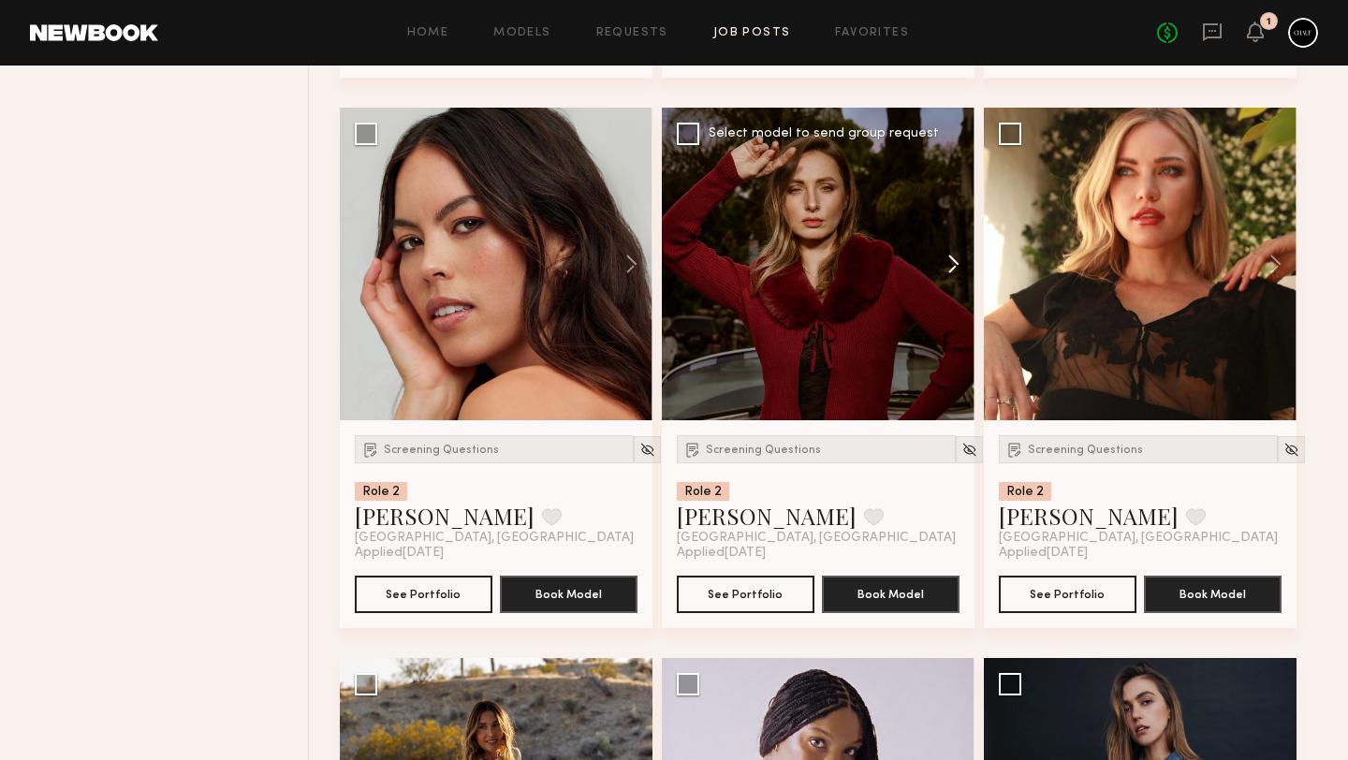
click at [959, 259] on button at bounding box center [945, 264] width 60 height 313
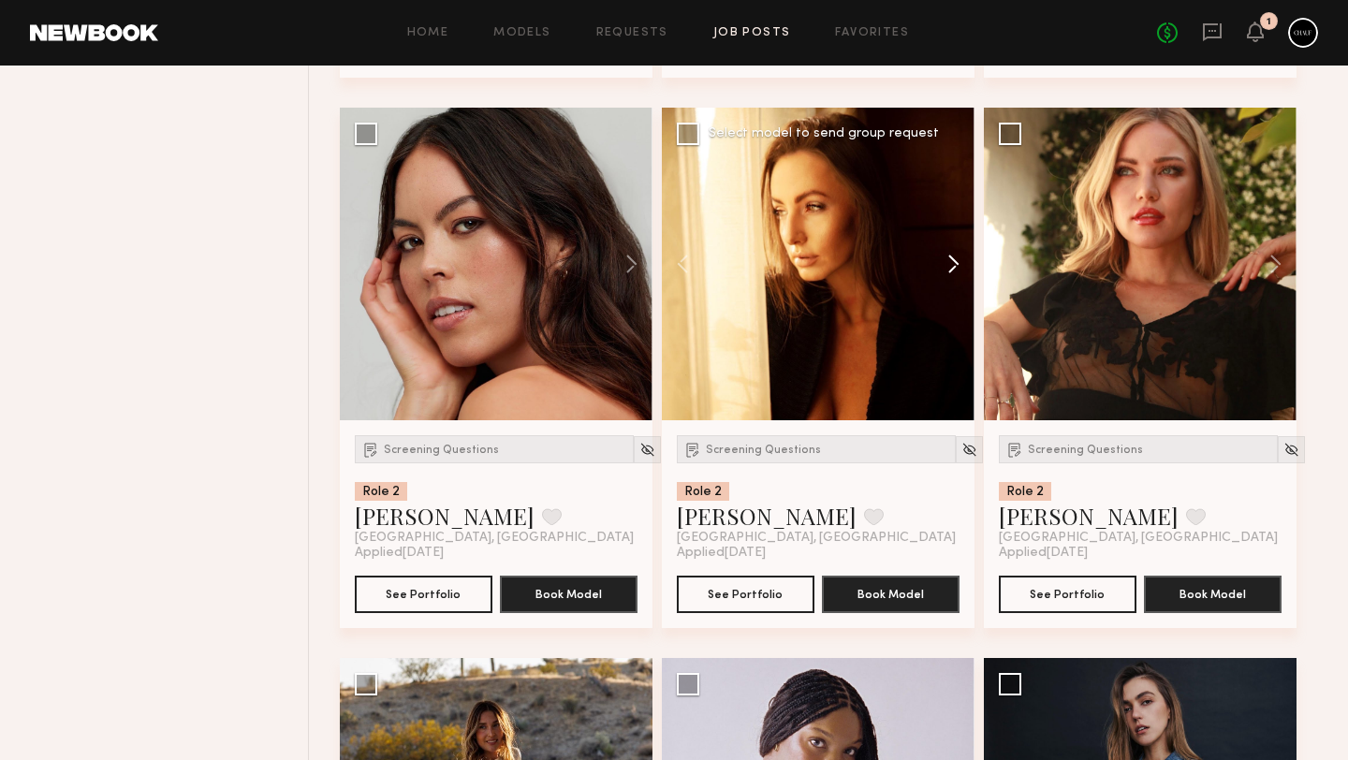
click at [959, 259] on button at bounding box center [945, 264] width 60 height 313
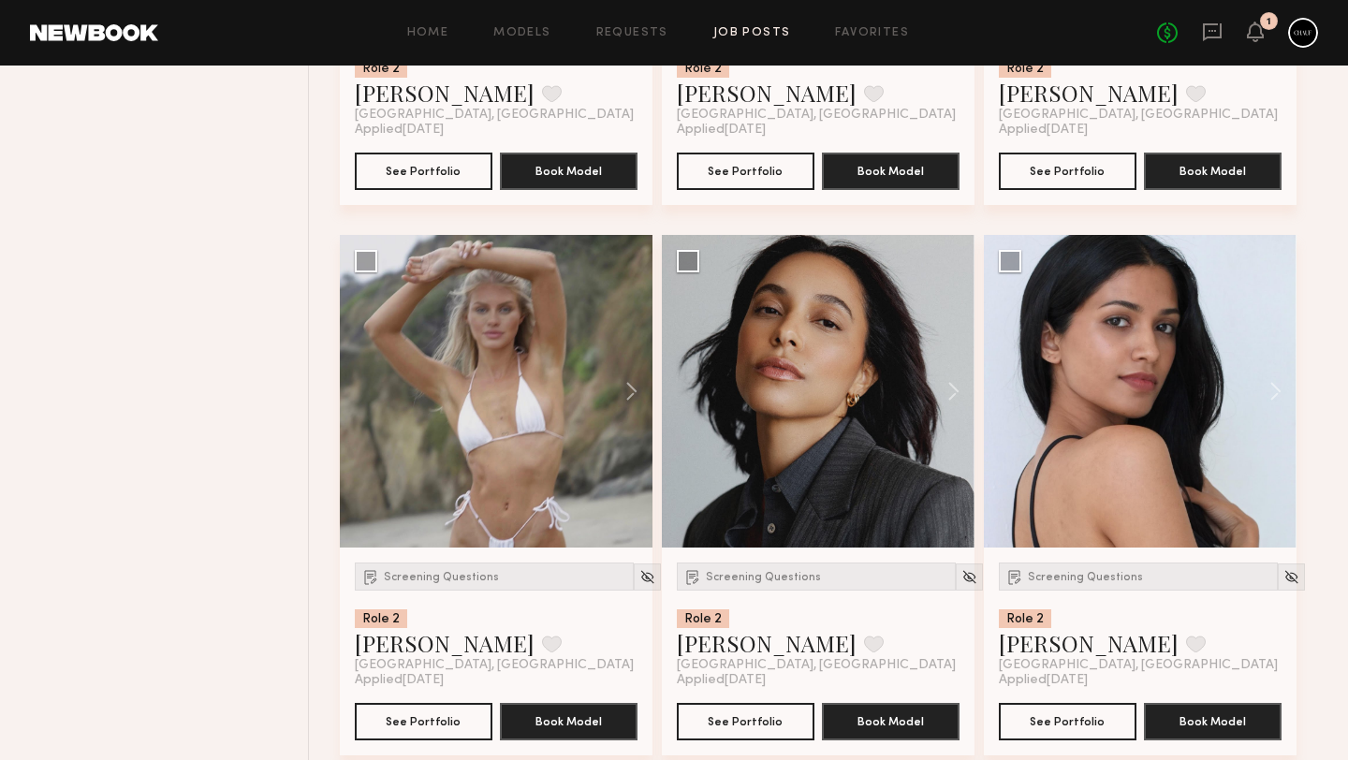
scroll to position [11113, 0]
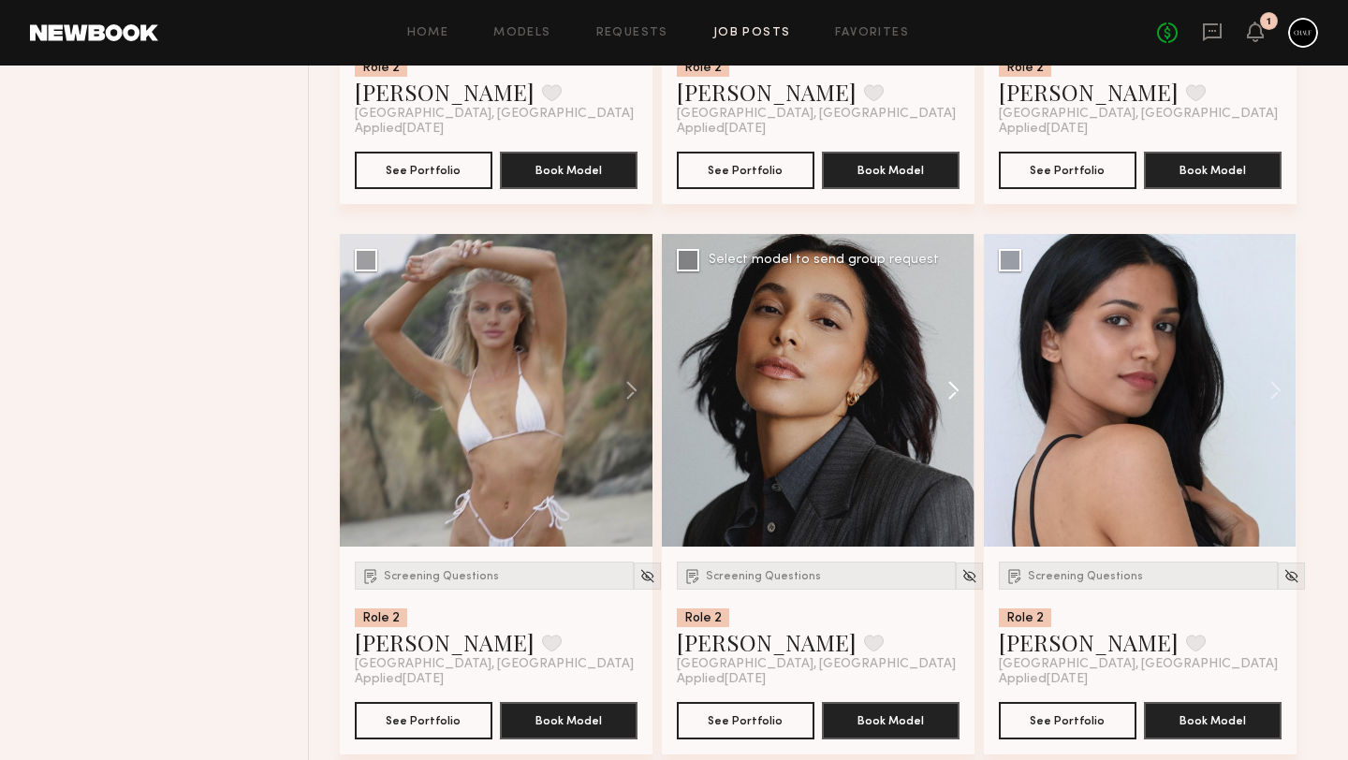
click at [951, 388] on button at bounding box center [945, 390] width 60 height 313
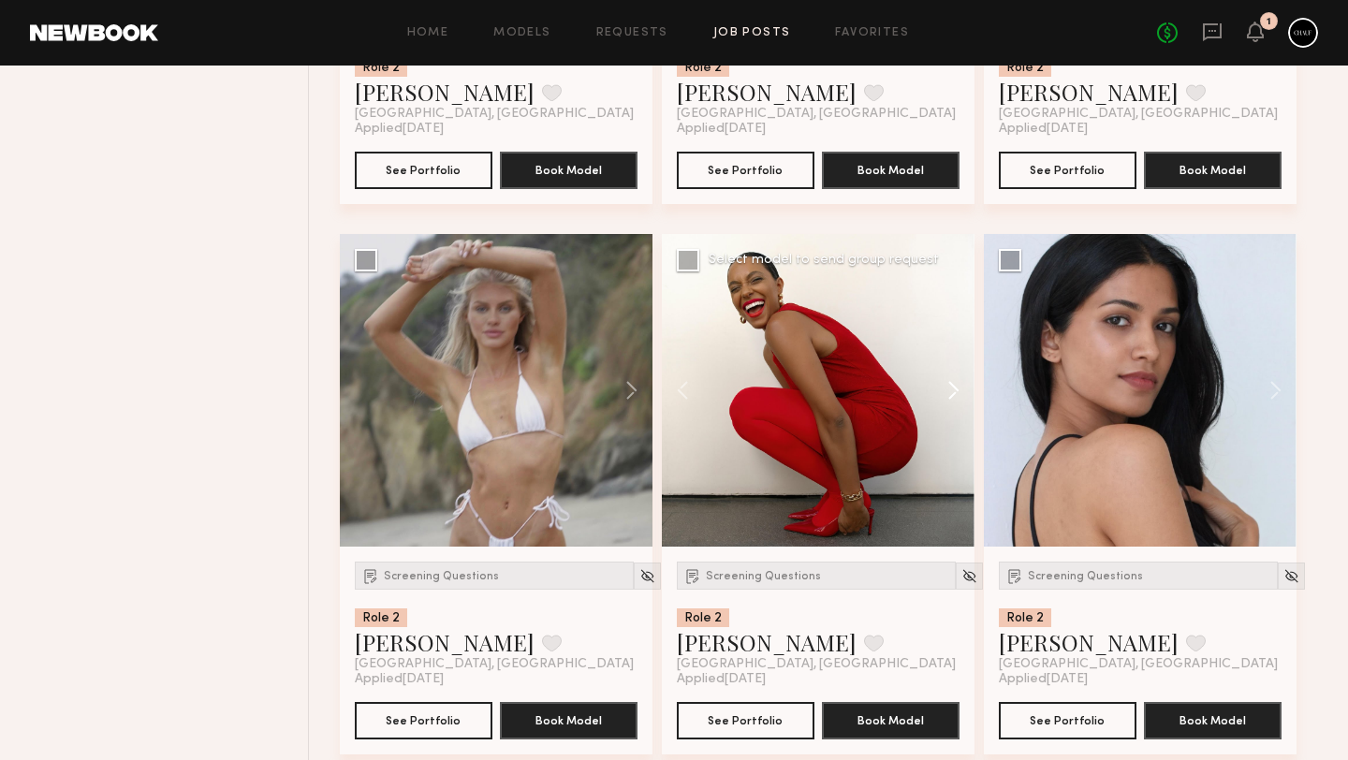
click at [951, 388] on button at bounding box center [945, 390] width 60 height 313
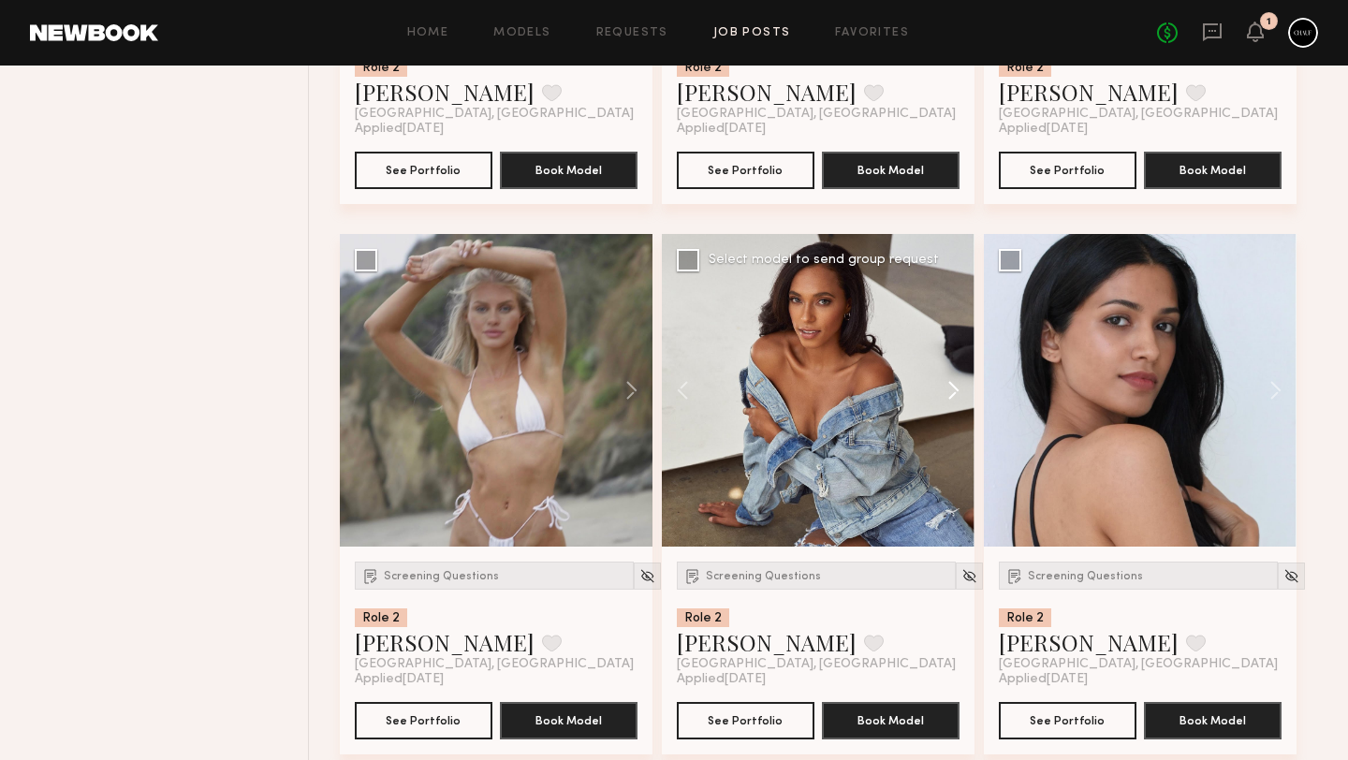
click at [951, 388] on button at bounding box center [945, 390] width 60 height 313
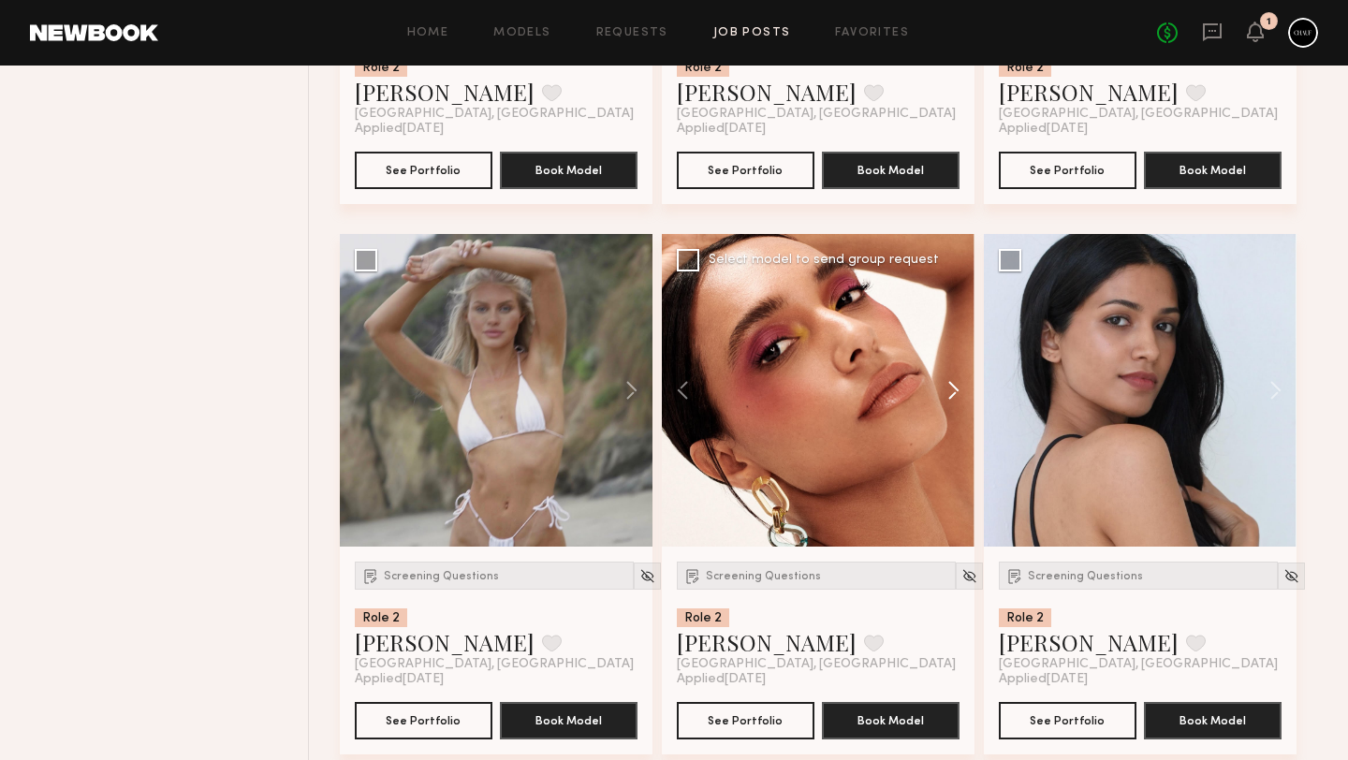
click at [951, 388] on button at bounding box center [945, 390] width 60 height 313
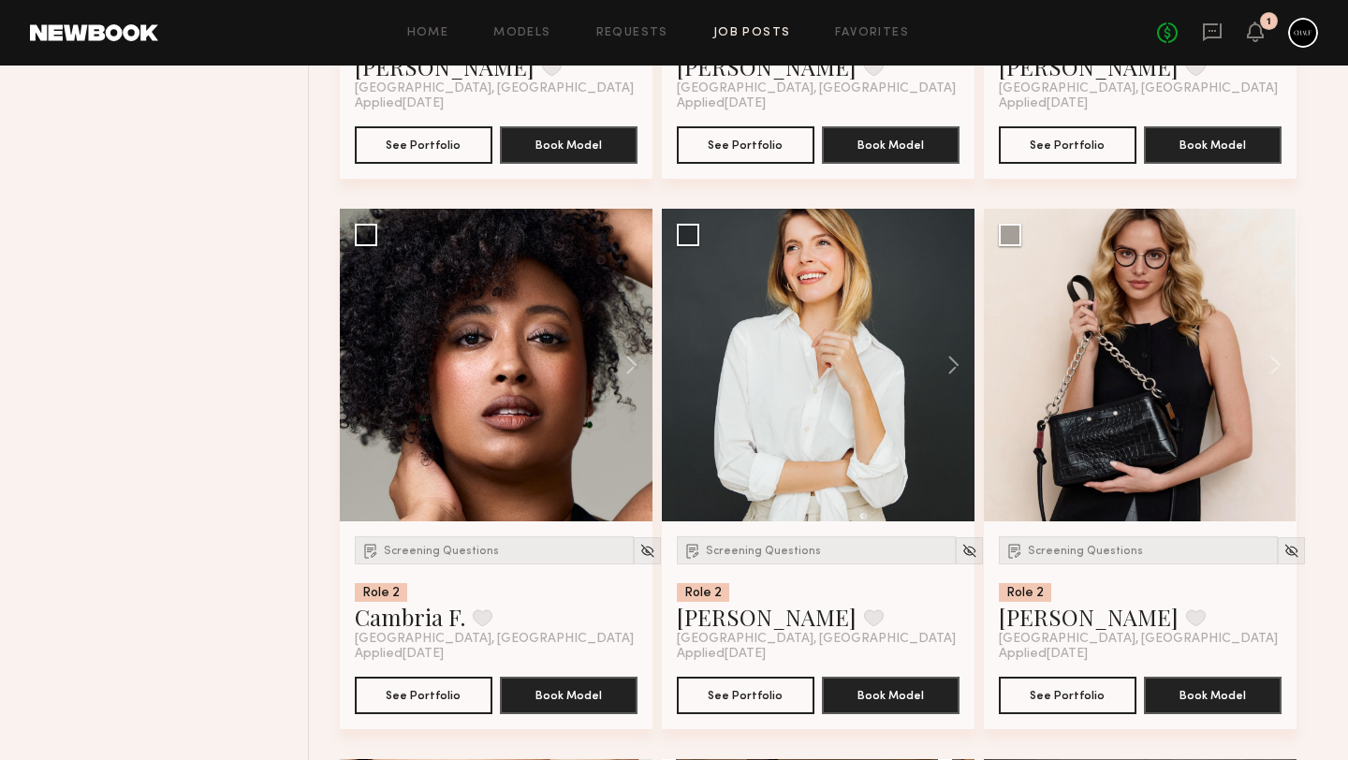
scroll to position [12246, 0]
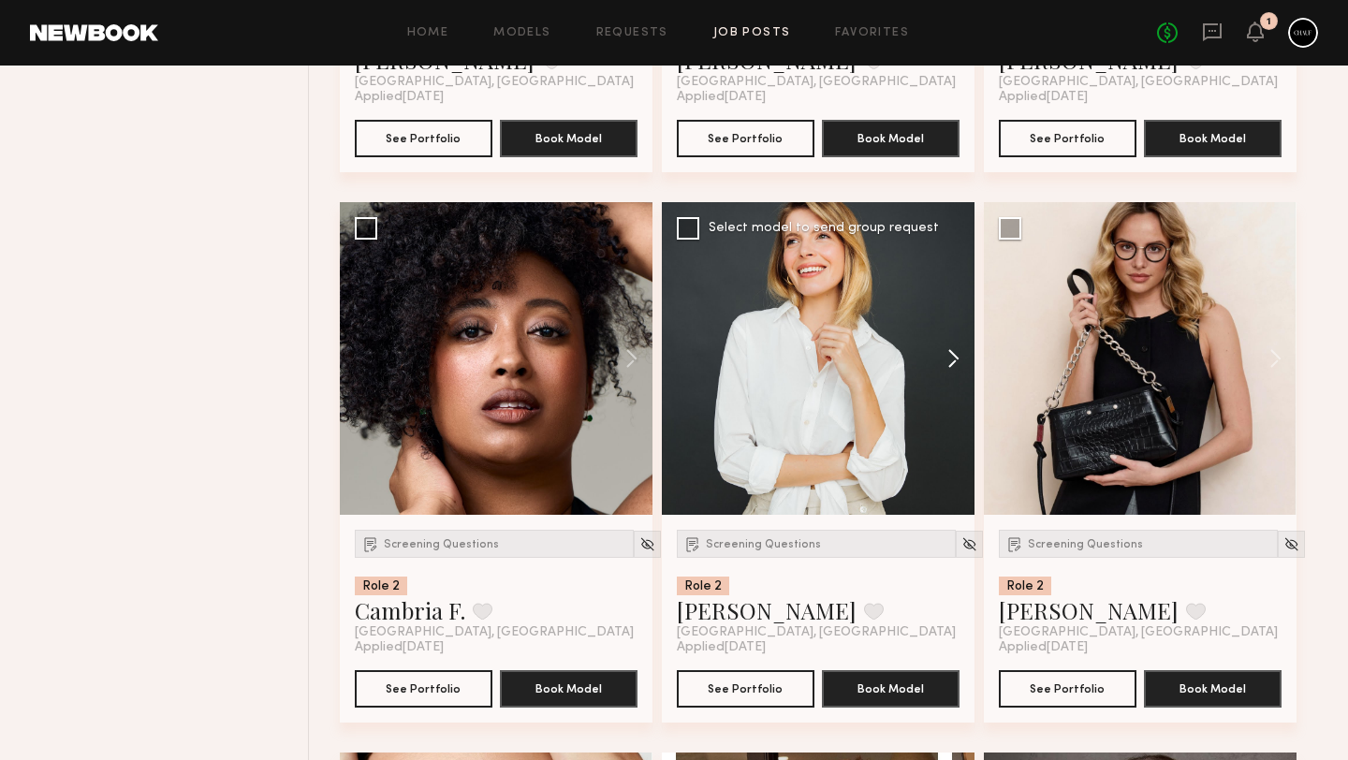
click at [949, 363] on button at bounding box center [945, 358] width 60 height 313
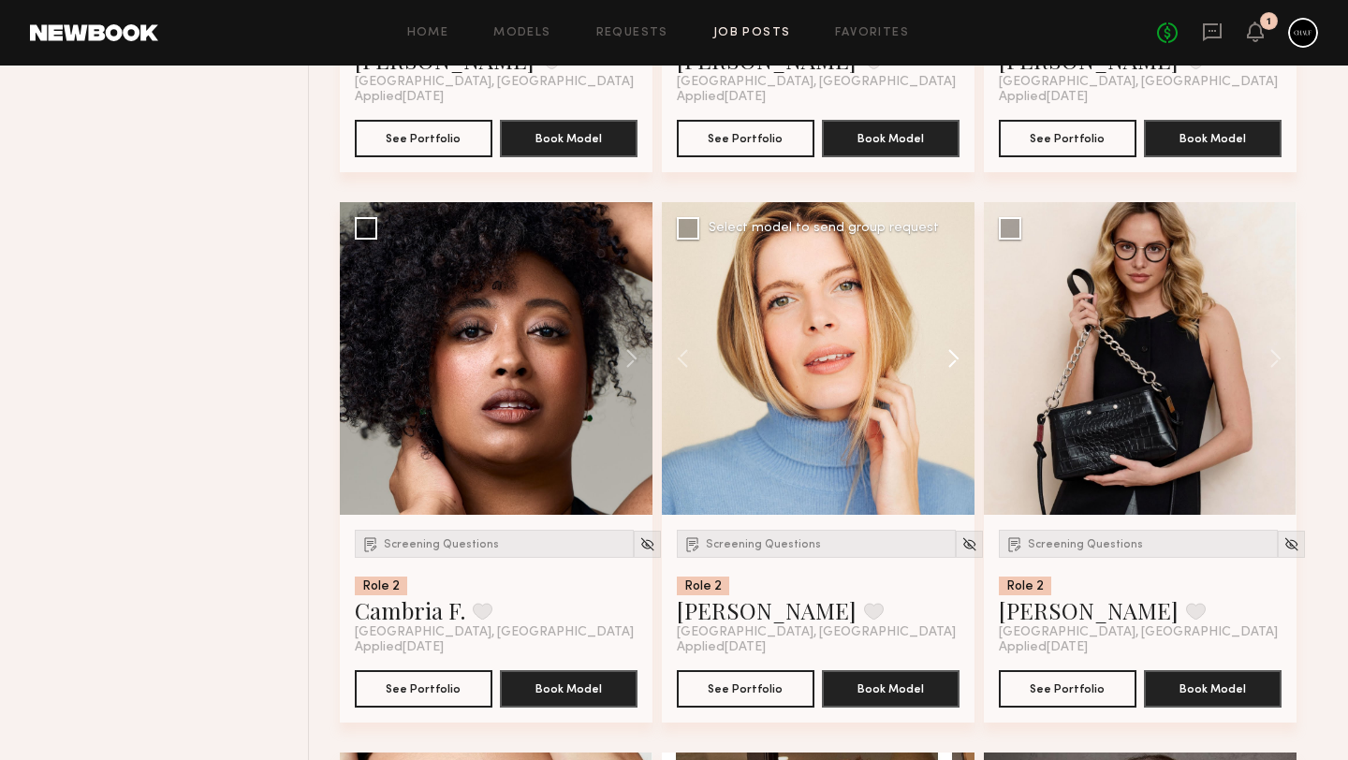
click at [949, 363] on button at bounding box center [945, 358] width 60 height 313
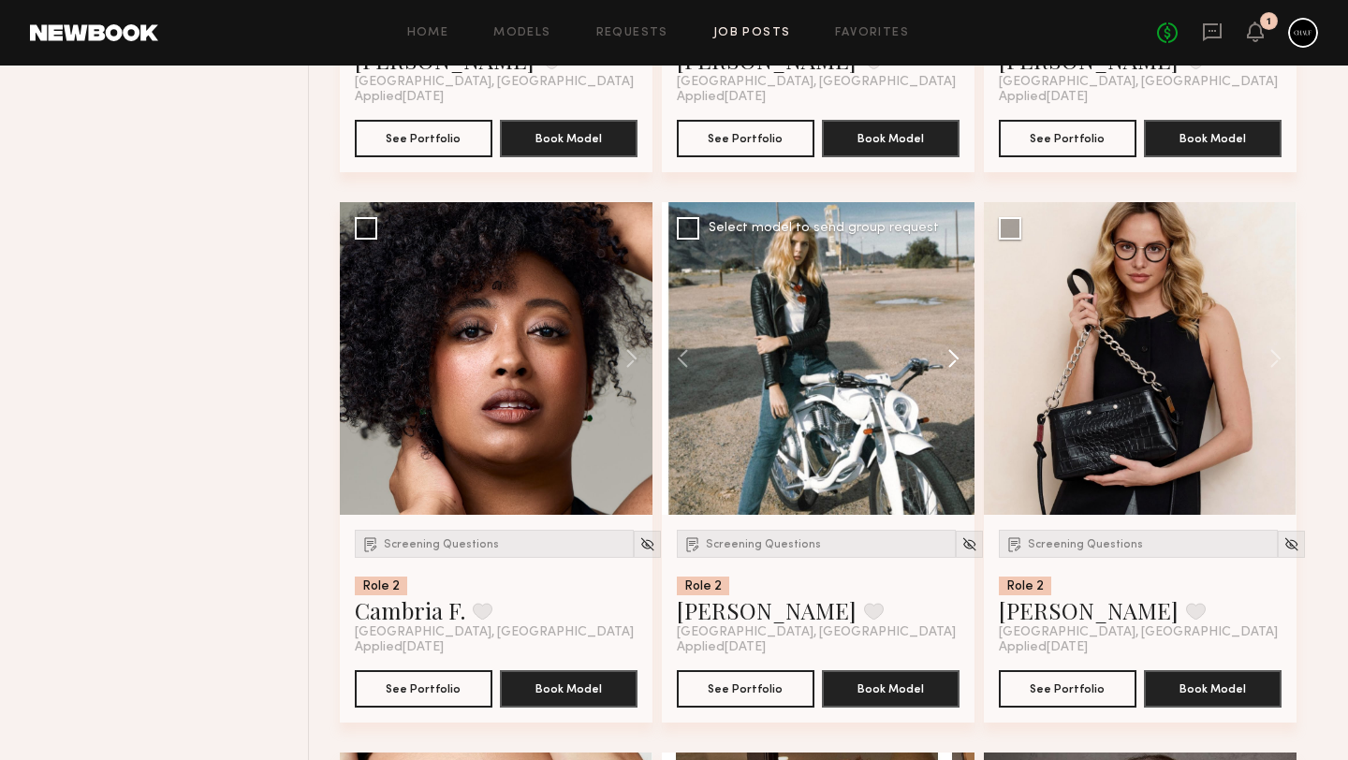
click at [949, 363] on button at bounding box center [945, 358] width 60 height 313
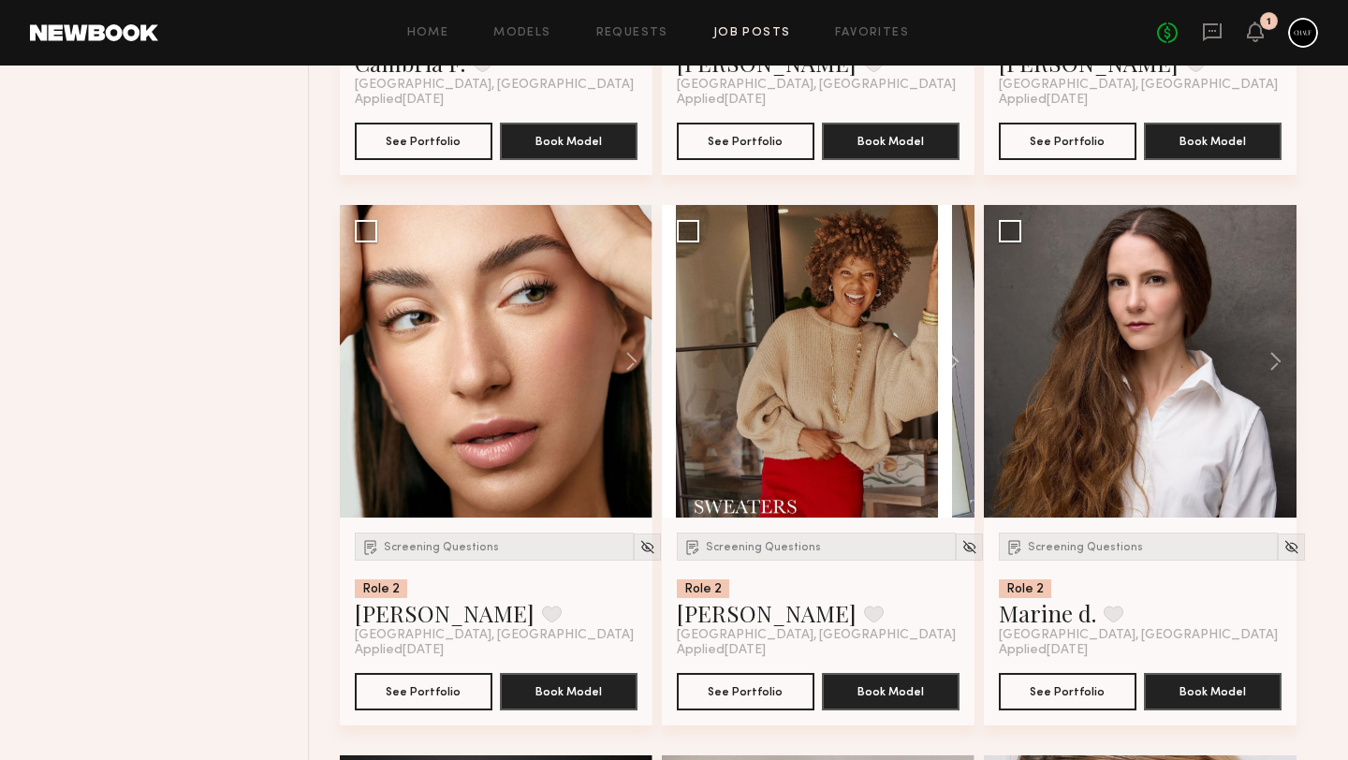
scroll to position [12802, 0]
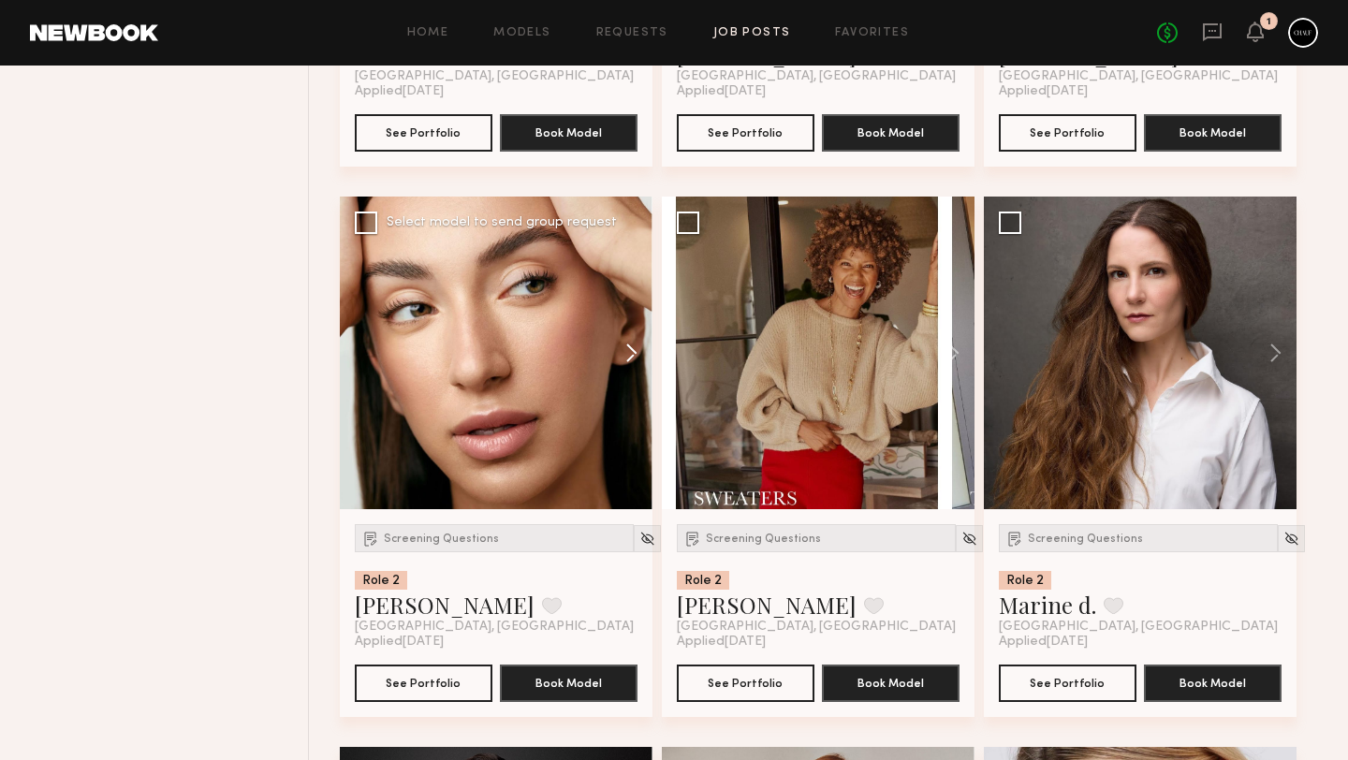
click at [627, 352] on button at bounding box center [623, 353] width 60 height 313
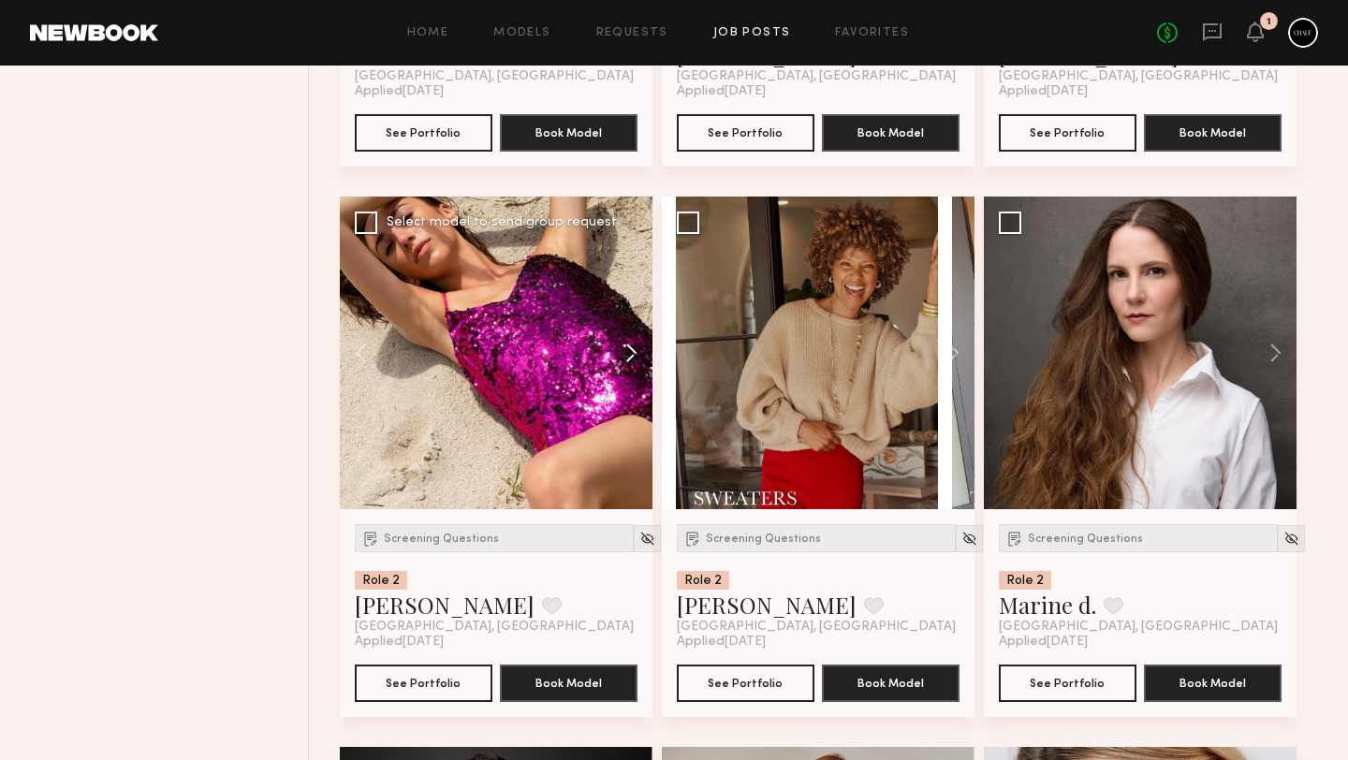
click at [627, 352] on button at bounding box center [623, 353] width 60 height 313
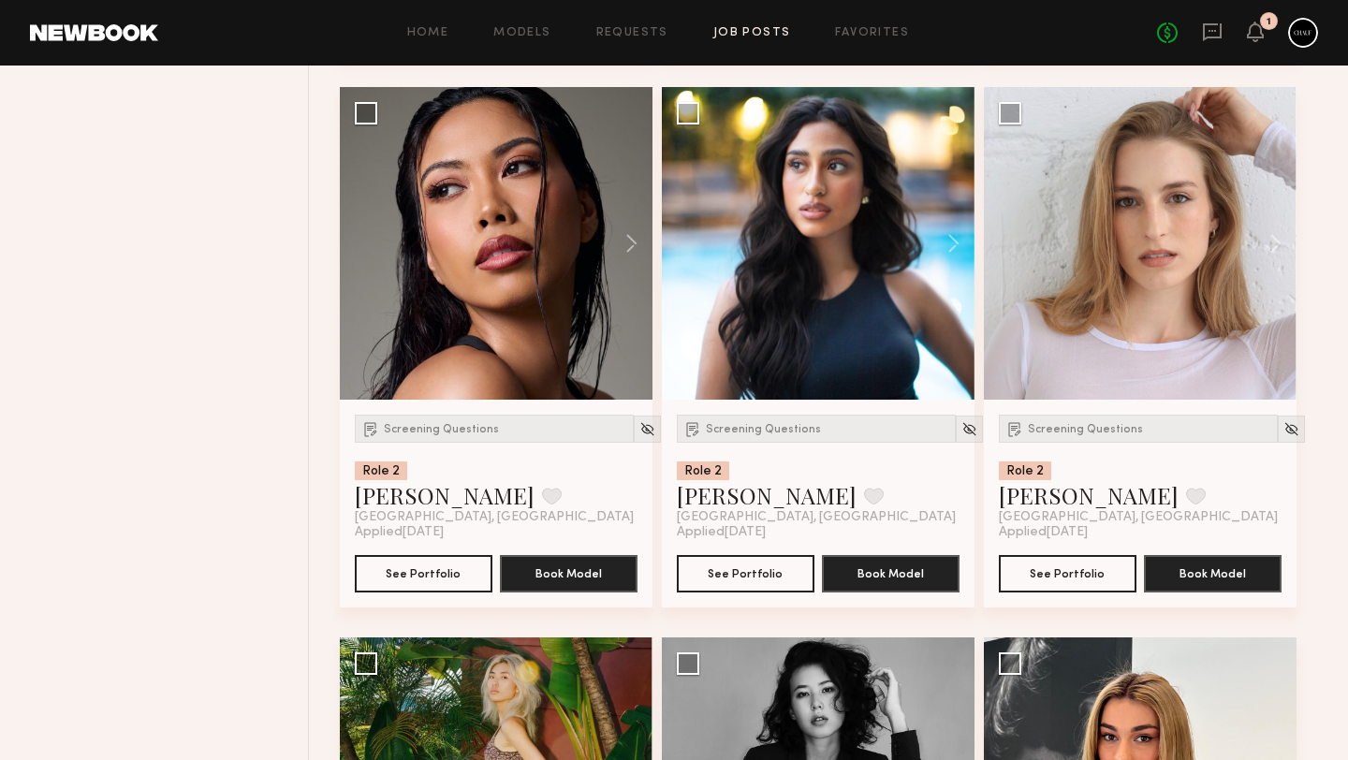
scroll to position [16769, 0]
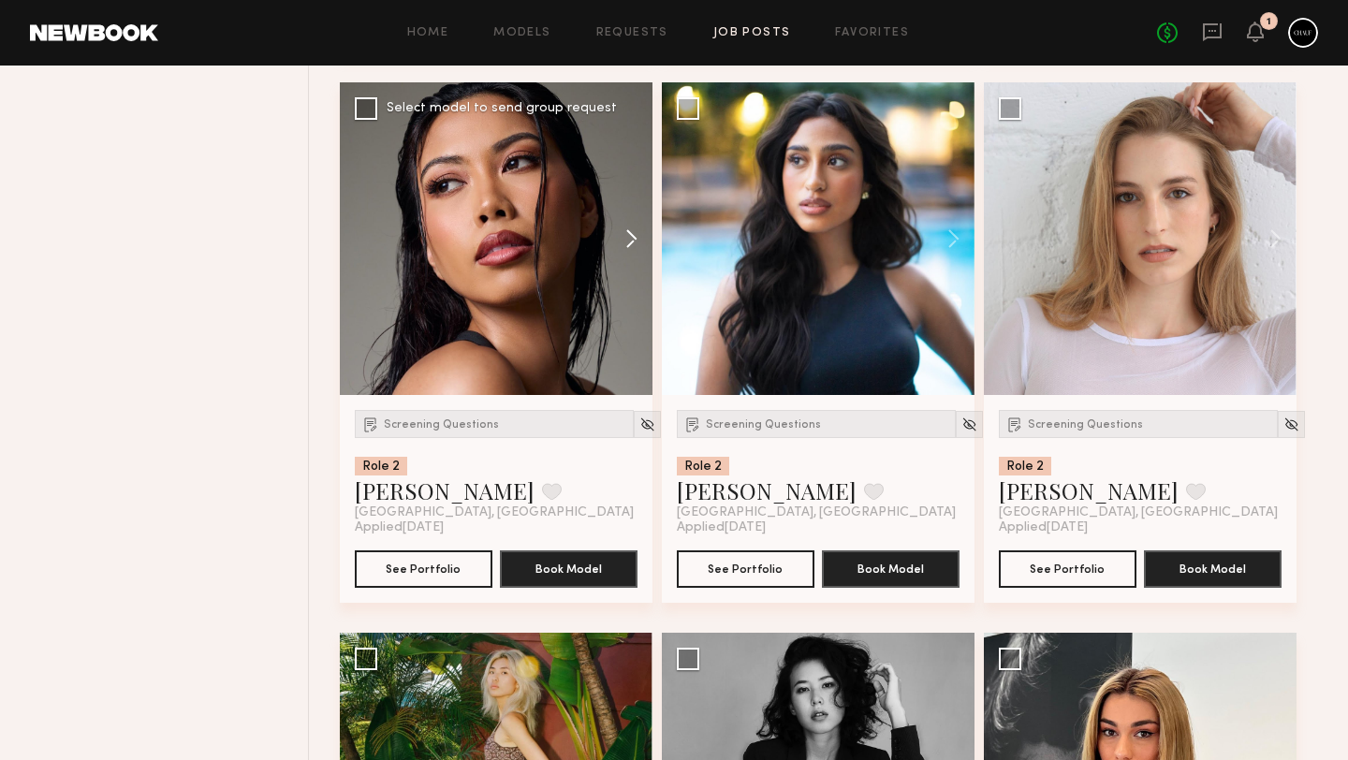
click at [622, 249] on button at bounding box center [623, 238] width 60 height 313
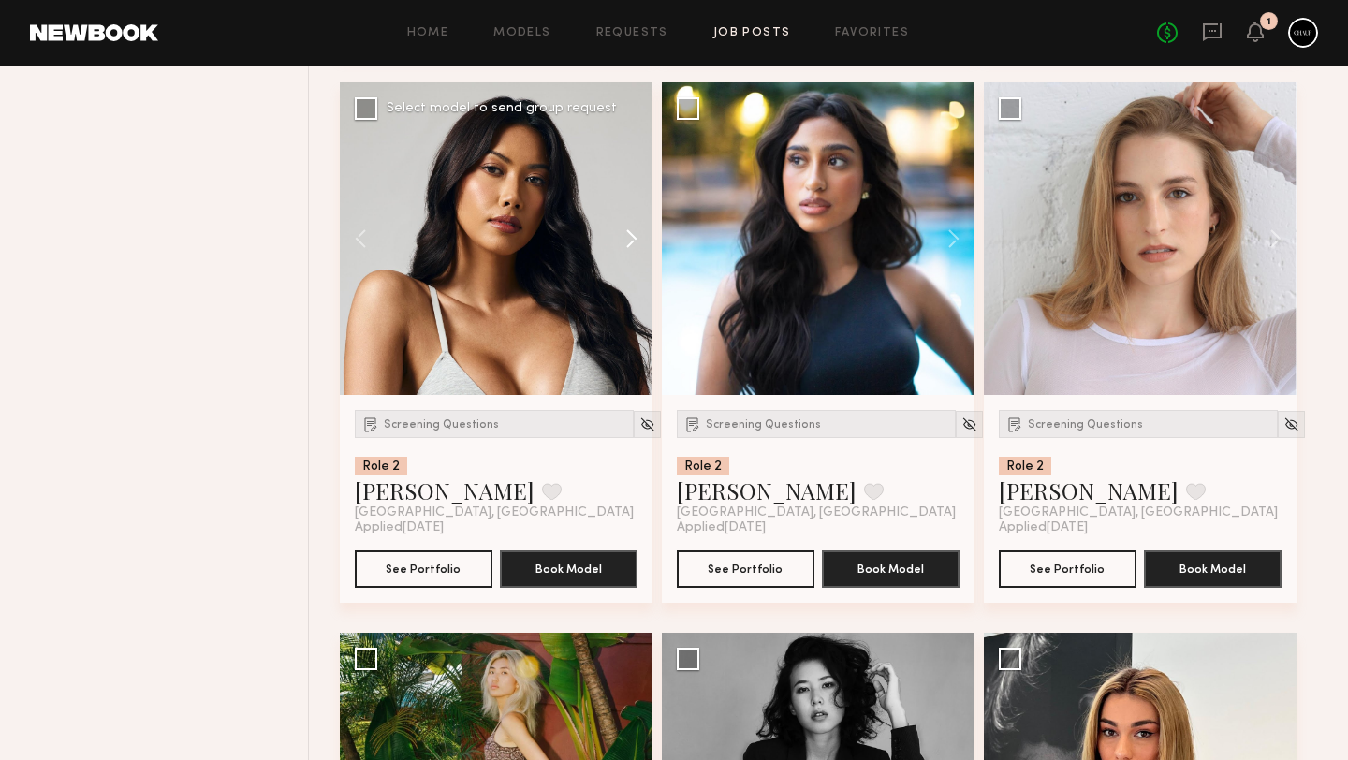
click at [622, 249] on button at bounding box center [623, 238] width 60 height 313
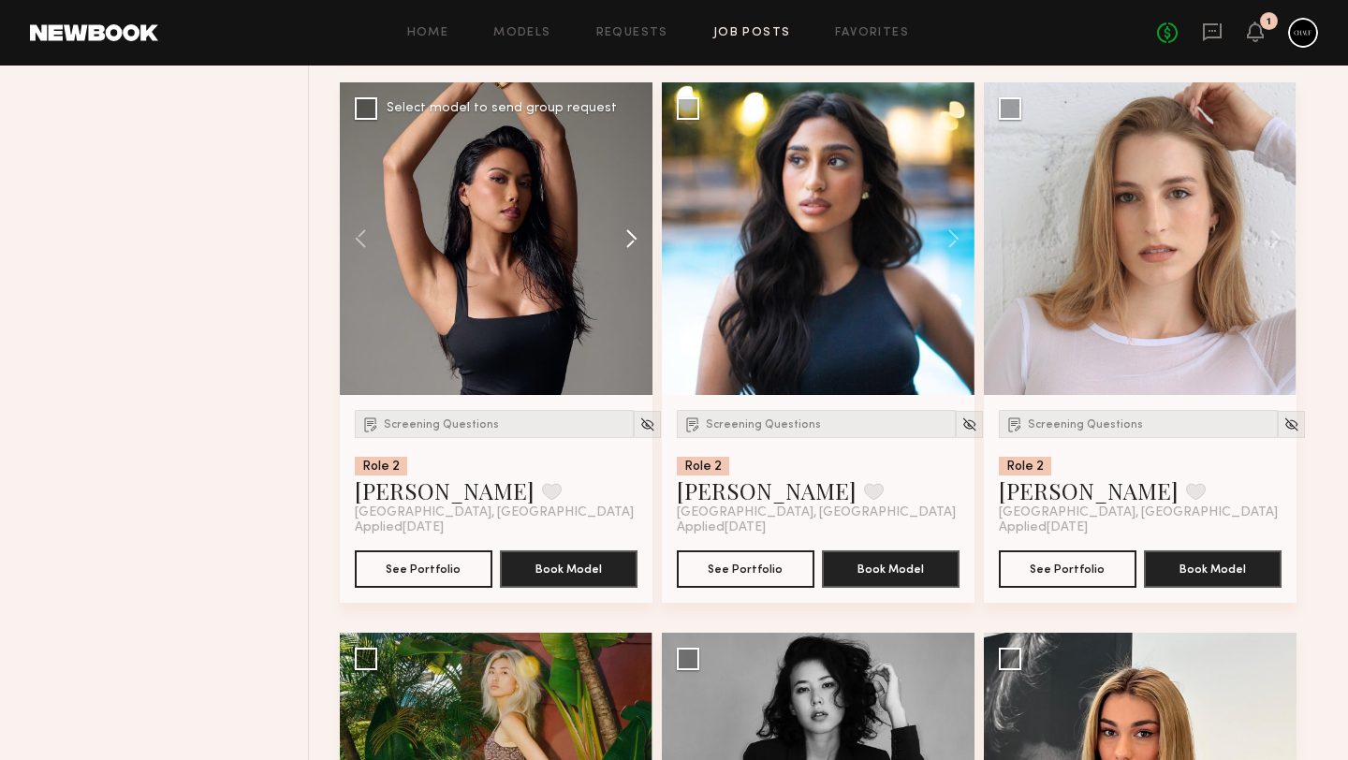
click at [622, 249] on button at bounding box center [623, 238] width 60 height 313
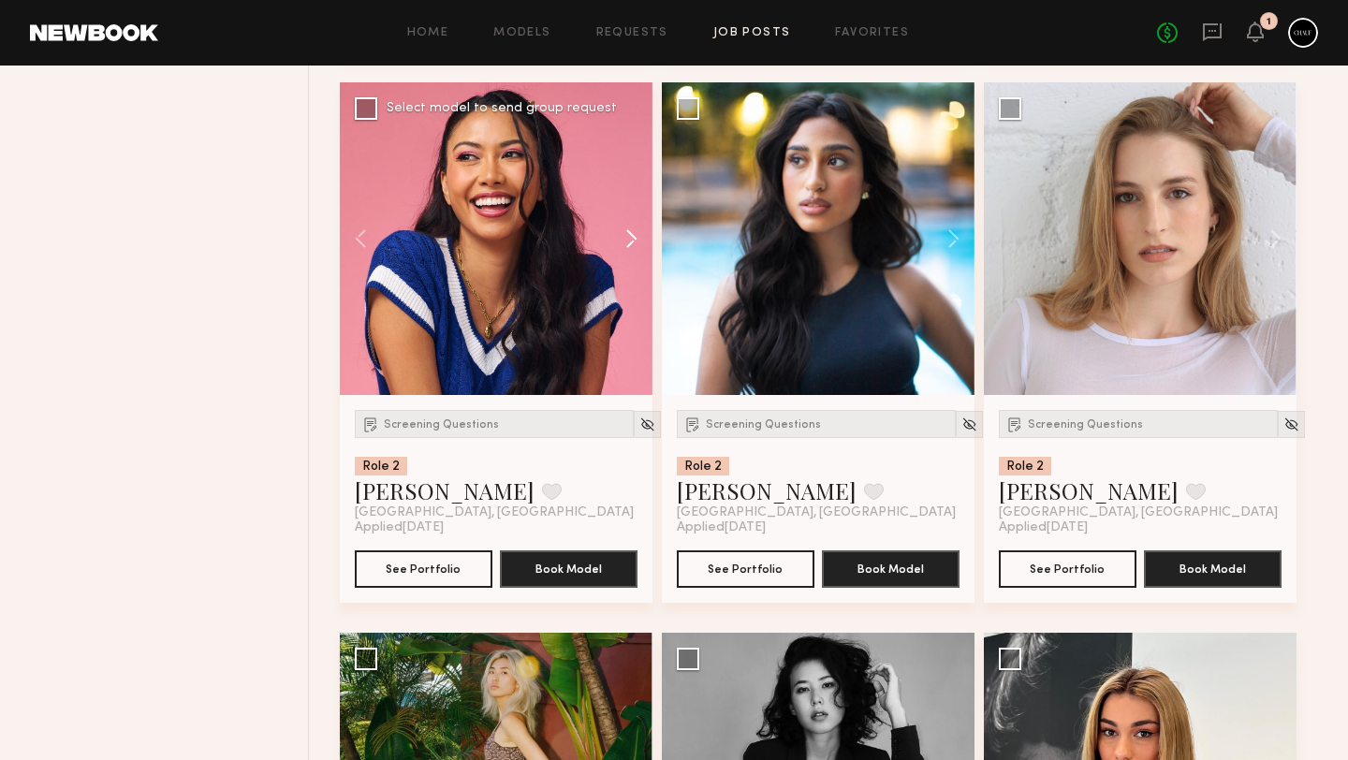
click at [622, 249] on button at bounding box center [623, 238] width 60 height 313
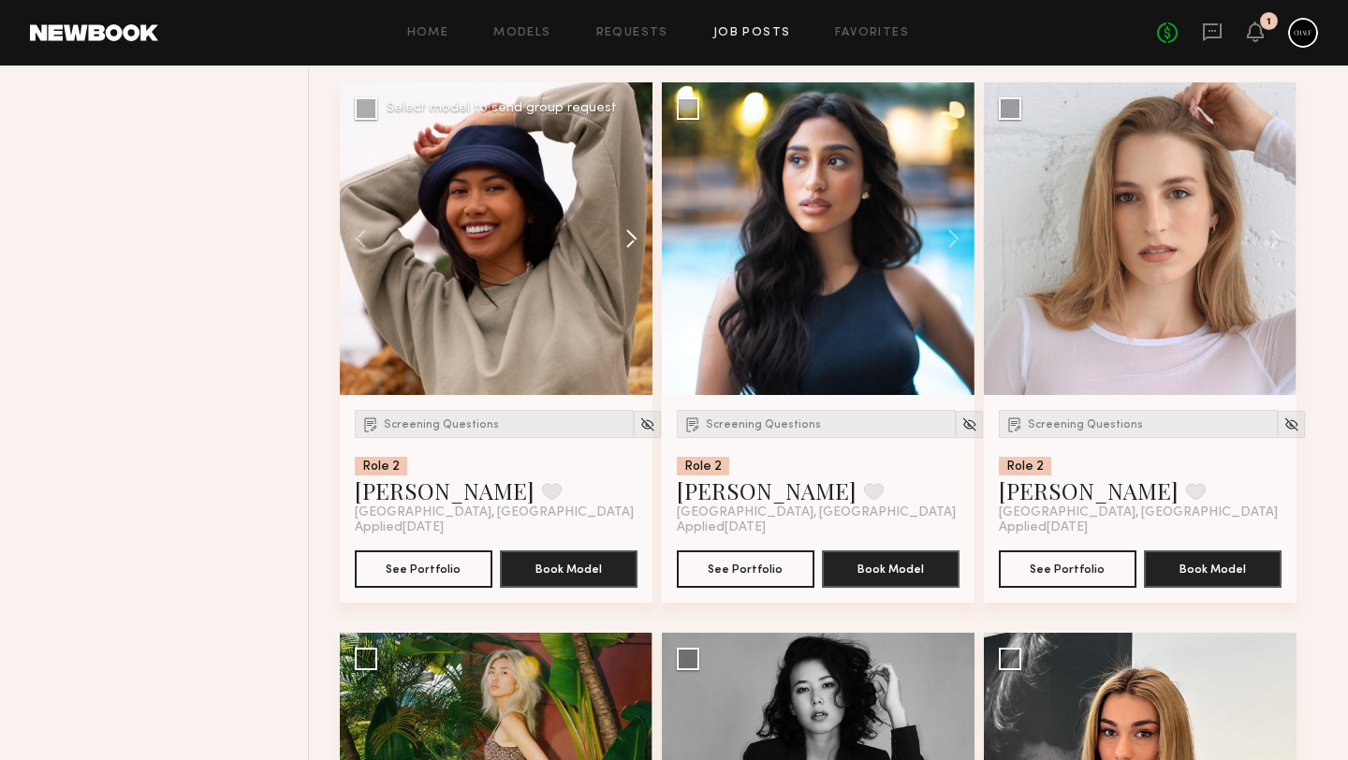
click at [622, 249] on button at bounding box center [623, 238] width 60 height 313
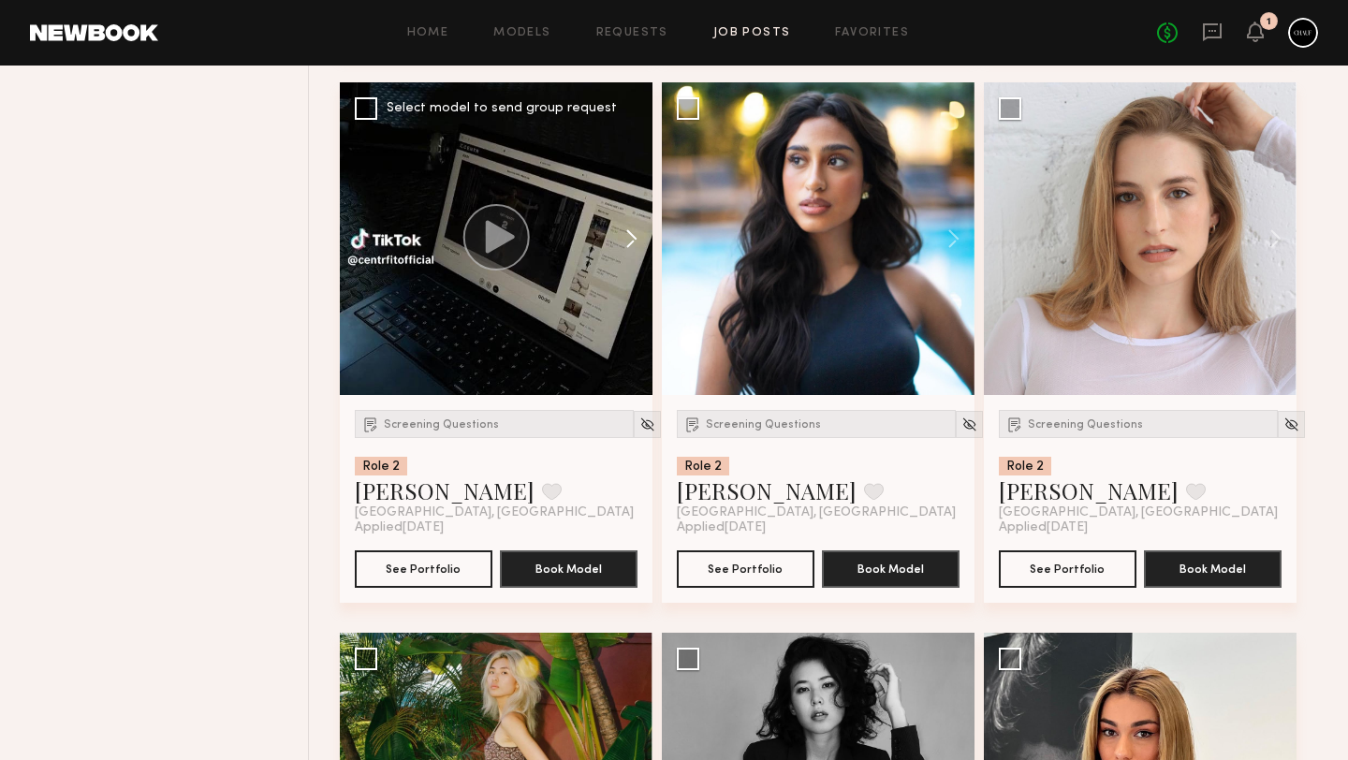
click at [622, 249] on button at bounding box center [623, 238] width 60 height 313
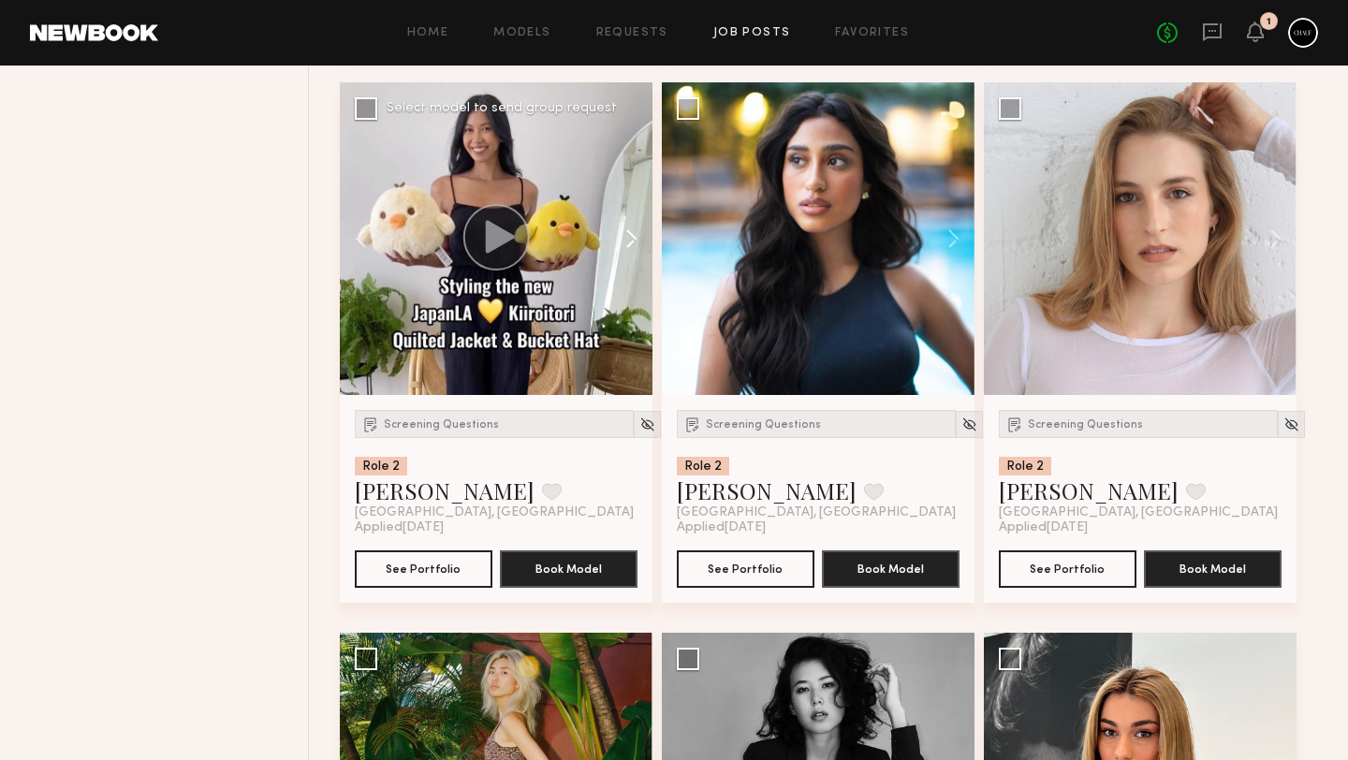
click at [622, 249] on button at bounding box center [623, 238] width 60 height 313
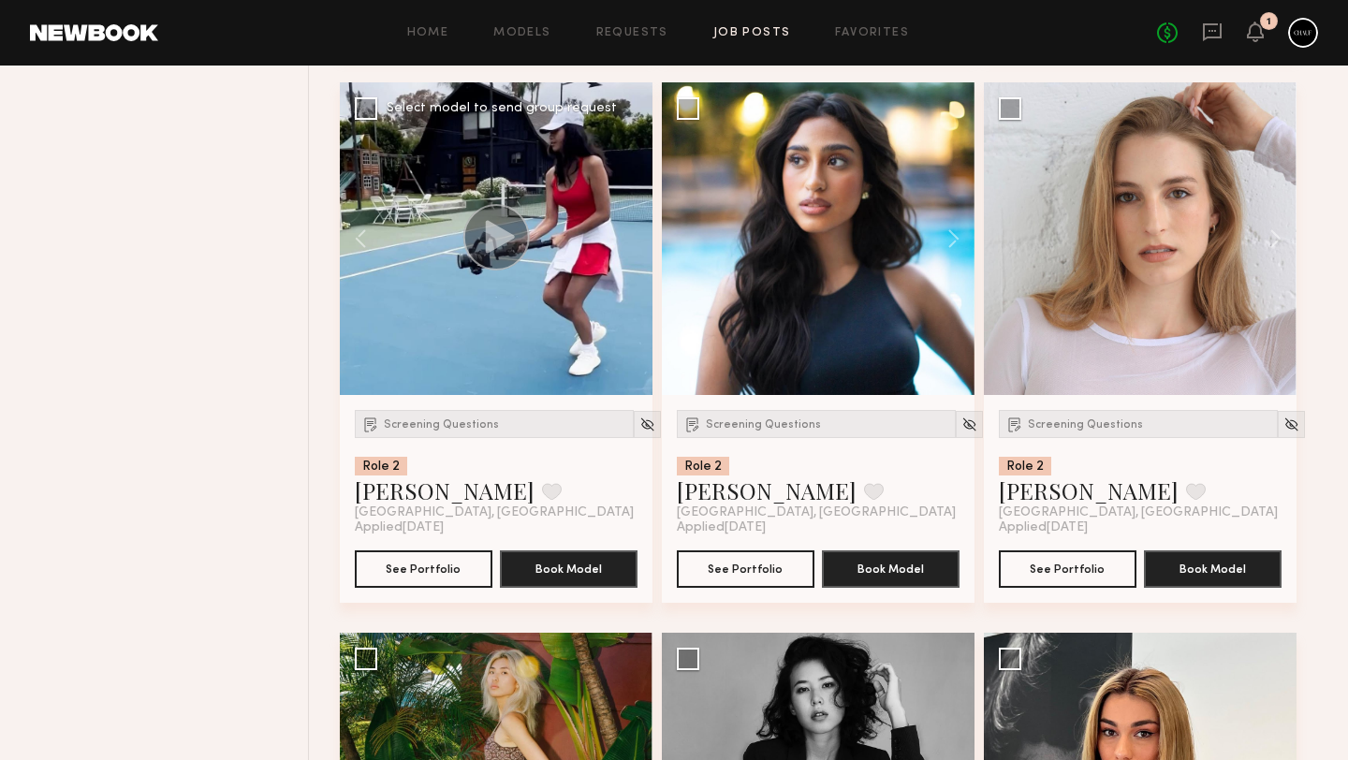
click at [622, 249] on div at bounding box center [496, 238] width 313 height 313
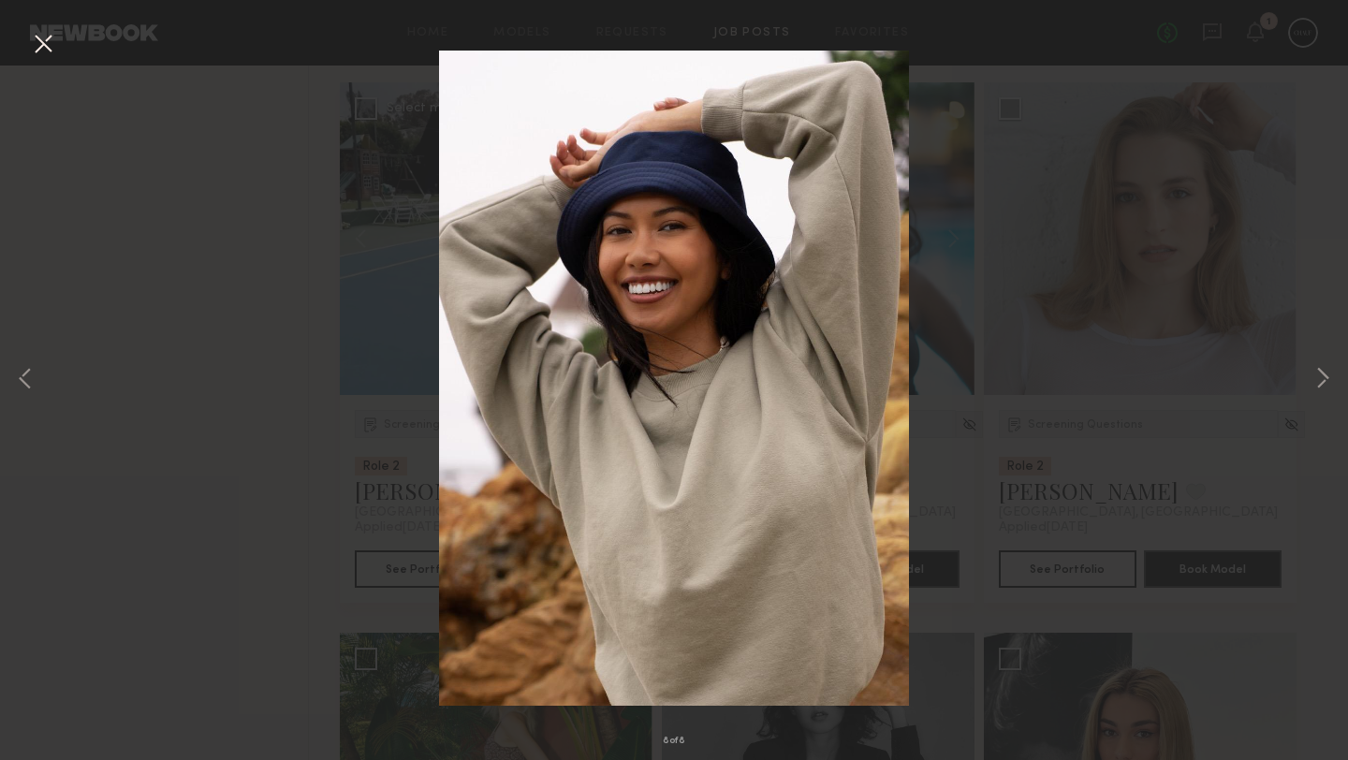
click at [39, 49] on button at bounding box center [43, 45] width 30 height 34
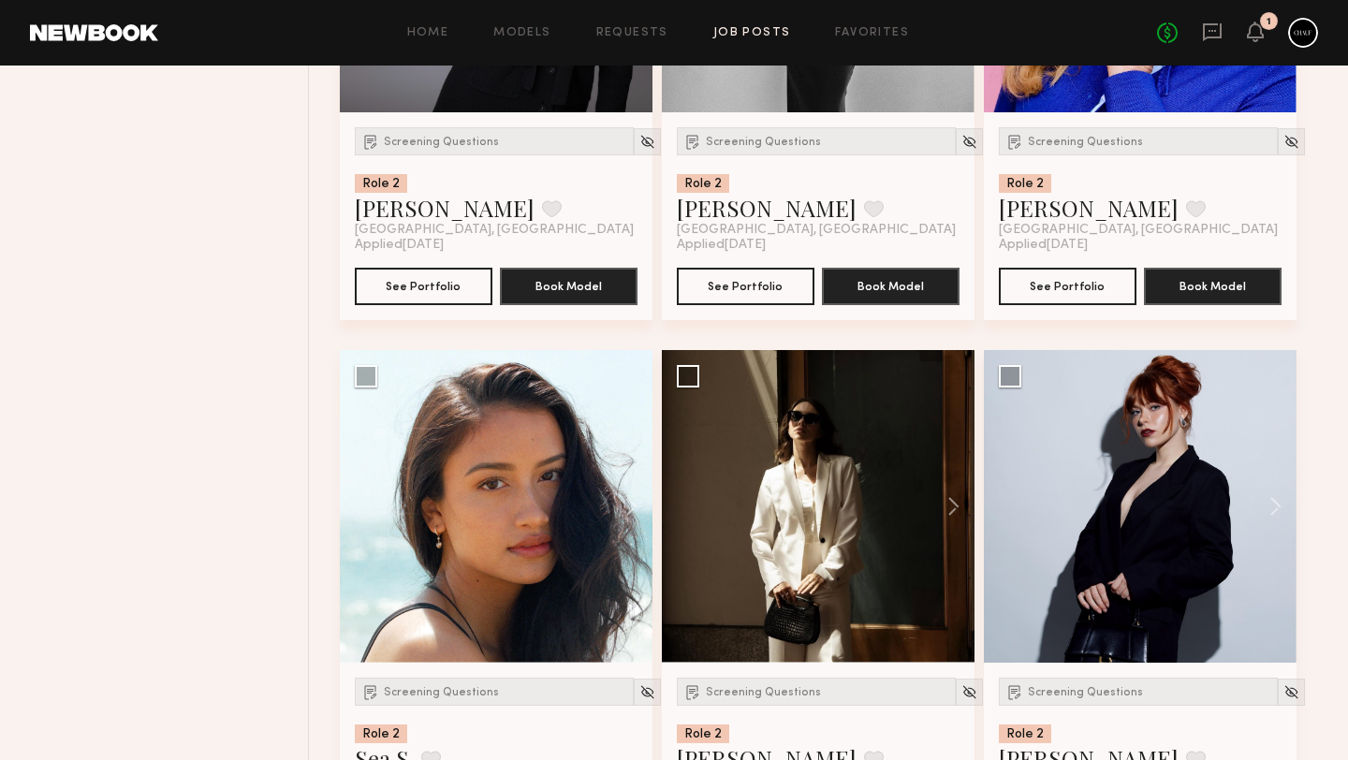
scroll to position [21456, 0]
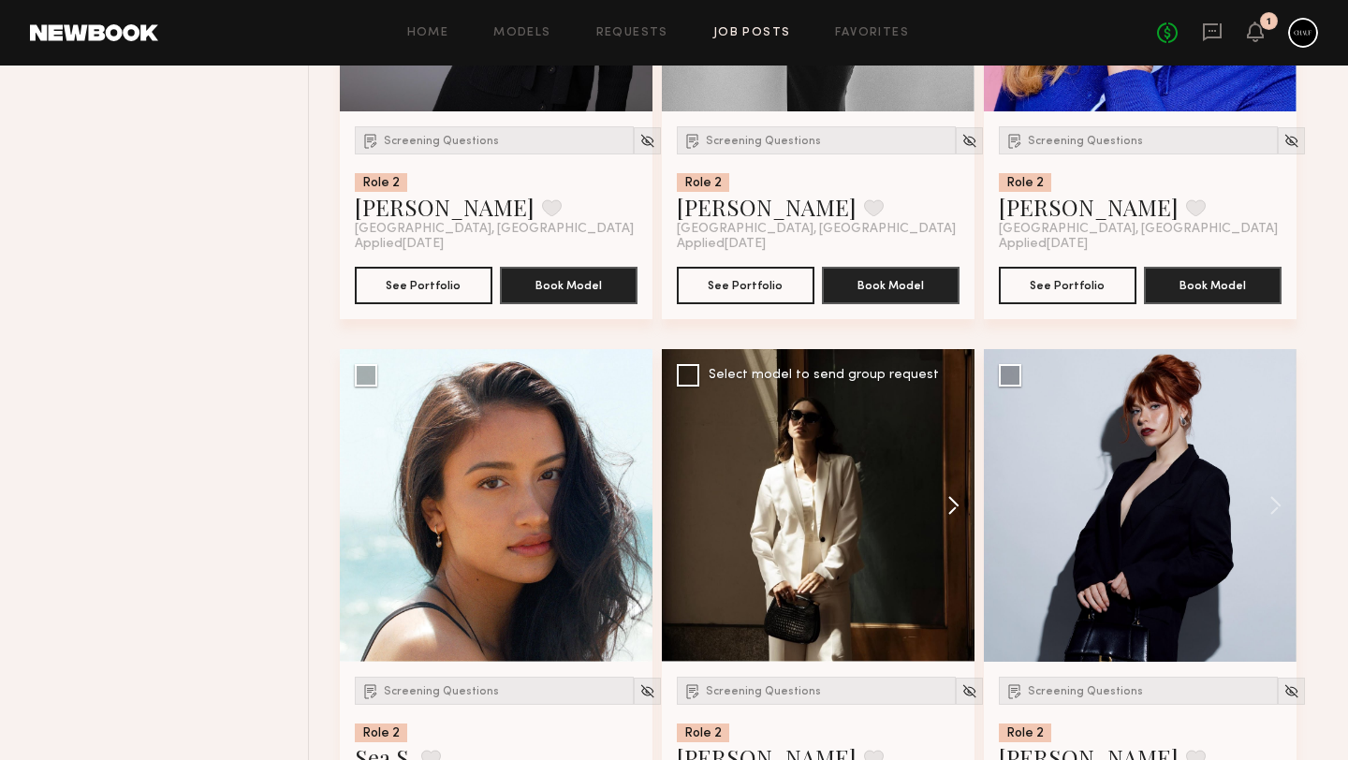
click at [947, 524] on button at bounding box center [945, 505] width 60 height 313
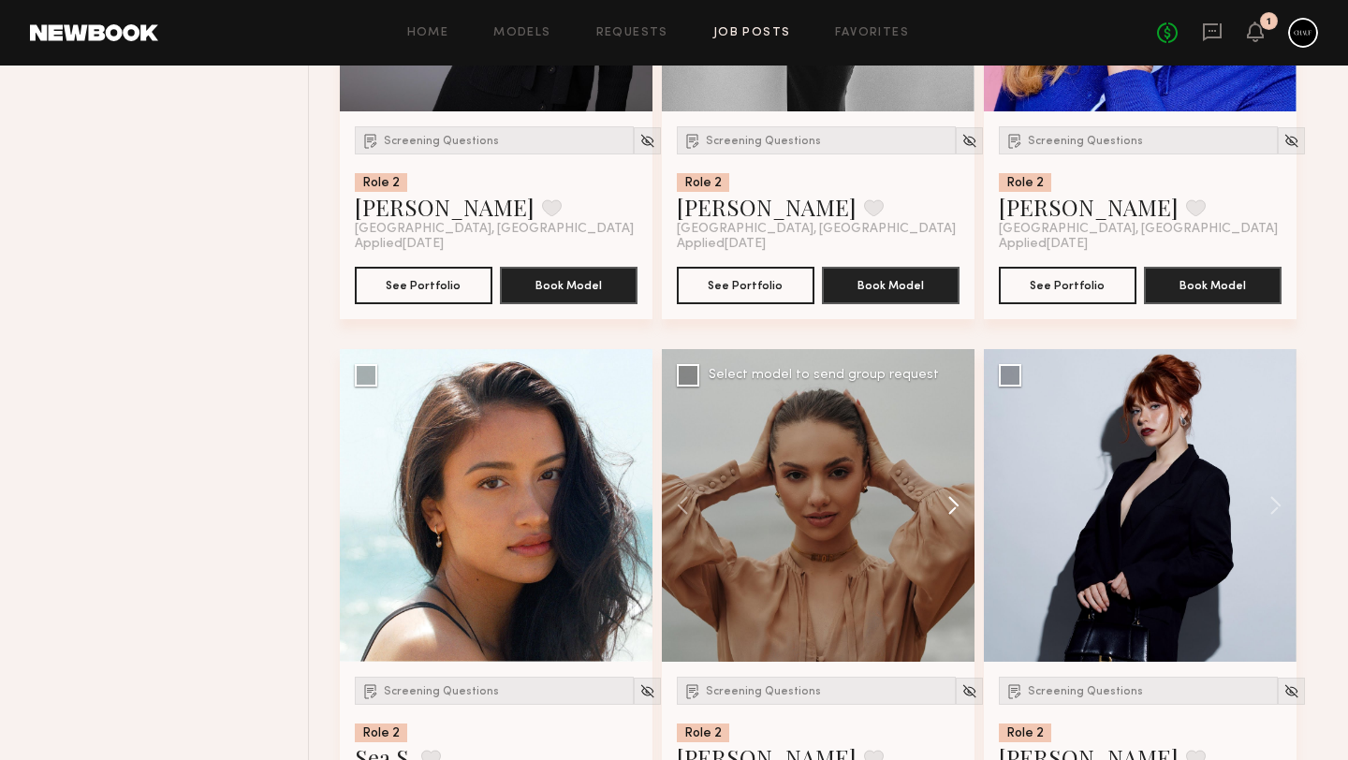
click at [947, 524] on button at bounding box center [945, 505] width 60 height 313
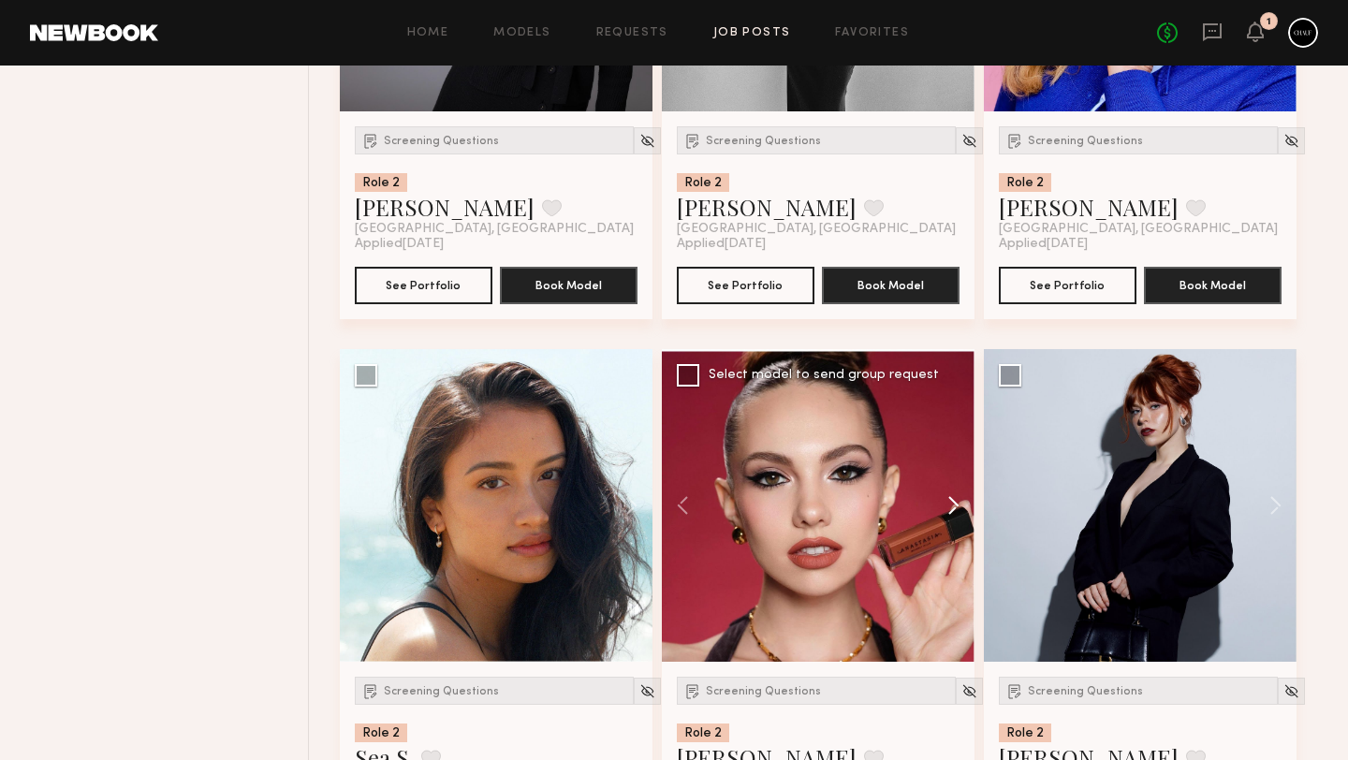
click at [956, 525] on button at bounding box center [945, 505] width 60 height 313
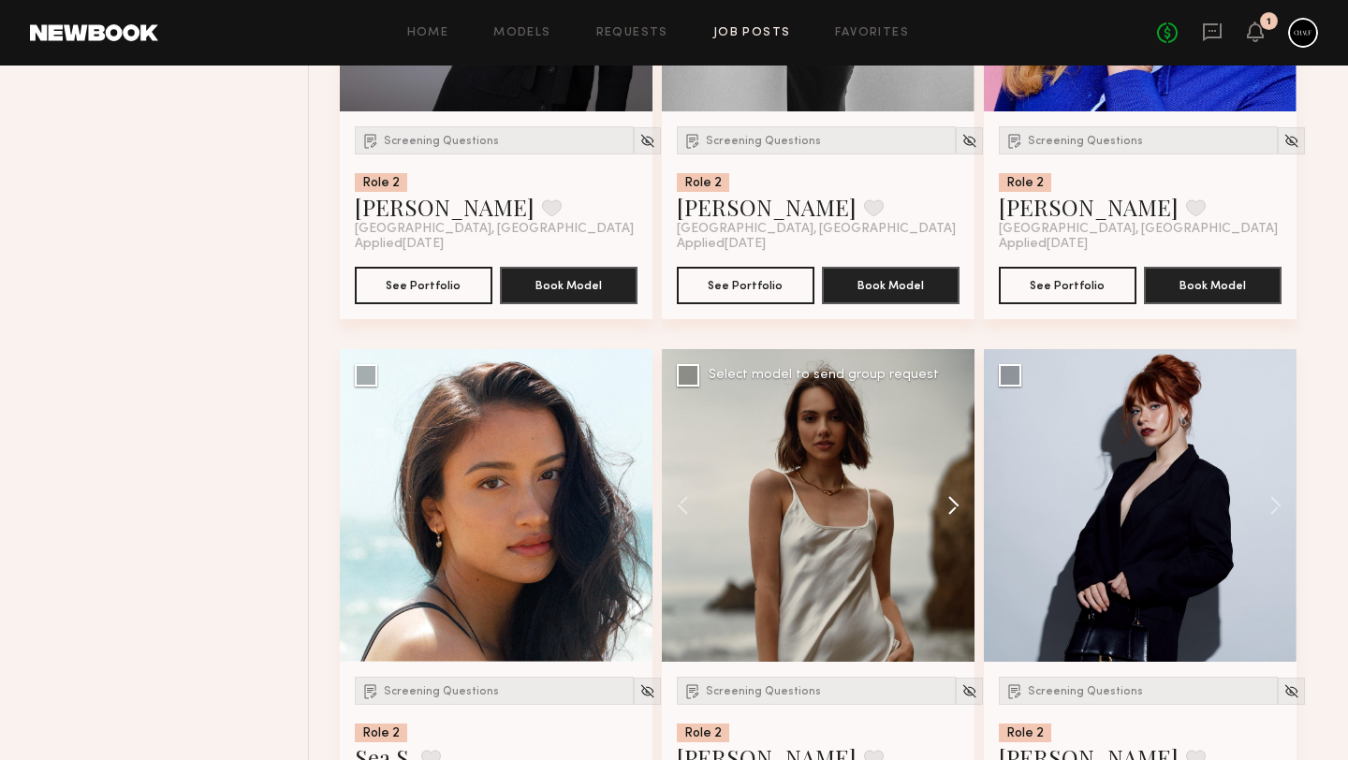
click at [956, 525] on button at bounding box center [945, 505] width 60 height 313
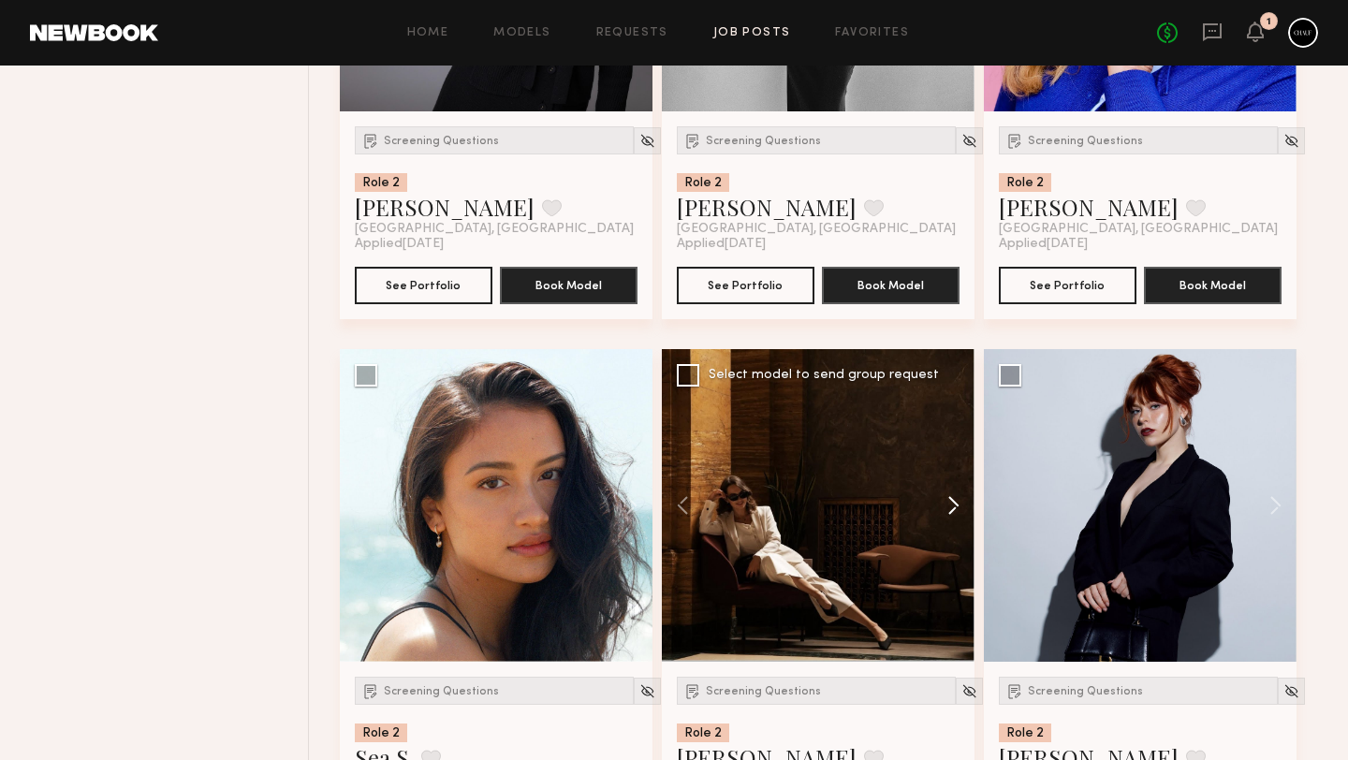
click at [956, 525] on button at bounding box center [945, 505] width 60 height 313
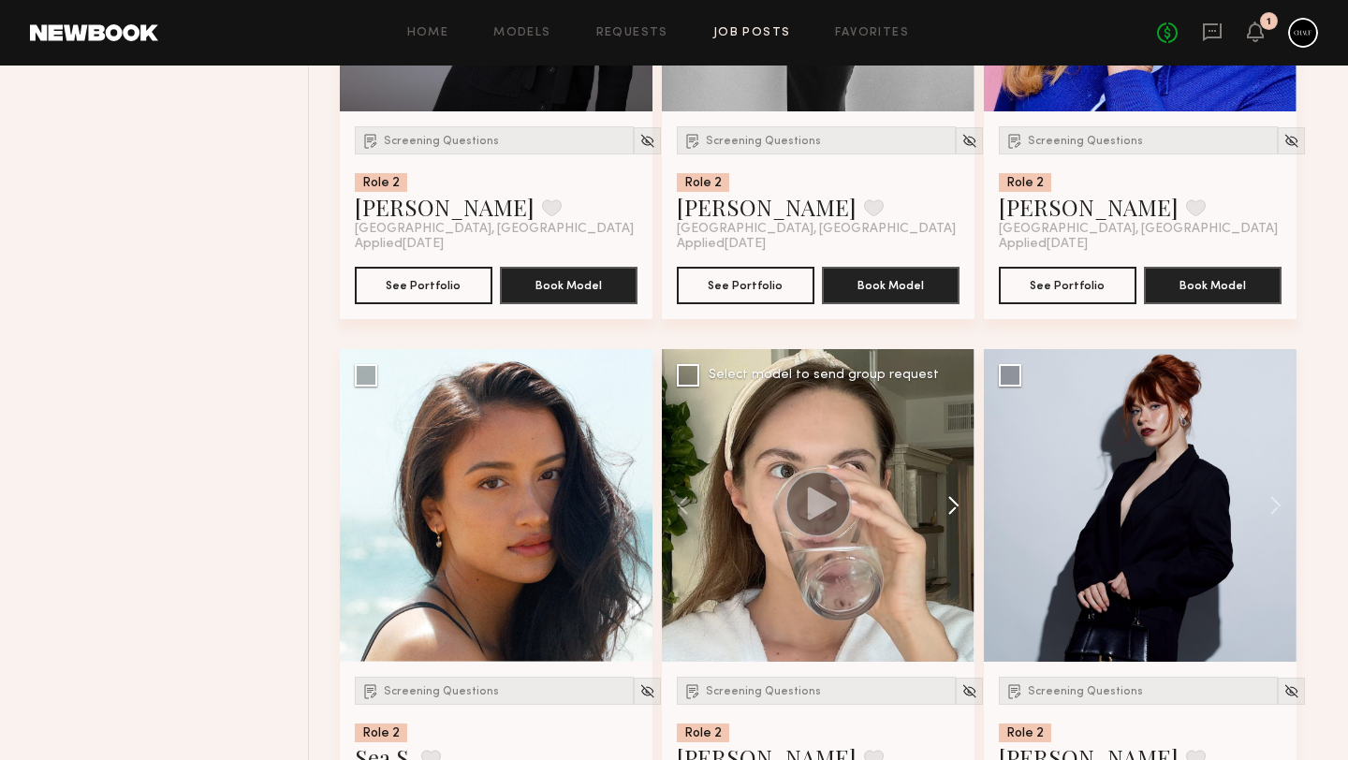
click at [956, 525] on button at bounding box center [945, 505] width 60 height 313
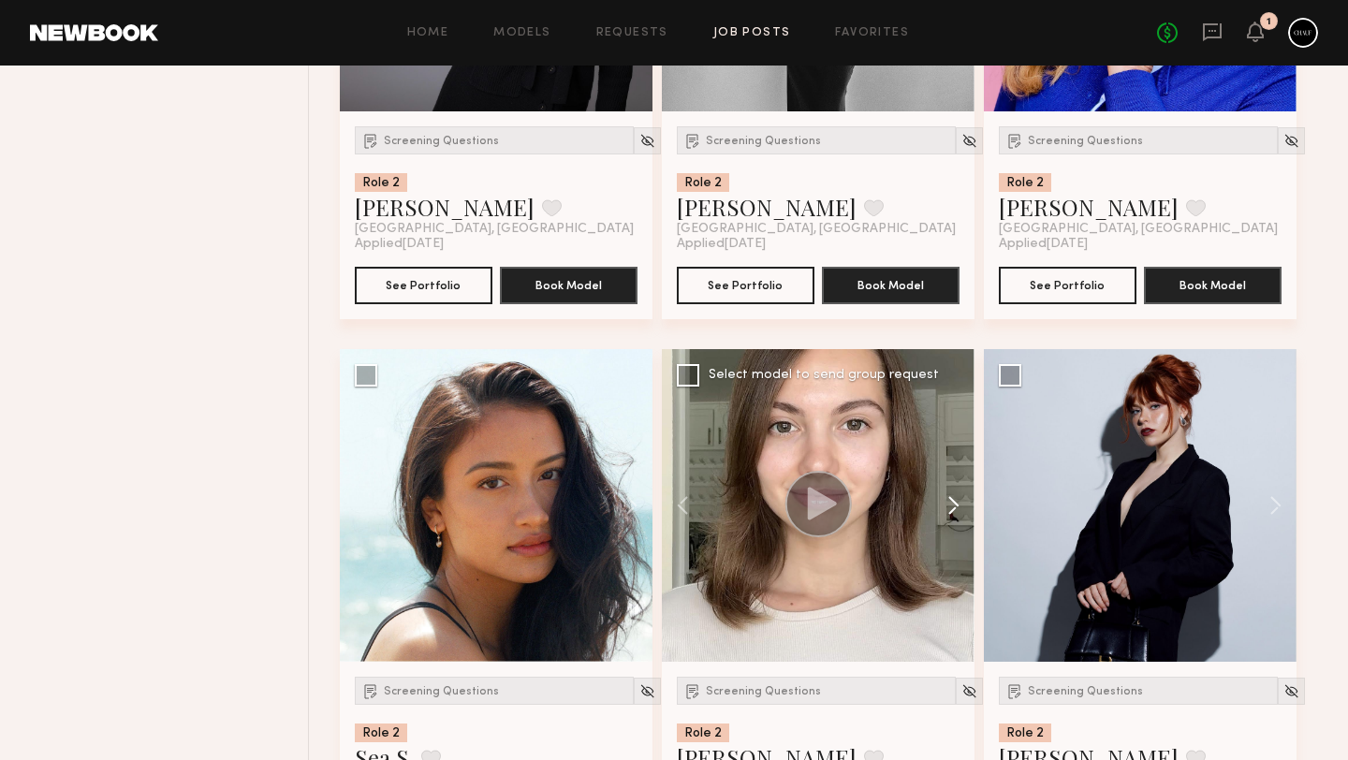
click at [956, 525] on button at bounding box center [945, 505] width 60 height 313
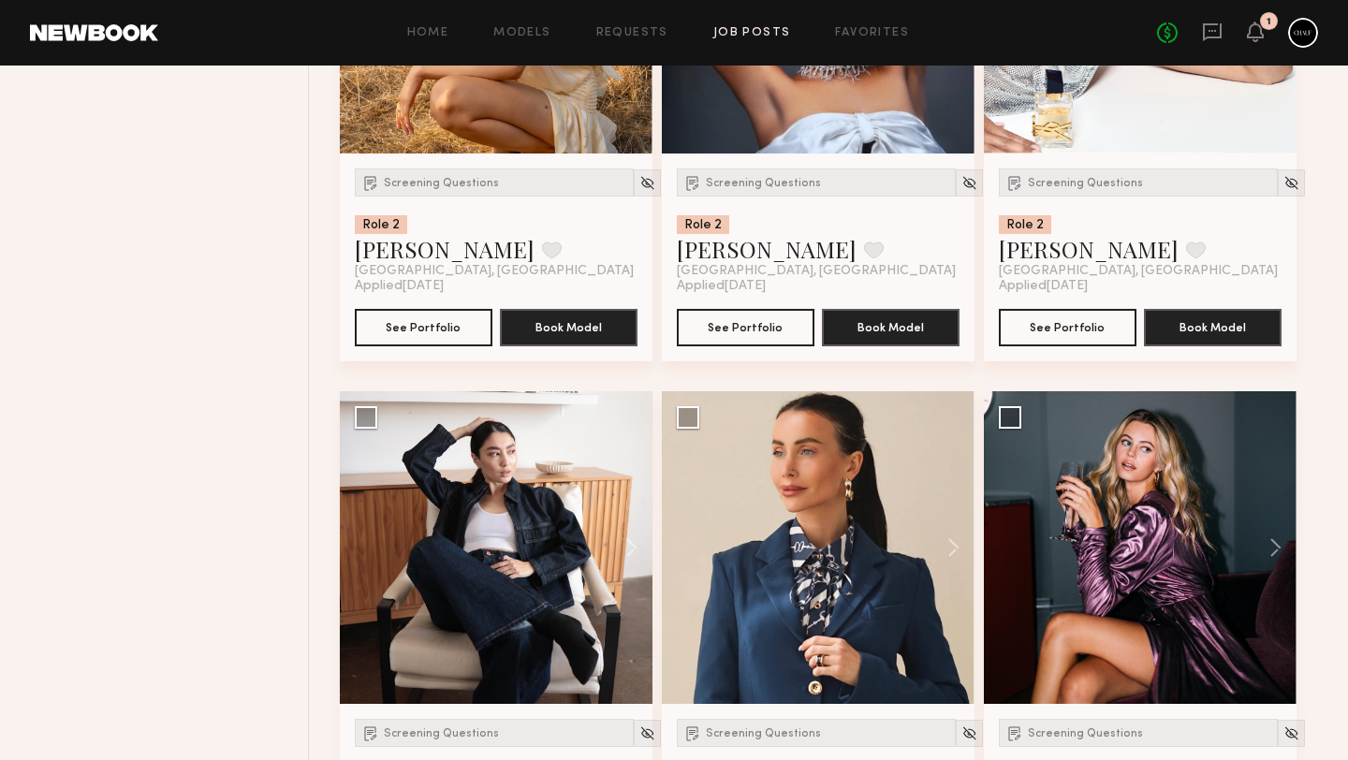
scroll to position [23625, 0]
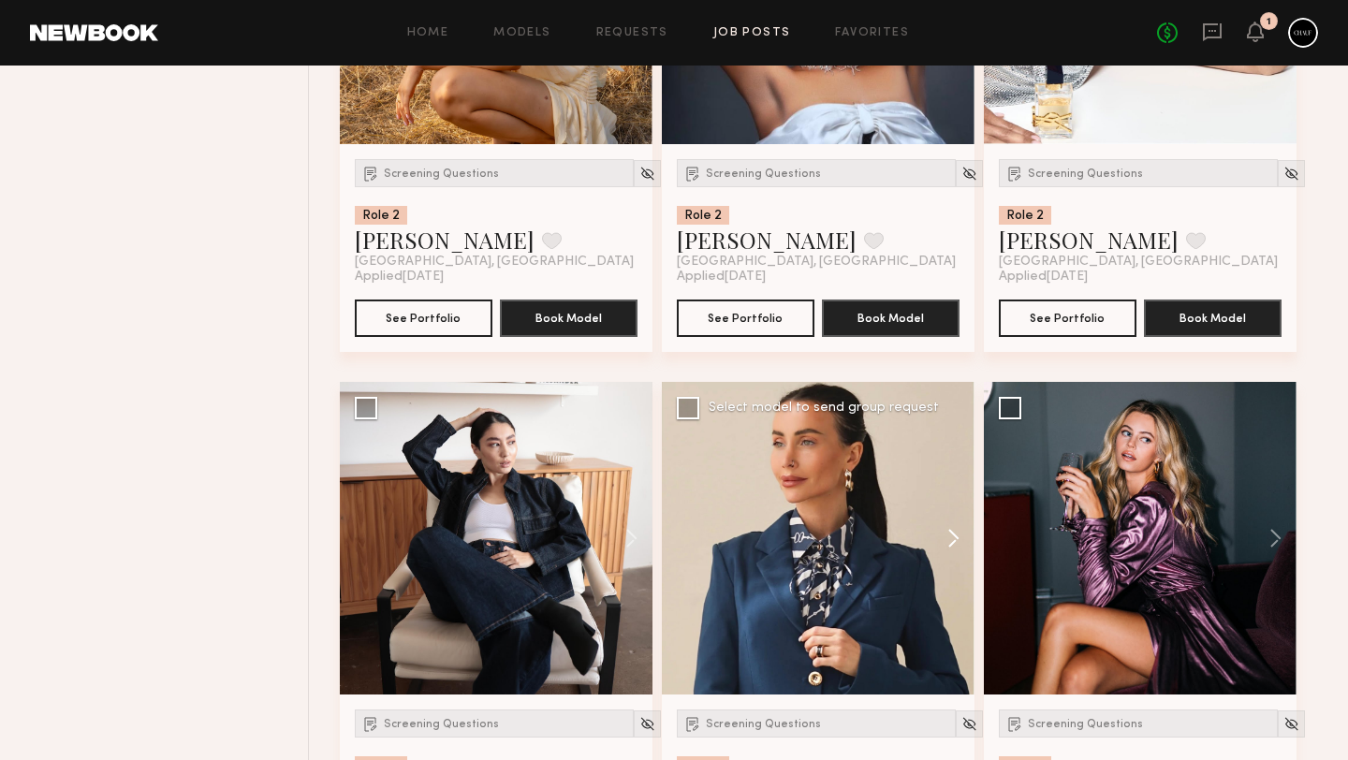
click at [947, 545] on button at bounding box center [945, 538] width 60 height 313
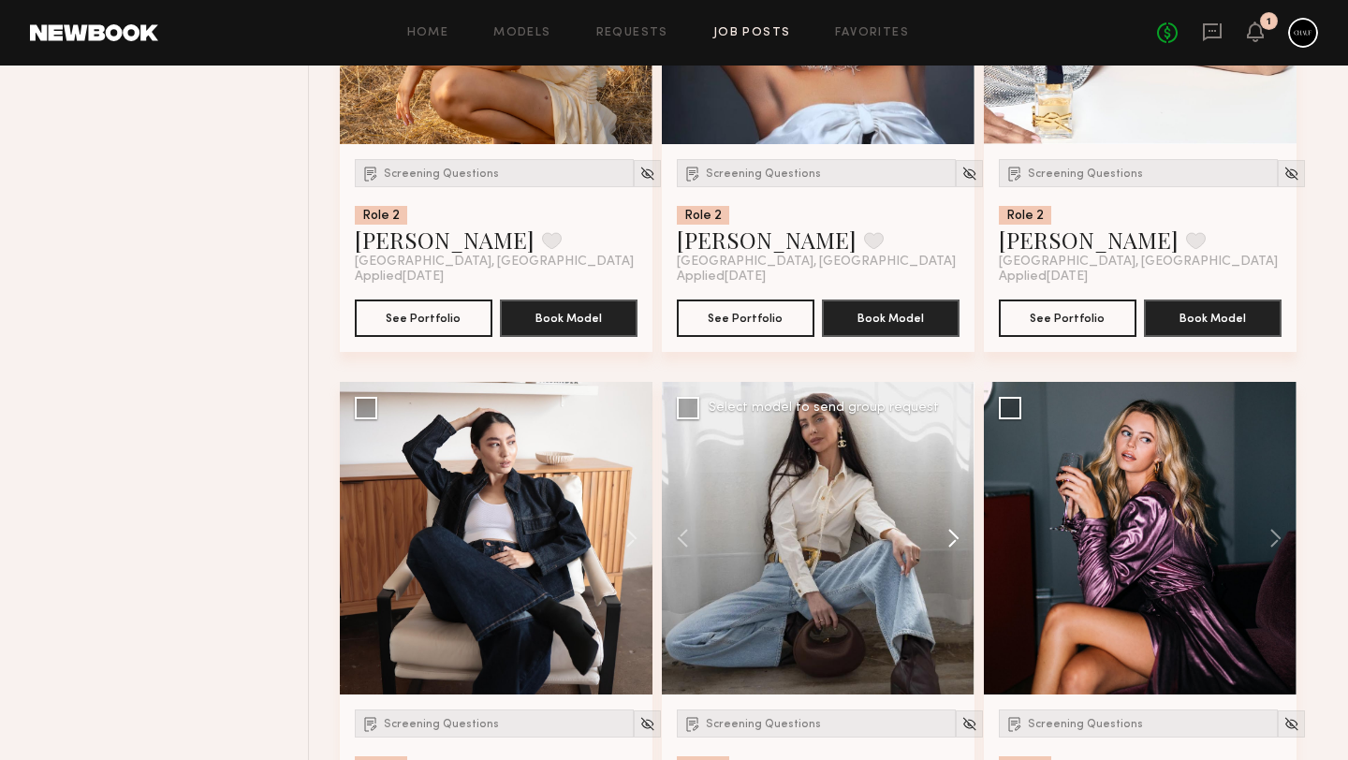
click at [947, 545] on button at bounding box center [945, 538] width 60 height 313
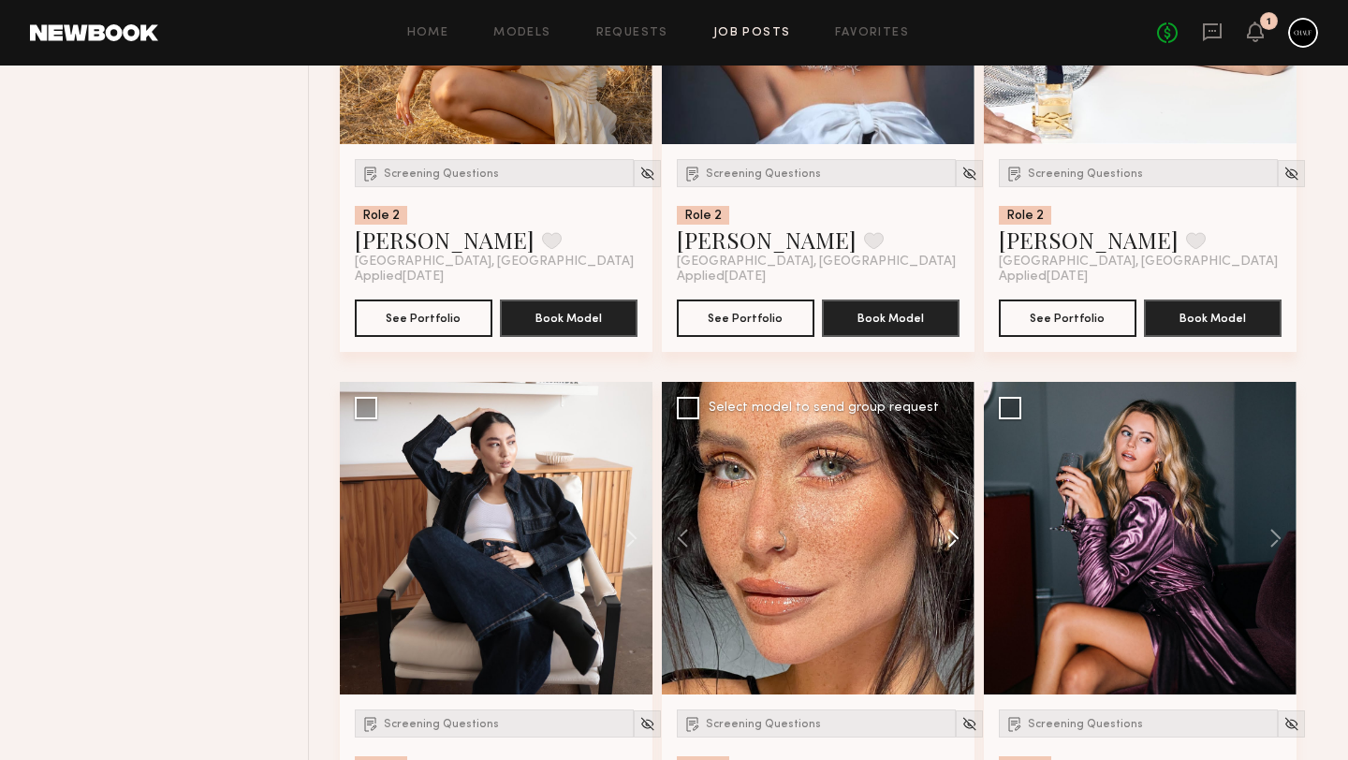
click at [947, 545] on button at bounding box center [945, 538] width 60 height 313
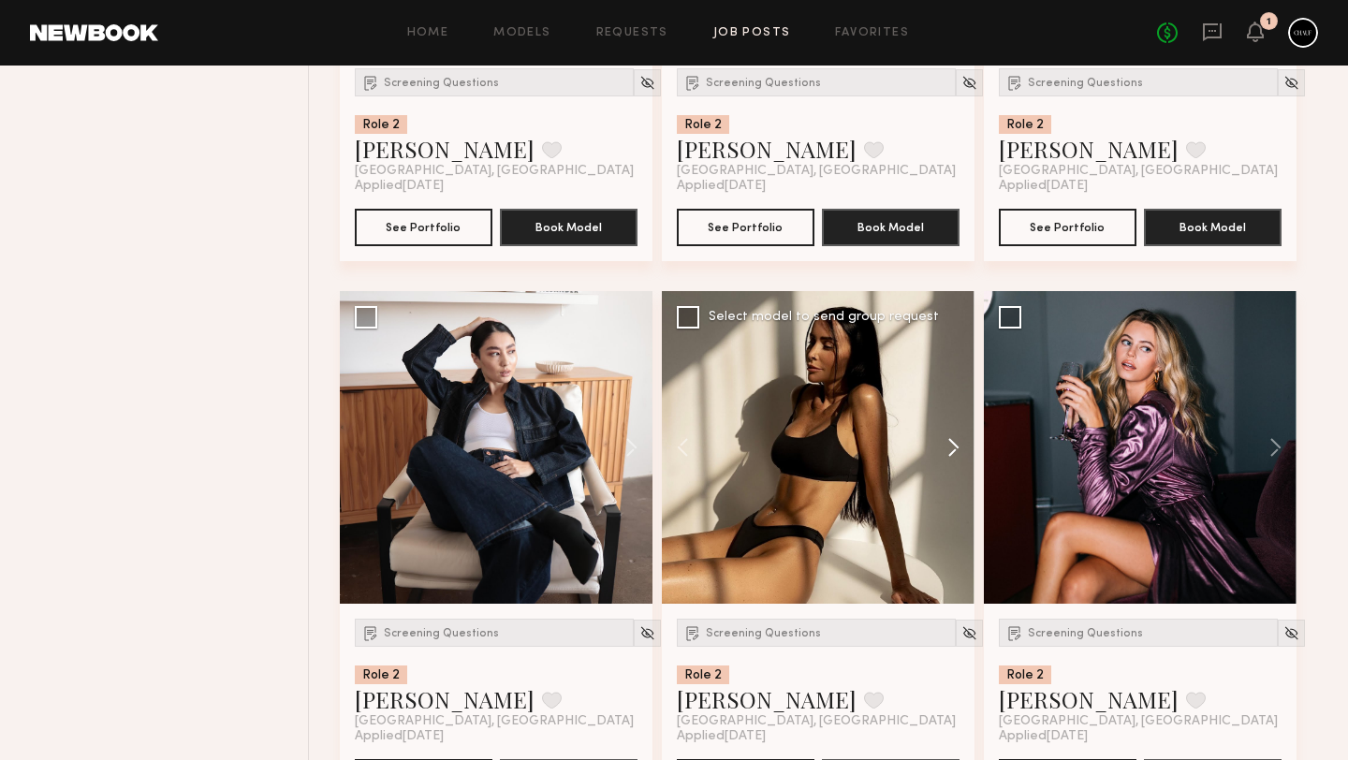
scroll to position [23718, 0]
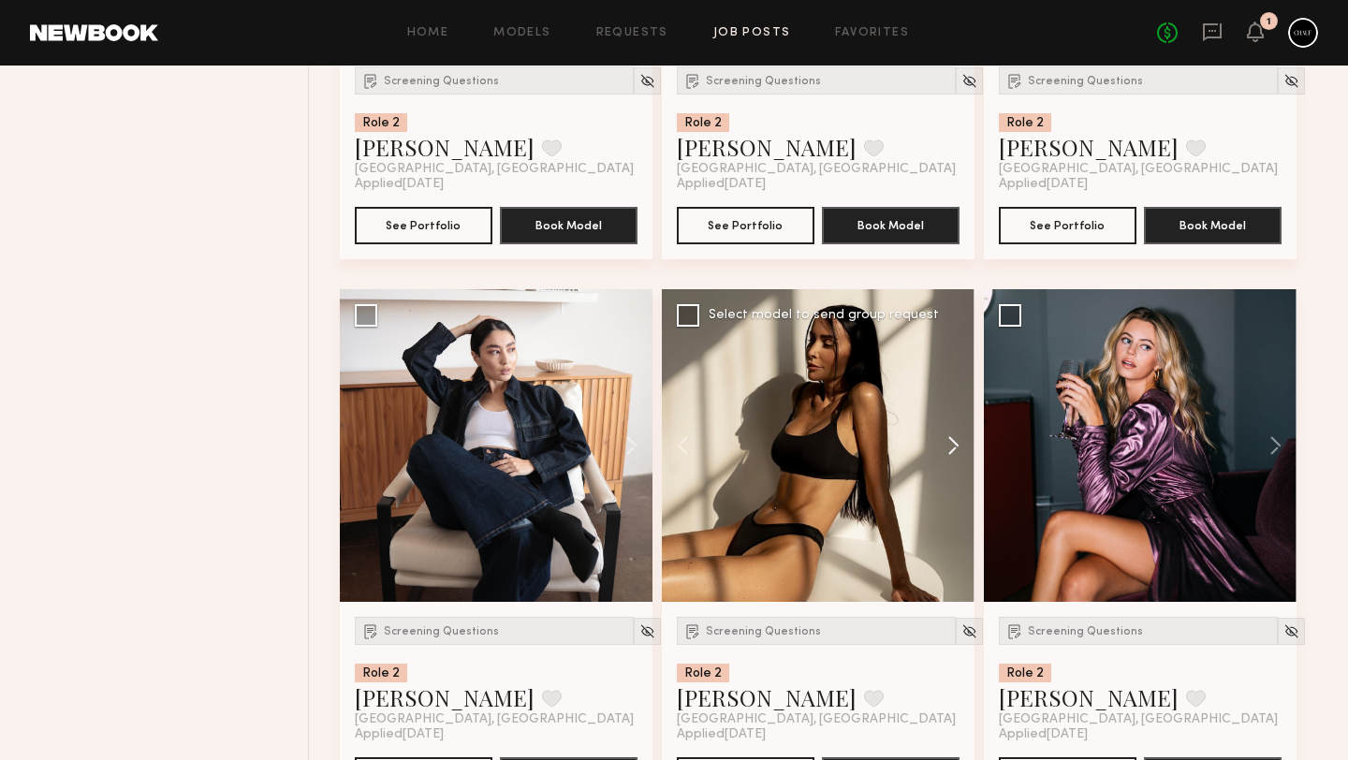
click at [936, 454] on button at bounding box center [945, 445] width 60 height 313
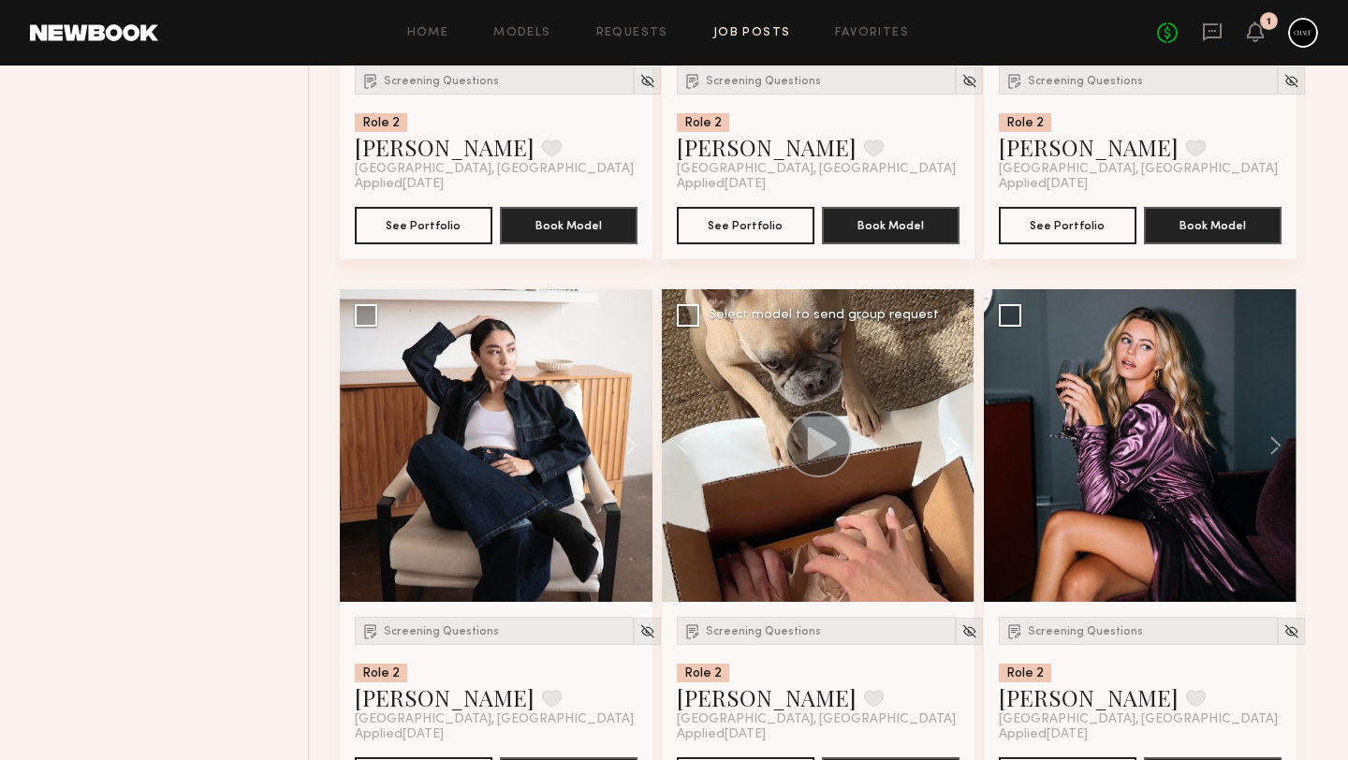
click at [941, 460] on button at bounding box center [945, 445] width 60 height 313
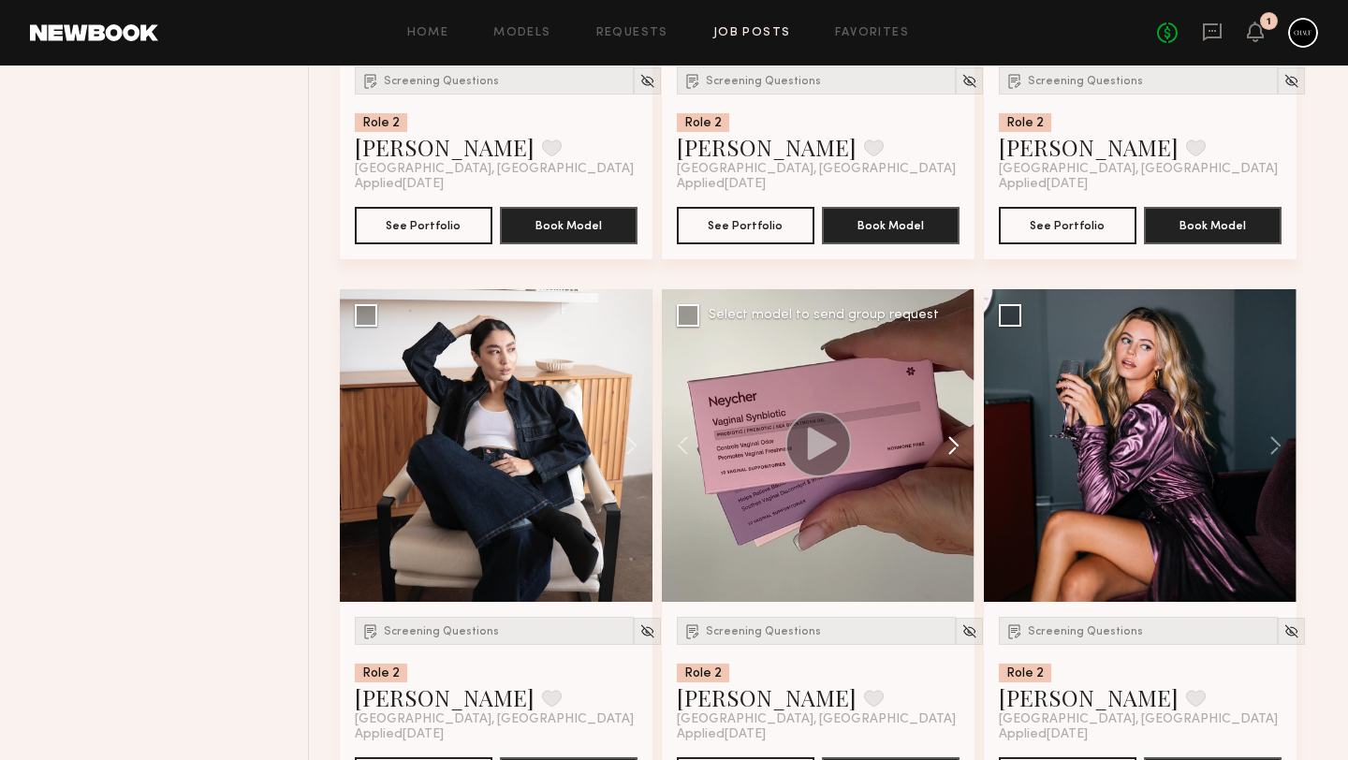
click at [942, 461] on button at bounding box center [945, 445] width 60 height 313
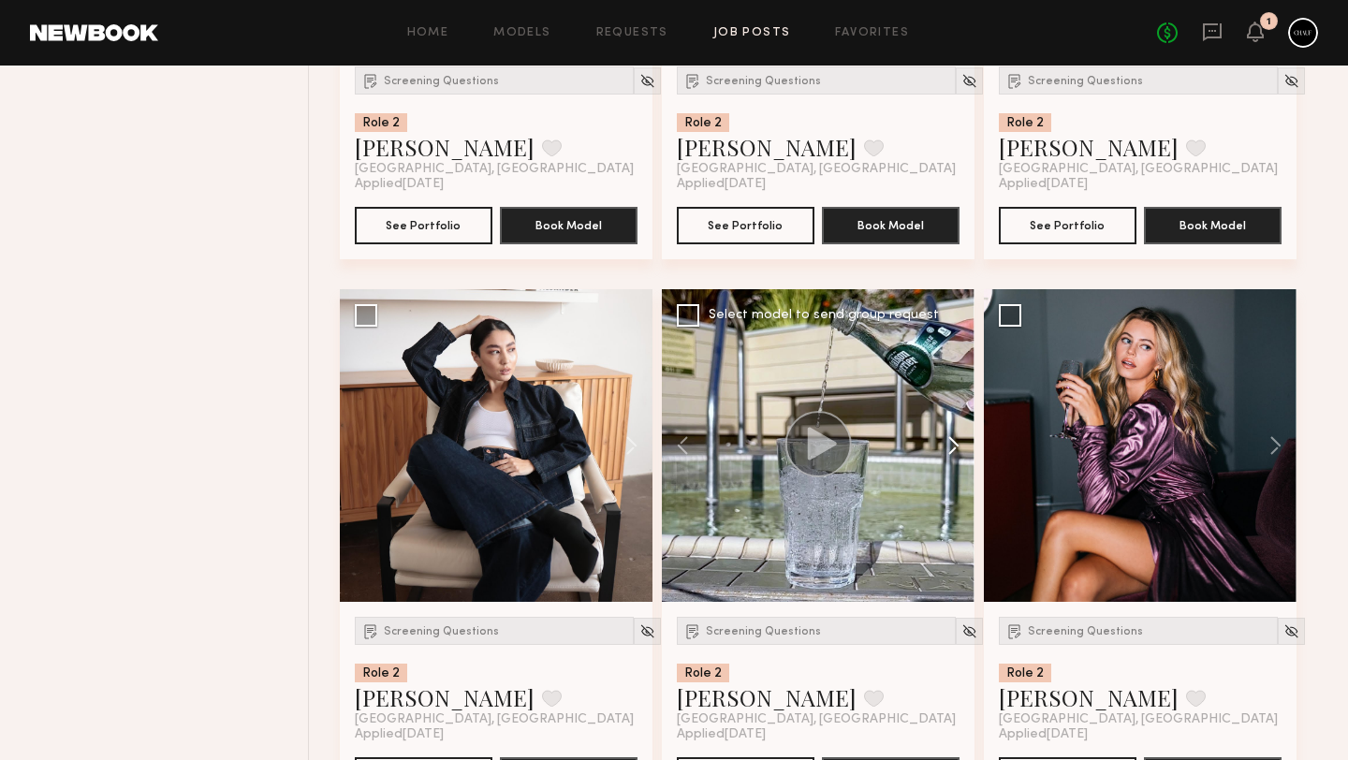
click at [942, 461] on button at bounding box center [945, 445] width 60 height 313
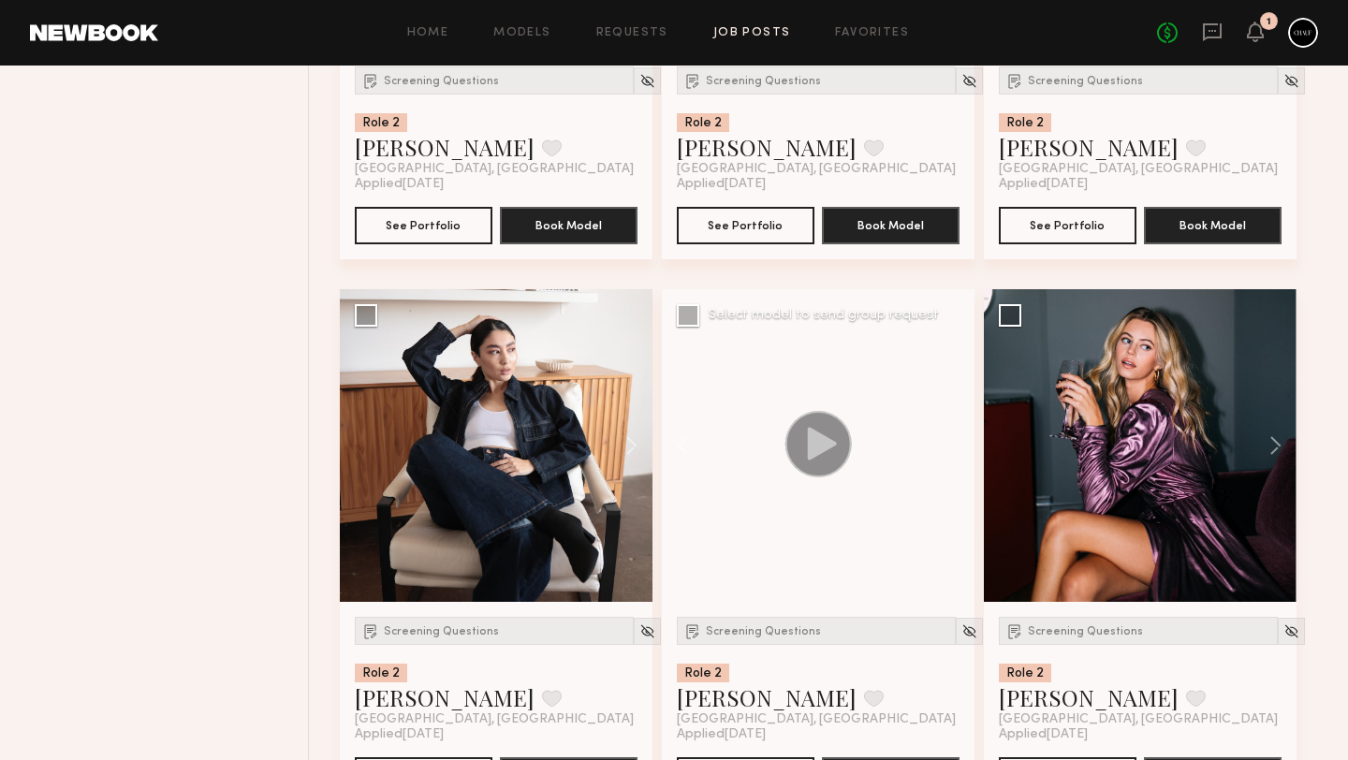
click at [942, 461] on div at bounding box center [818, 445] width 313 height 313
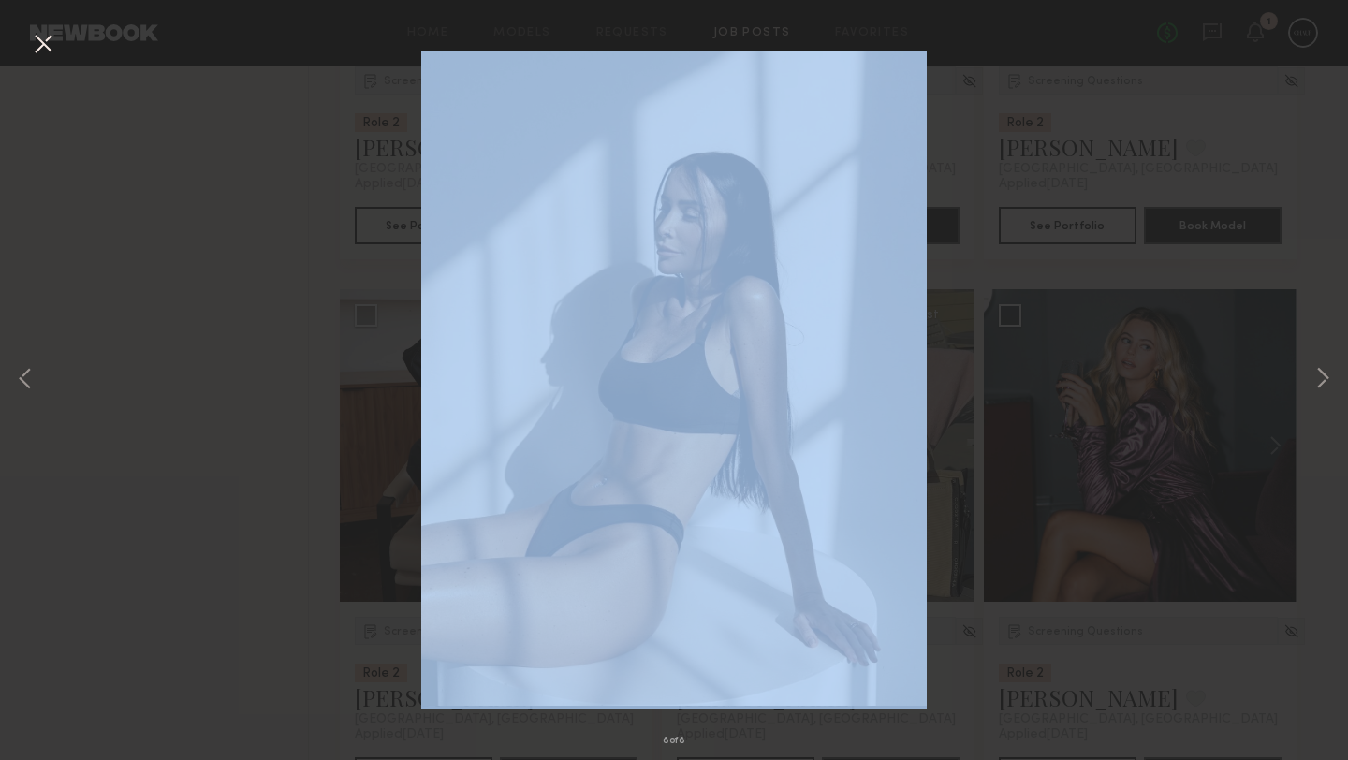
click at [942, 461] on div "8 of 8" at bounding box center [674, 380] width 1348 height 760
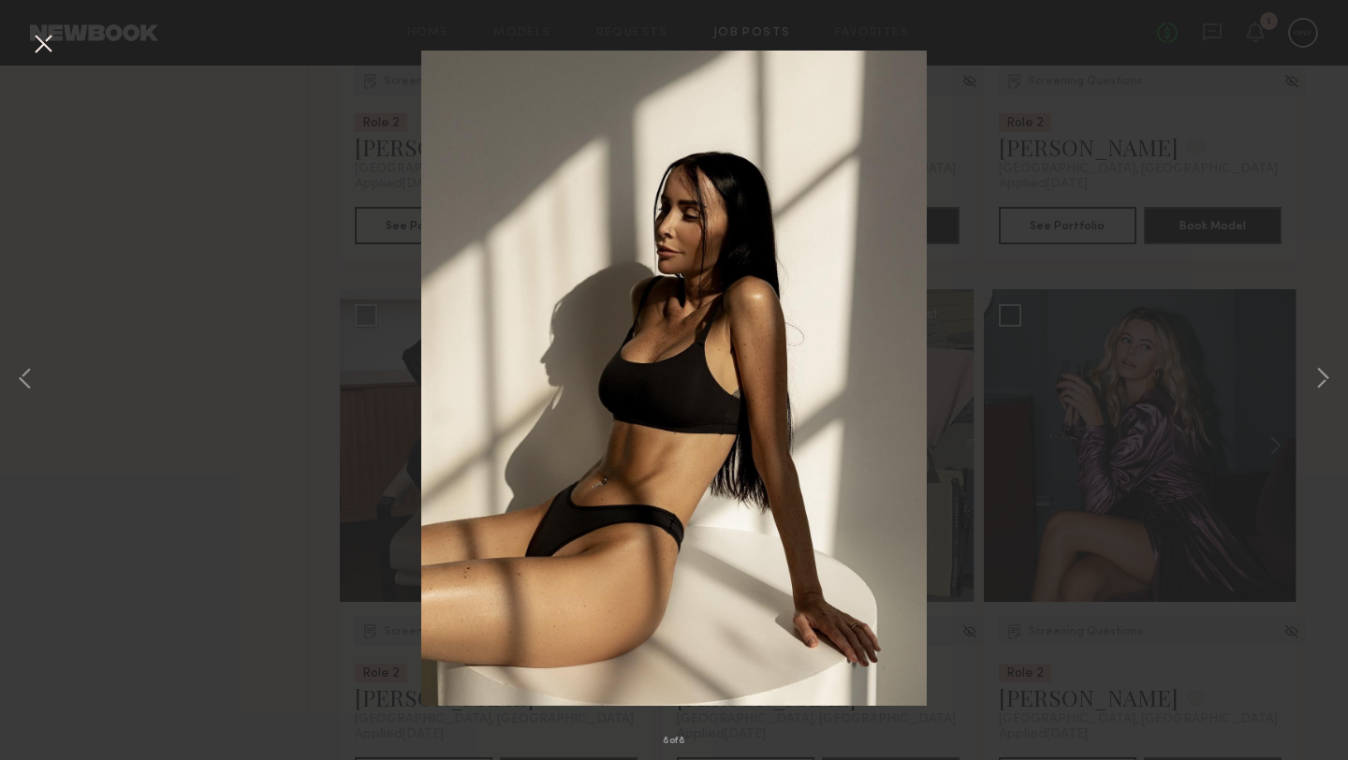
click at [1204, 222] on div "8 of 8" at bounding box center [674, 380] width 1348 height 760
click at [1311, 371] on button at bounding box center [1322, 380] width 22 height 608
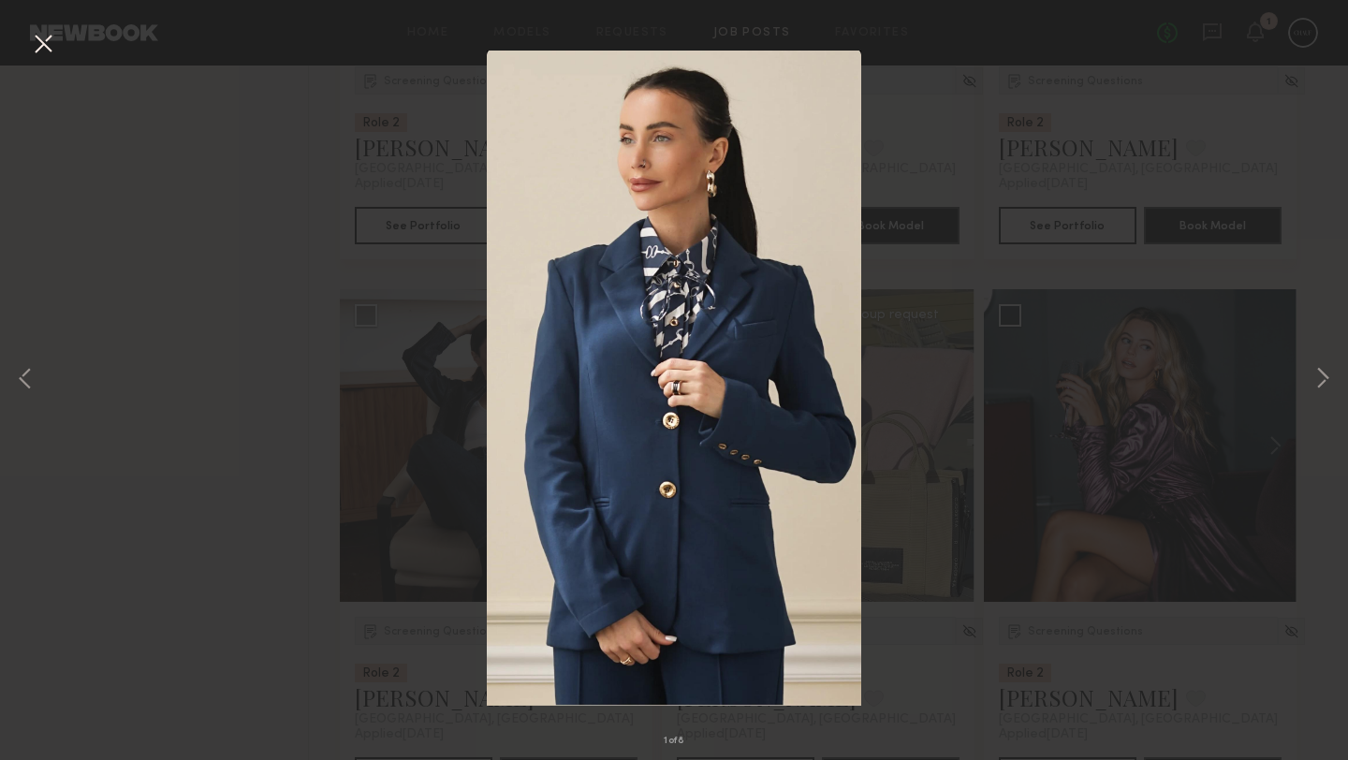
click at [1012, 190] on div "1 of 8" at bounding box center [674, 380] width 1348 height 760
click at [39, 42] on button at bounding box center [43, 45] width 30 height 34
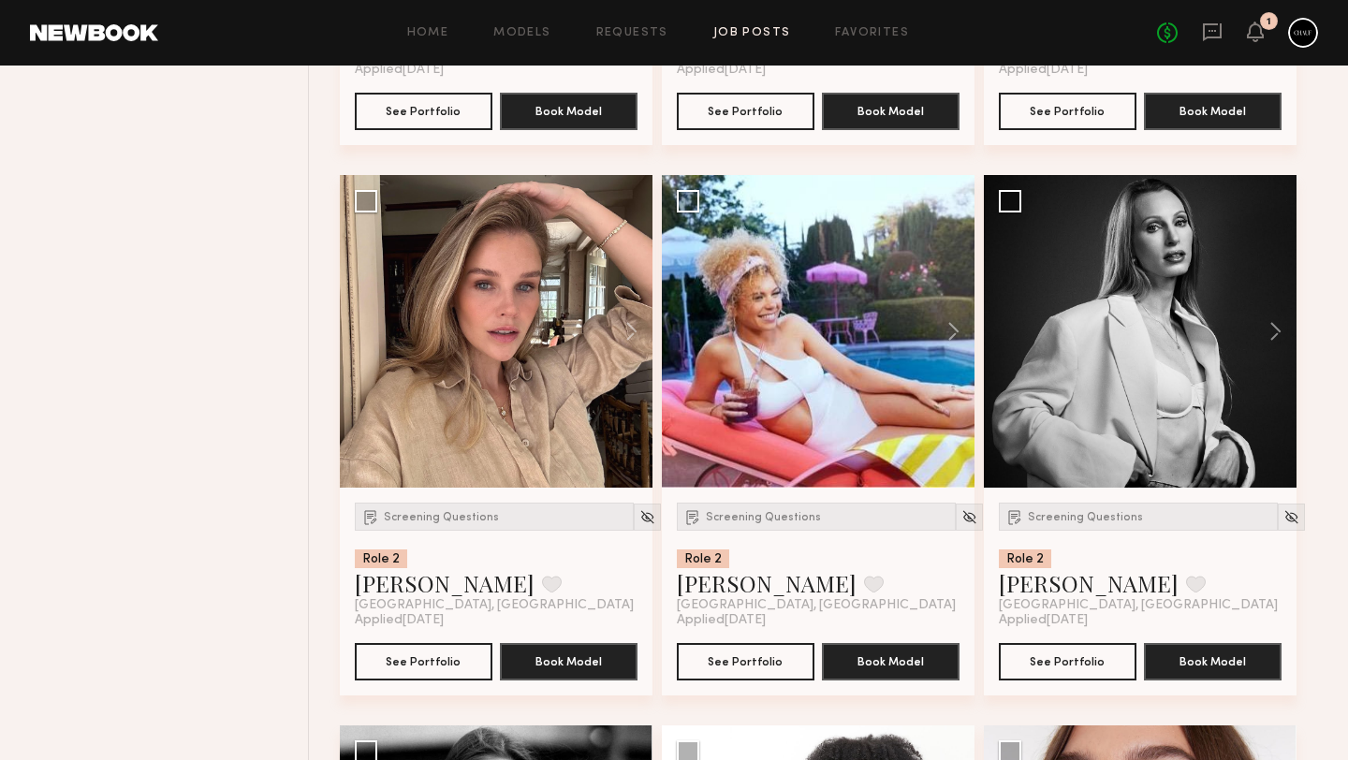
scroll to position [27686, 0]
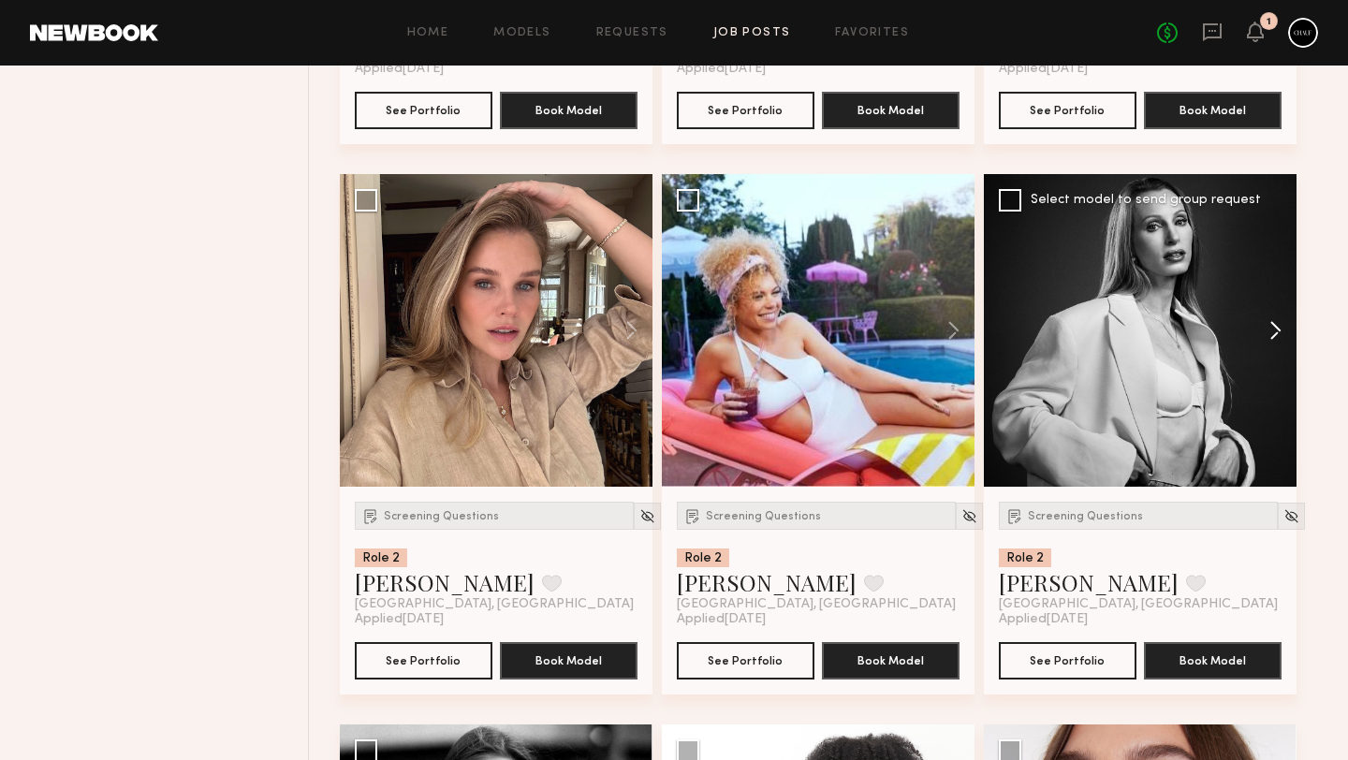
click at [1281, 350] on button at bounding box center [1267, 330] width 60 height 313
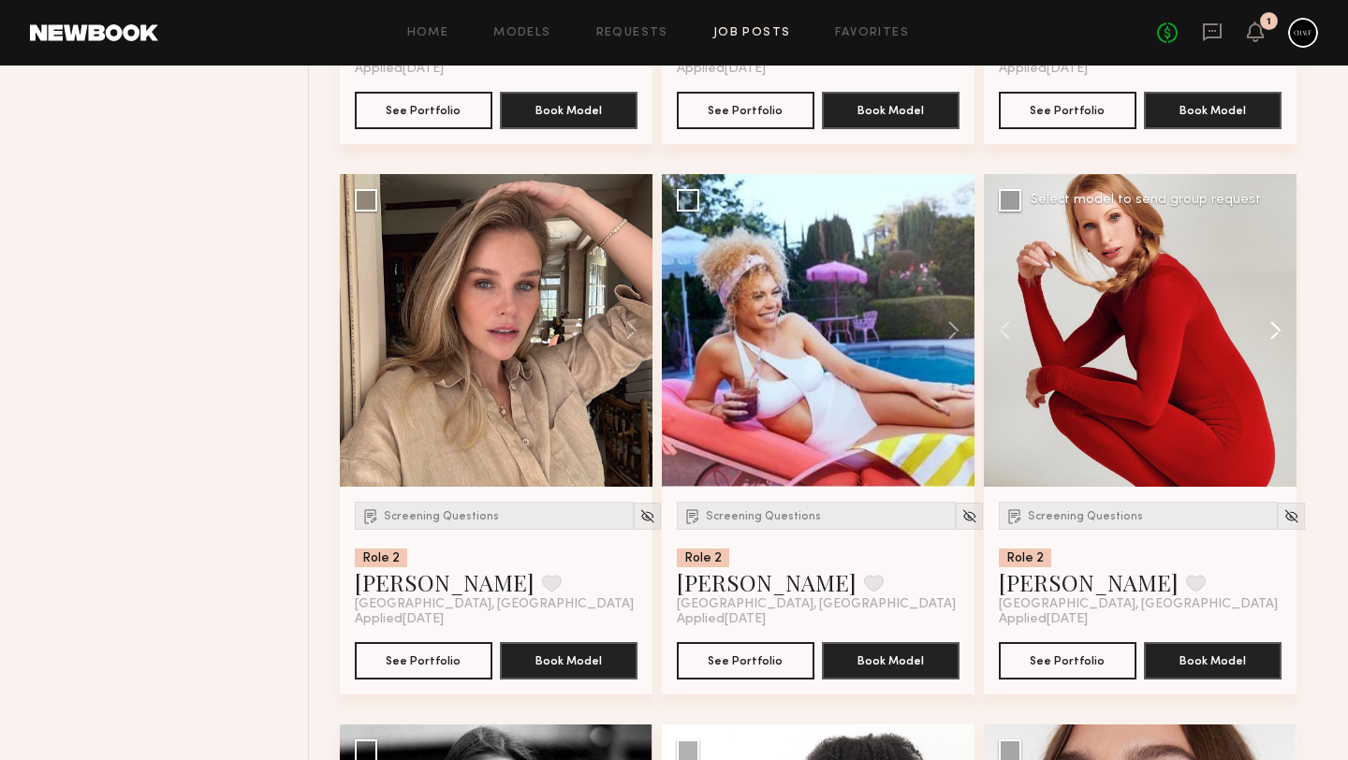
click at [1281, 350] on button at bounding box center [1267, 330] width 60 height 313
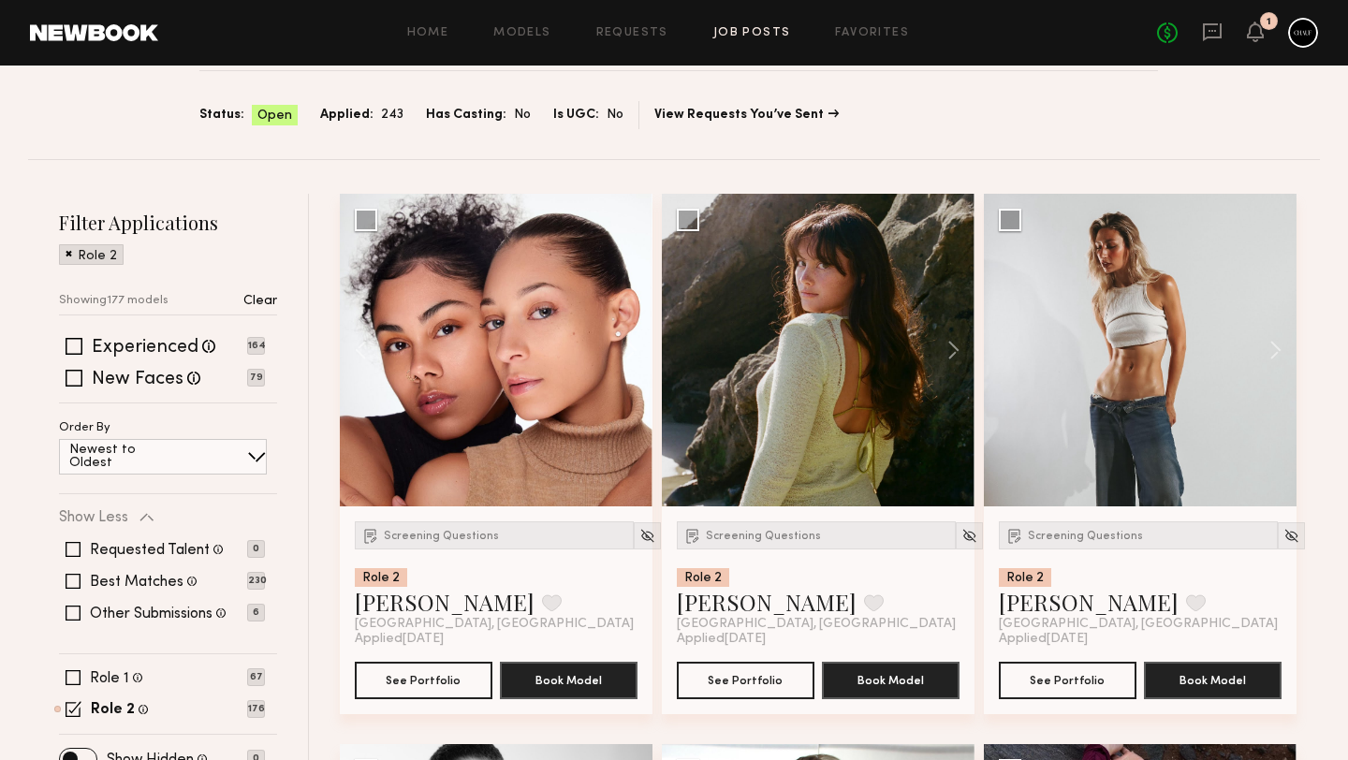
scroll to position [0, 0]
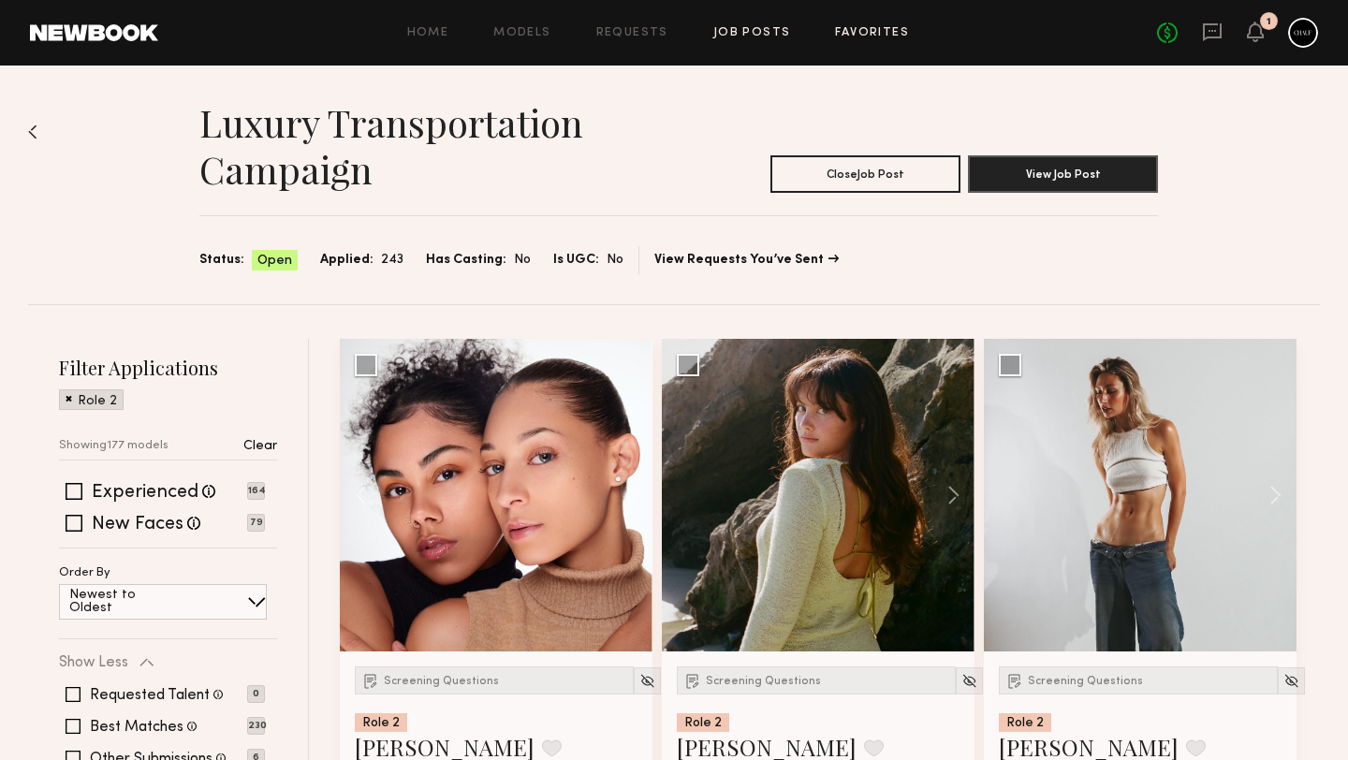
click at [856, 28] on link "Favorites" at bounding box center [872, 33] width 74 height 12
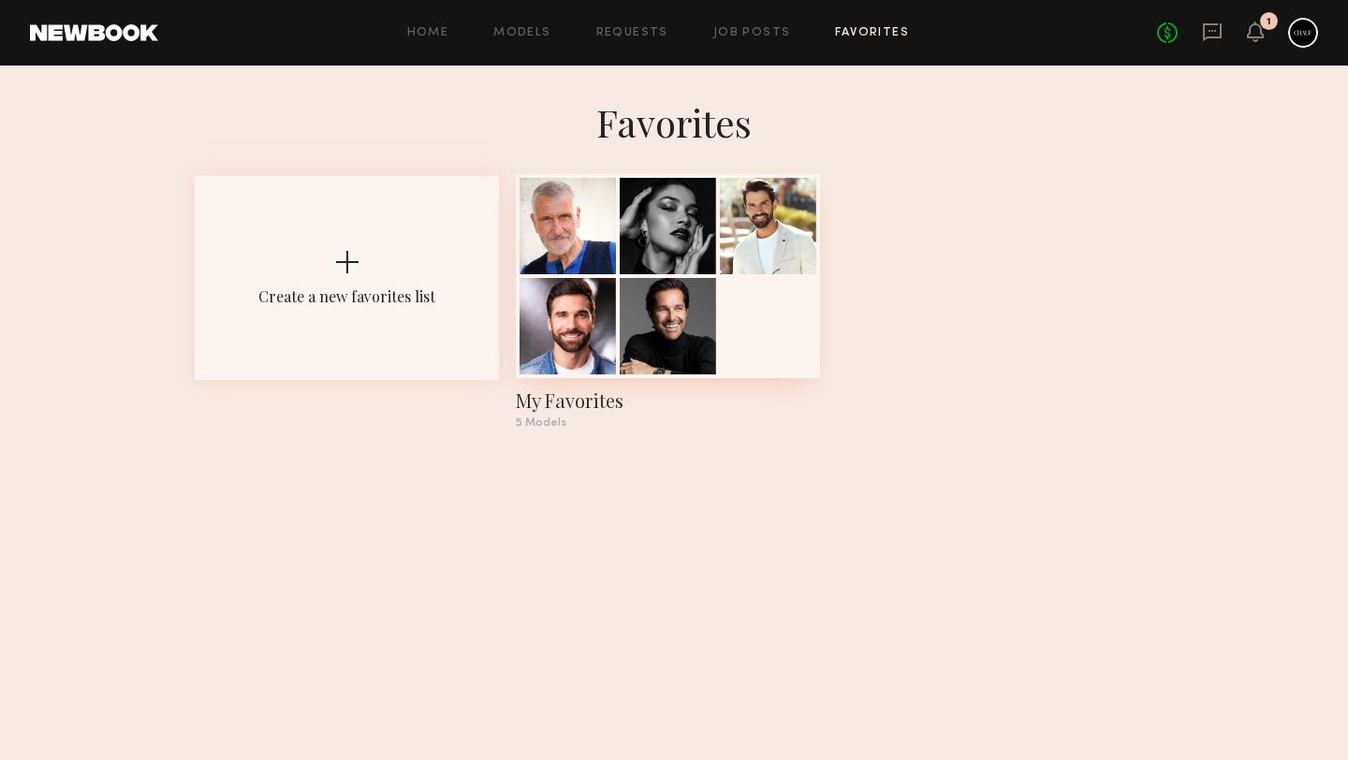
click at [713, 297] on div at bounding box center [668, 326] width 96 height 96
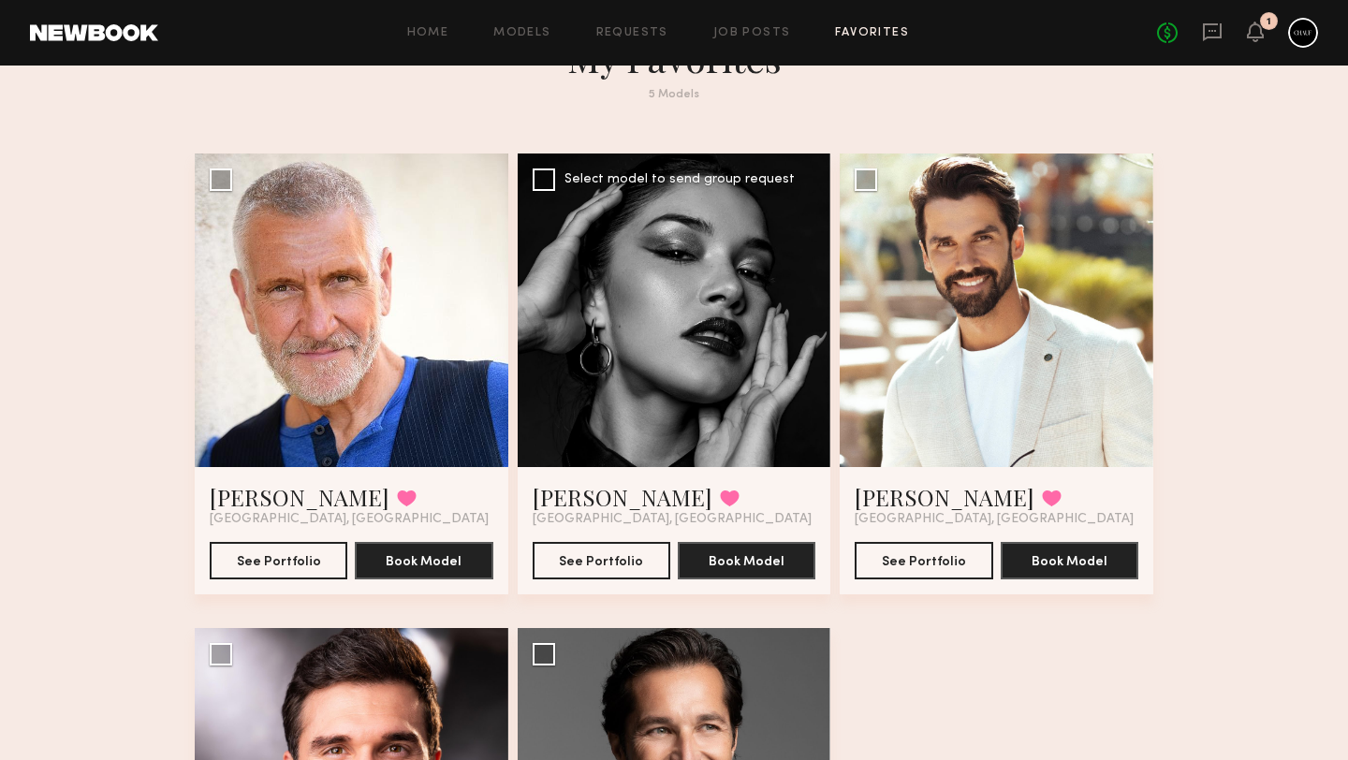
scroll to position [75, 0]
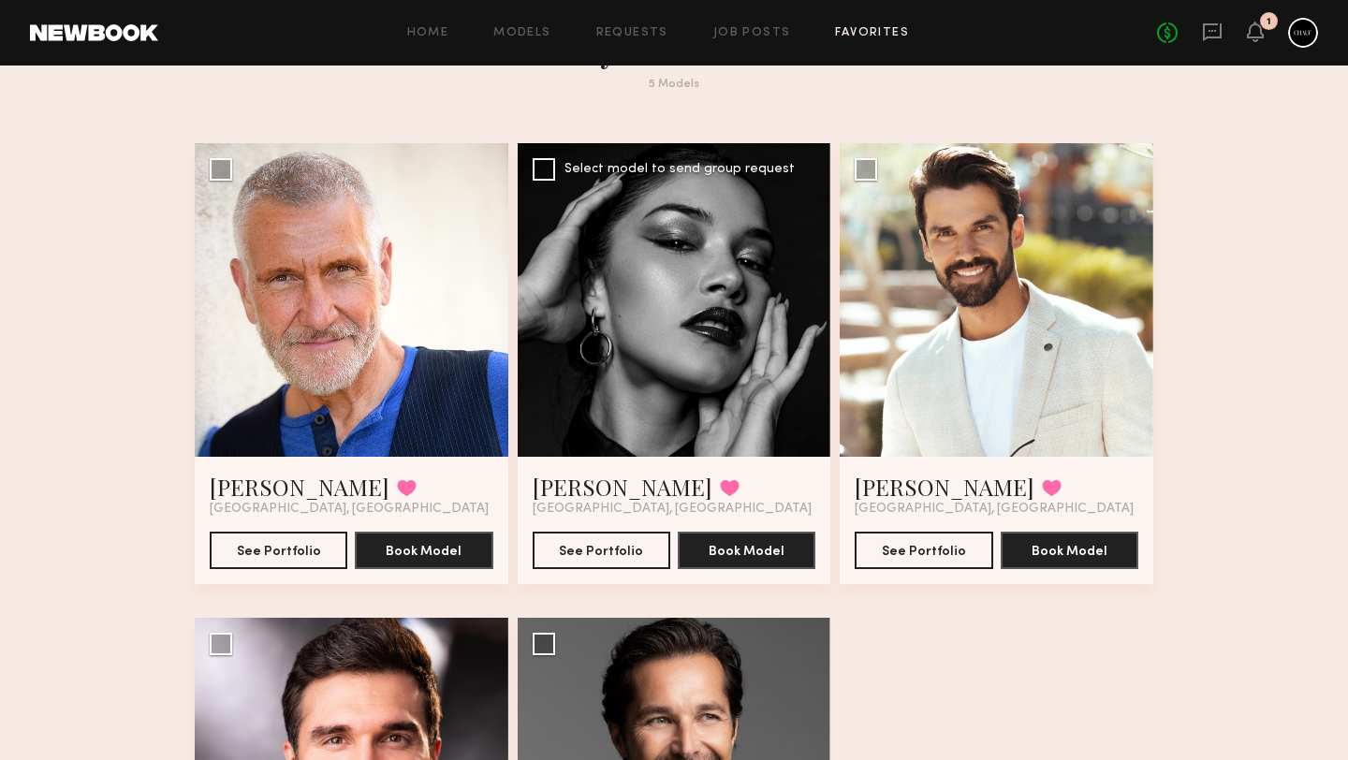
click at [696, 287] on div at bounding box center [675, 300] width 314 height 314
click at [675, 288] on div at bounding box center [675, 300] width 314 height 314
click at [612, 548] on button "See Portfolio" at bounding box center [602, 549] width 138 height 37
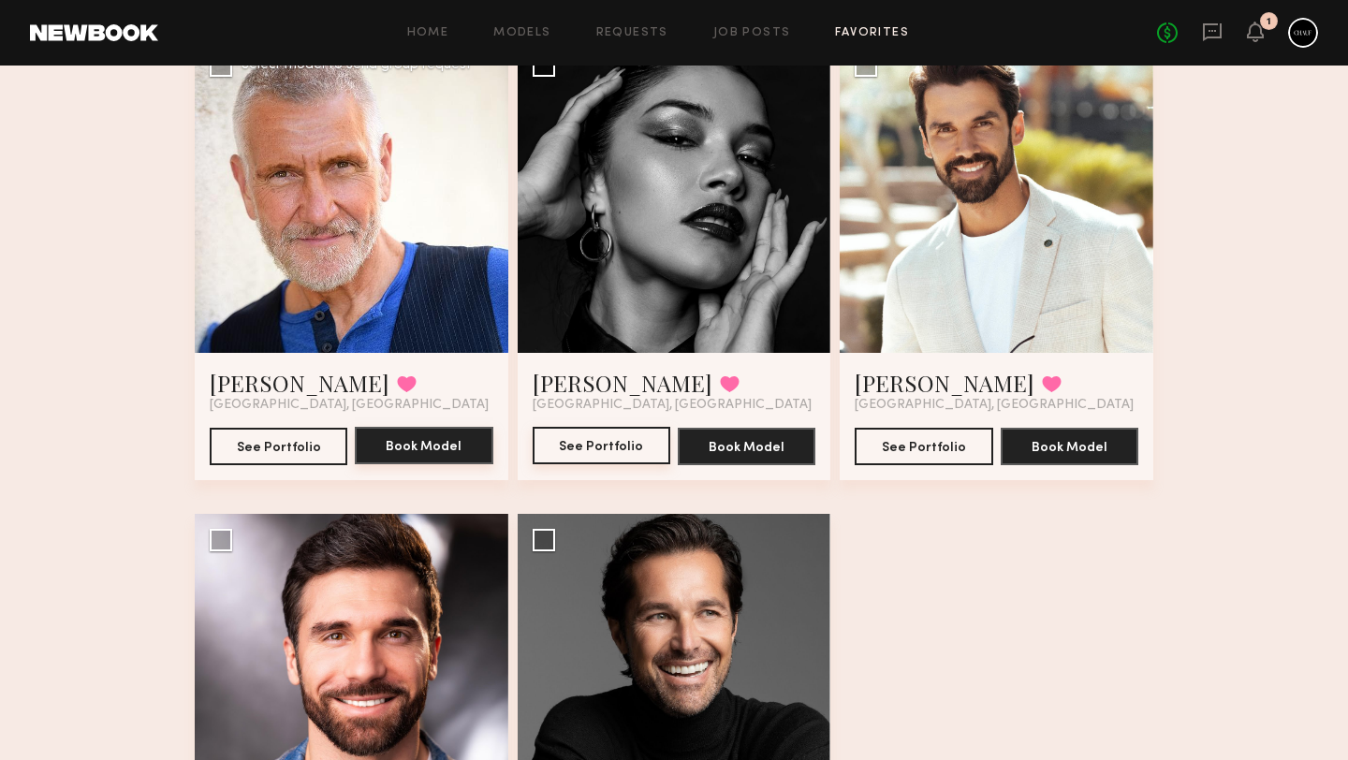
scroll to position [188, 0]
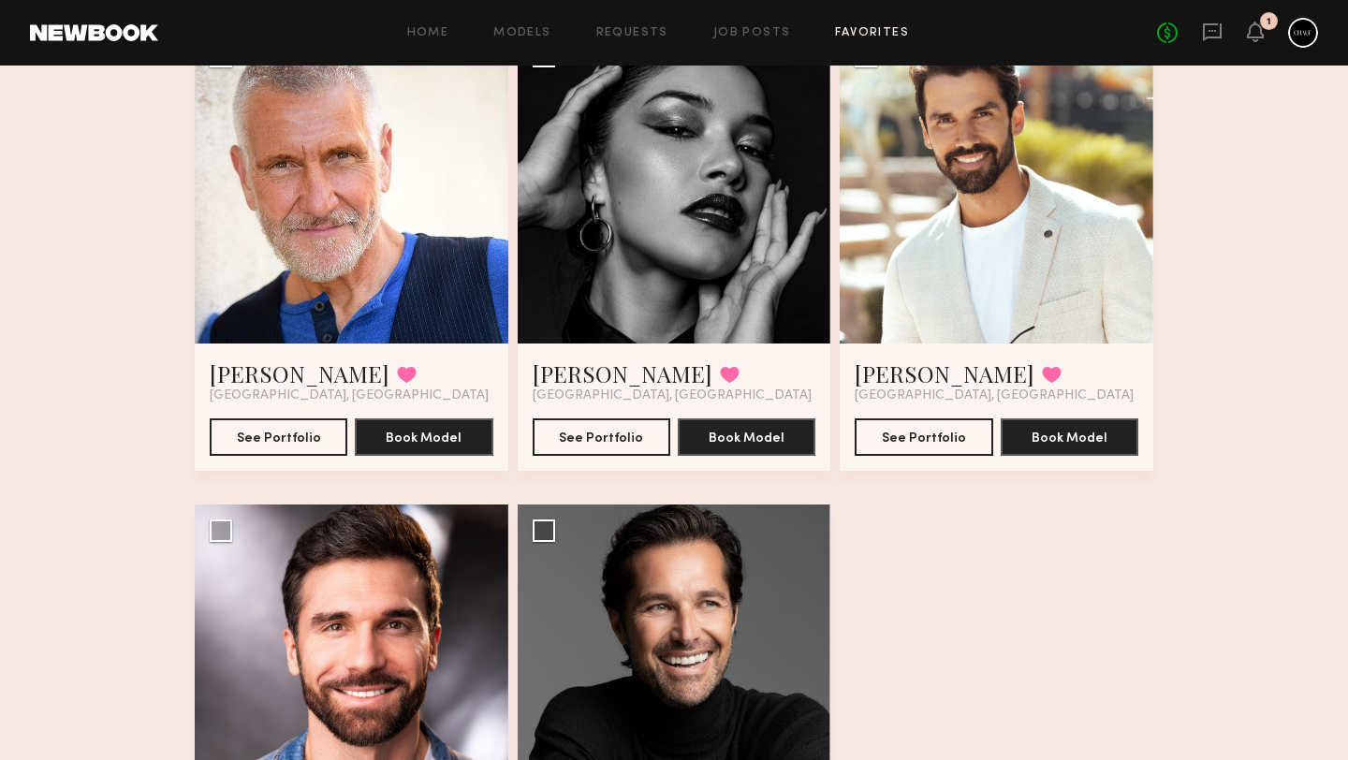
click at [323, 352] on div "Dean S. Favorited Los Angeles, CA See Portfolio Book Model" at bounding box center [352, 407] width 314 height 127
click at [292, 417] on button "See Portfolio" at bounding box center [279, 435] width 138 height 37
click at [930, 359] on link "Nikola M." at bounding box center [945, 374] width 180 height 30
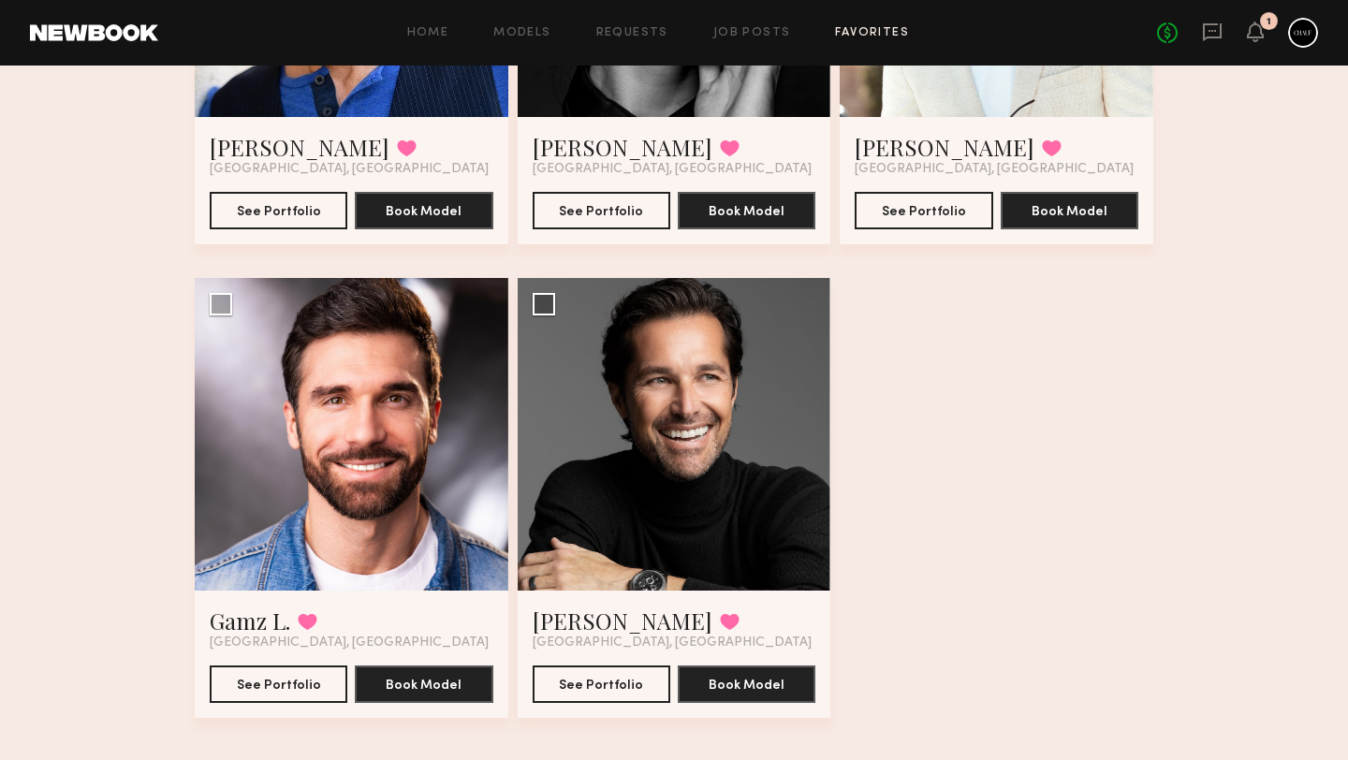
scroll to position [0, 0]
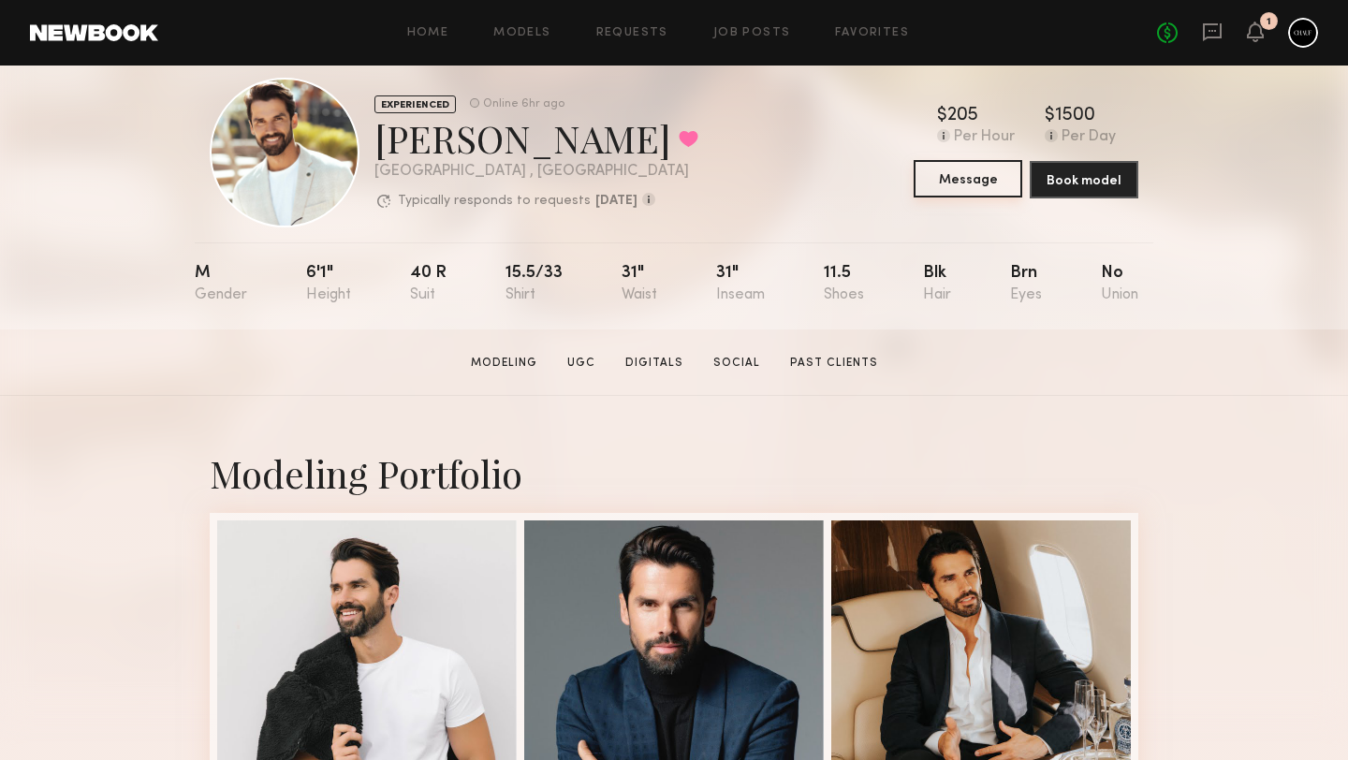
scroll to position [25, 0]
